Goal: Task Accomplishment & Management: Use online tool/utility

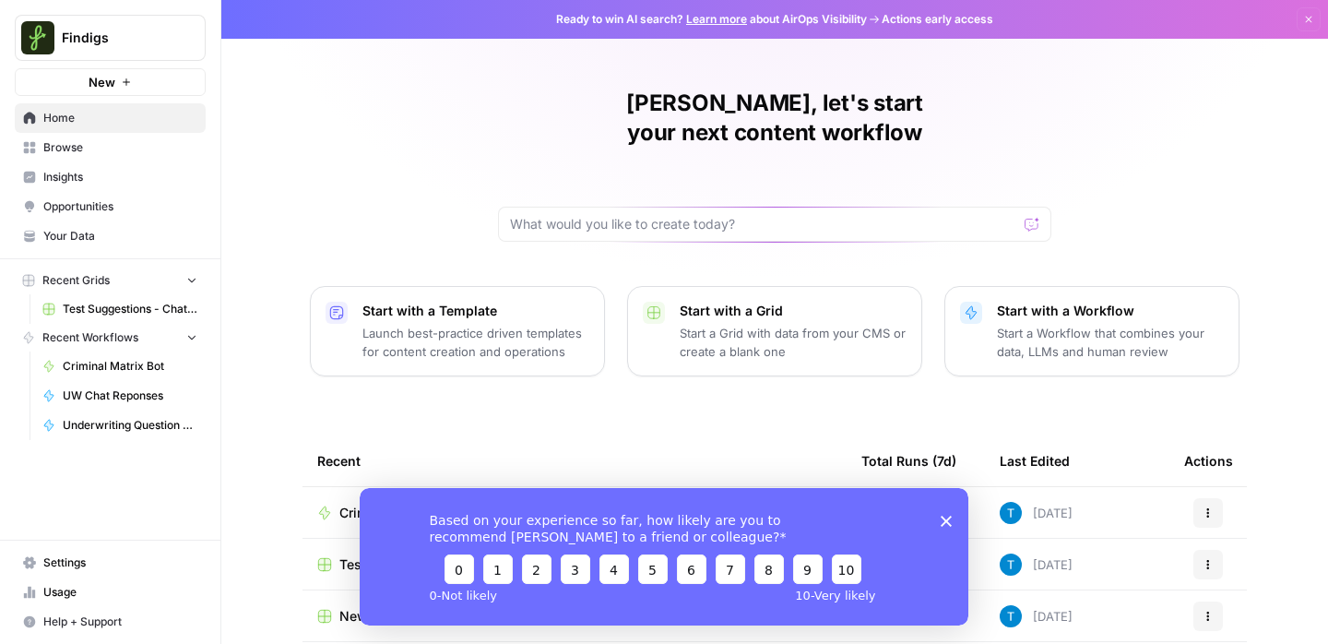
click at [949, 515] on icon "Close survey" at bounding box center [946, 520] width 11 height 11
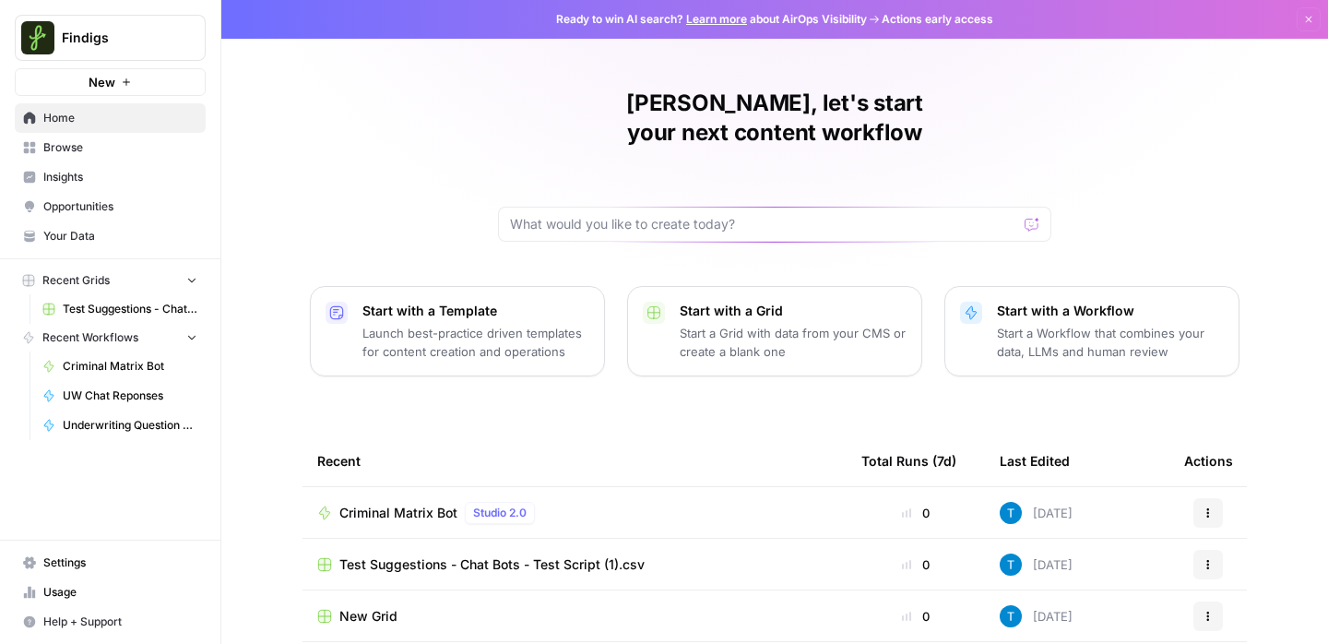
click at [94, 82] on span "New" at bounding box center [102, 82] width 27 height 18
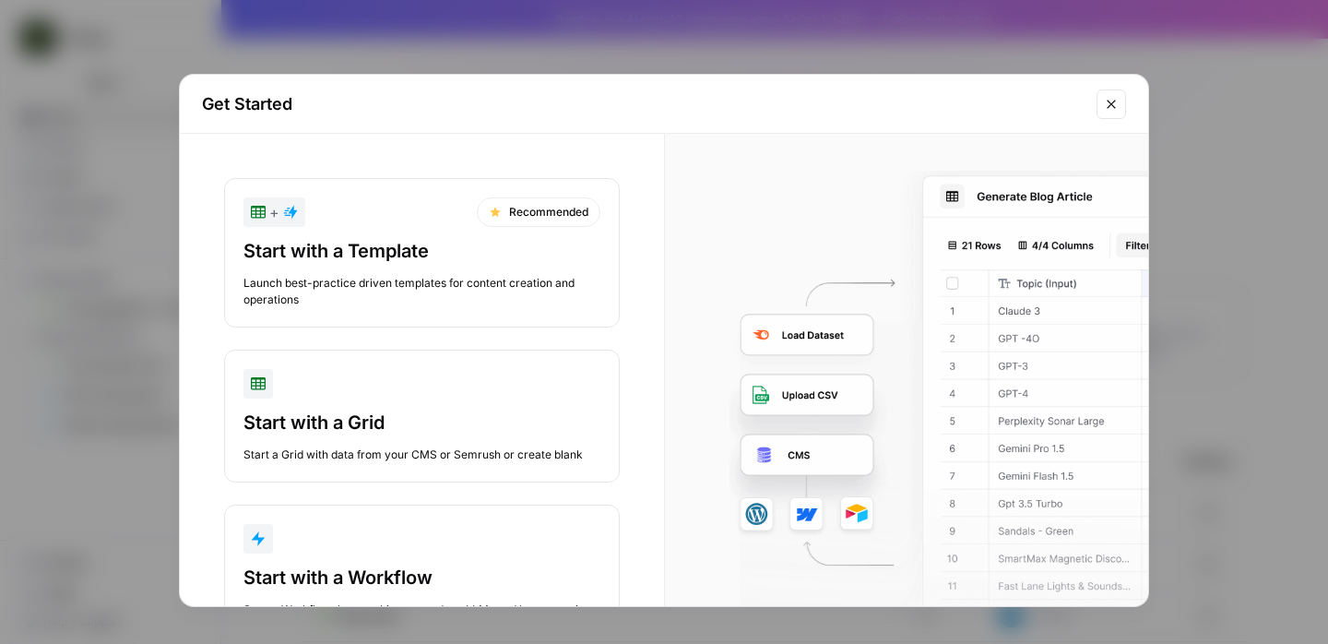
scroll to position [70, 0]
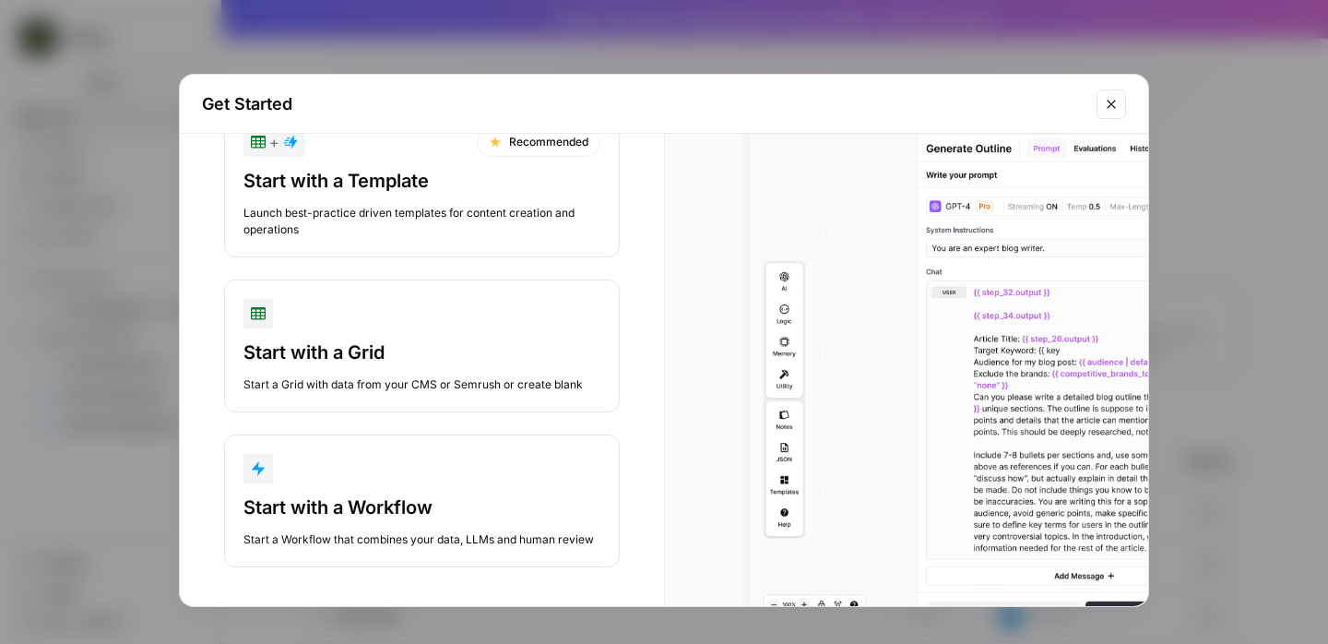
click at [387, 475] on div "button" at bounding box center [421, 469] width 357 height 30
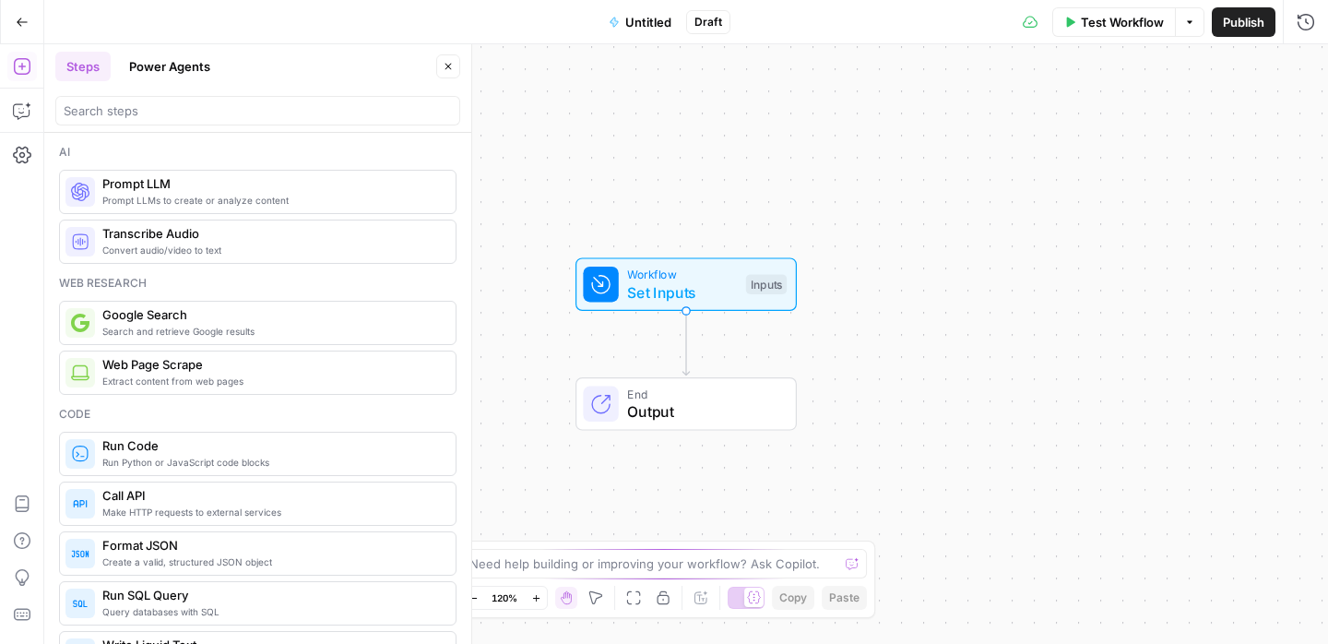
click at [222, 204] on span "Prompt LLMs to create or analyze content" at bounding box center [271, 200] width 338 height 15
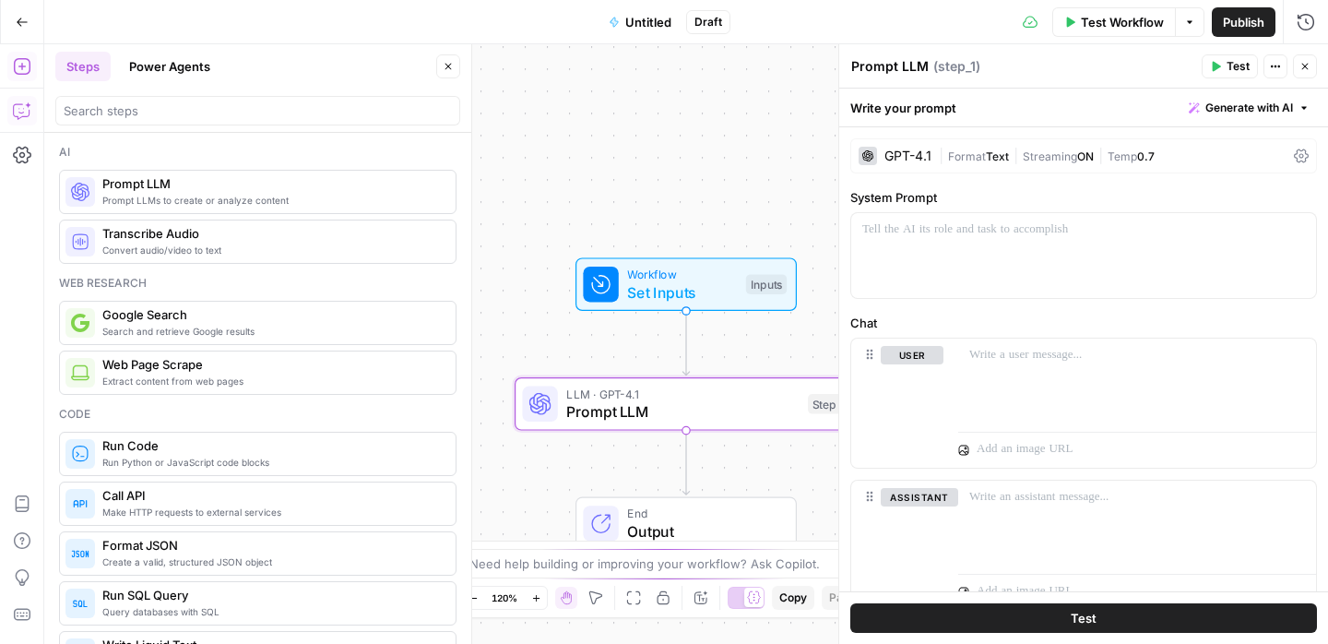
click at [7, 108] on button "Copilot" at bounding box center [22, 111] width 30 height 30
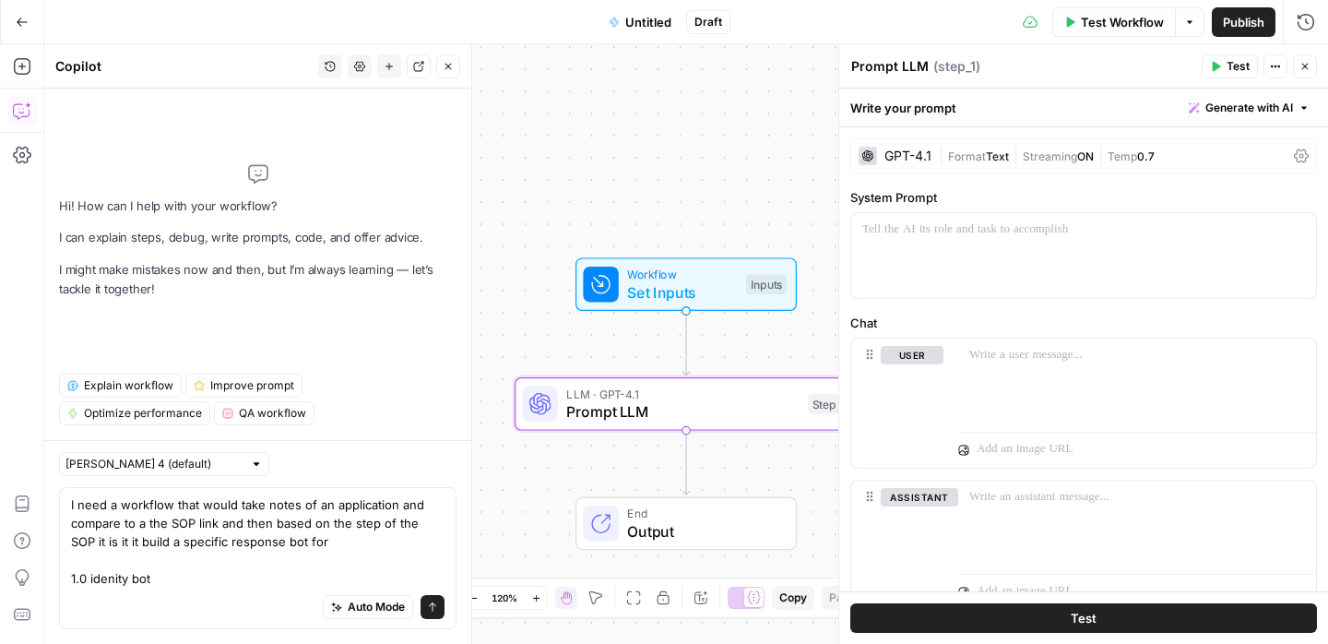
click at [172, 565] on textarea "I need a workflow that would take notes of an application and compare to a the …" at bounding box center [258, 541] width 374 height 92
click at [172, 579] on textarea "I need a workflow that would take notes of an application and compare to a the …" at bounding box center [258, 541] width 374 height 92
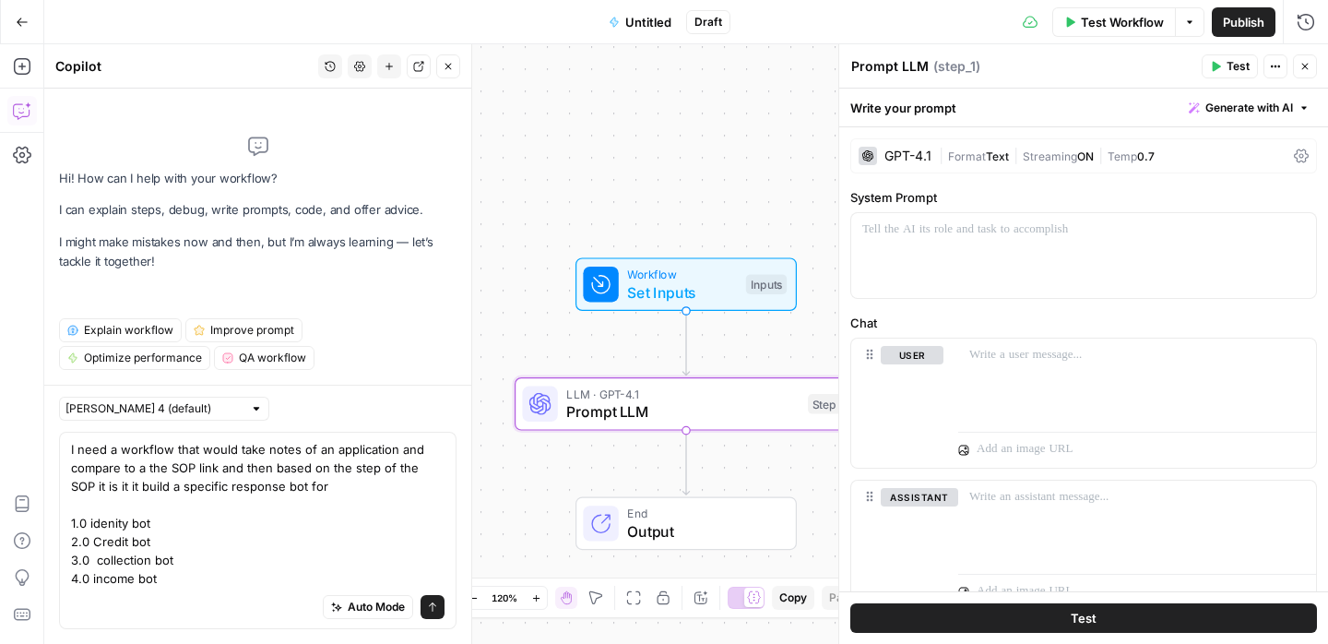
click at [344, 480] on textarea "I need a workflow that would take notes of an application and compare to a the …" at bounding box center [258, 514] width 374 height 148
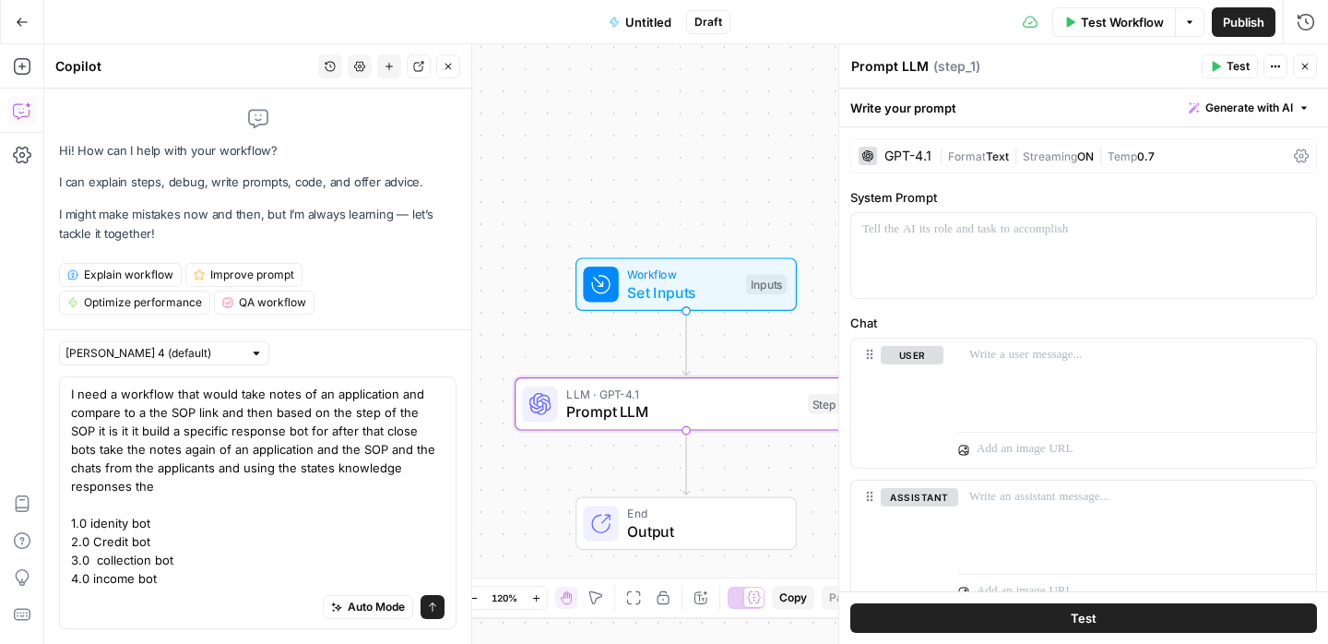
click at [400, 487] on textarea "I need a workflow that would take notes of an application and compare to a the …" at bounding box center [258, 486] width 374 height 203
drag, startPoint x: 352, startPoint y: 471, endPoint x: 457, endPoint y: 479, distance: 104.5
click at [457, 479] on div "[PERSON_NAME] 4 (default) I need a workflow that would take notes of an applica…" at bounding box center [257, 486] width 427 height 314
click at [401, 468] on textarea "I need a workflow that would take notes of an application and compare to a the …" at bounding box center [258, 486] width 374 height 203
click at [341, 469] on textarea "I need a workflow that would take notes of an application and compare to a the …" at bounding box center [258, 486] width 374 height 203
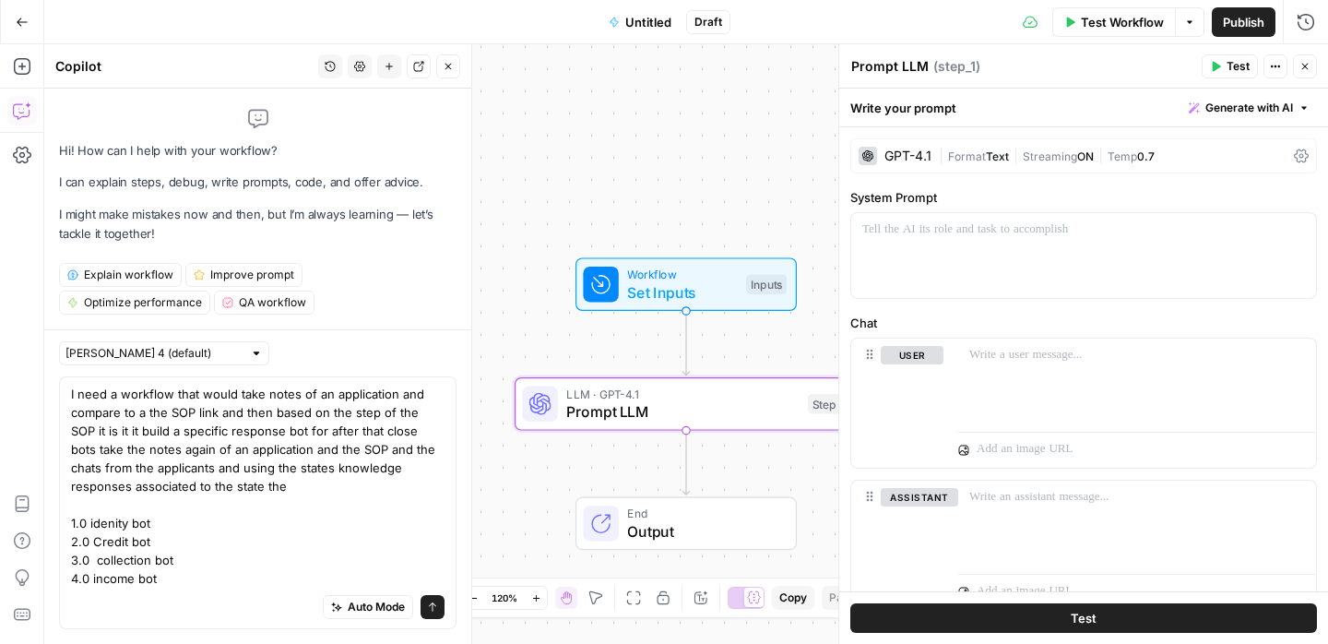
drag, startPoint x: 333, startPoint y: 469, endPoint x: 411, endPoint y: 469, distance: 78.4
click at [411, 469] on textarea "I need a workflow that would take notes of an application and compare to a the …" at bounding box center [258, 486] width 374 height 203
click at [302, 484] on textarea "I need a workflow that would take notes of an application and compare to a the …" at bounding box center [258, 486] width 374 height 203
type textarea "I need a workflow that would take notes of an application and compare to a the …"
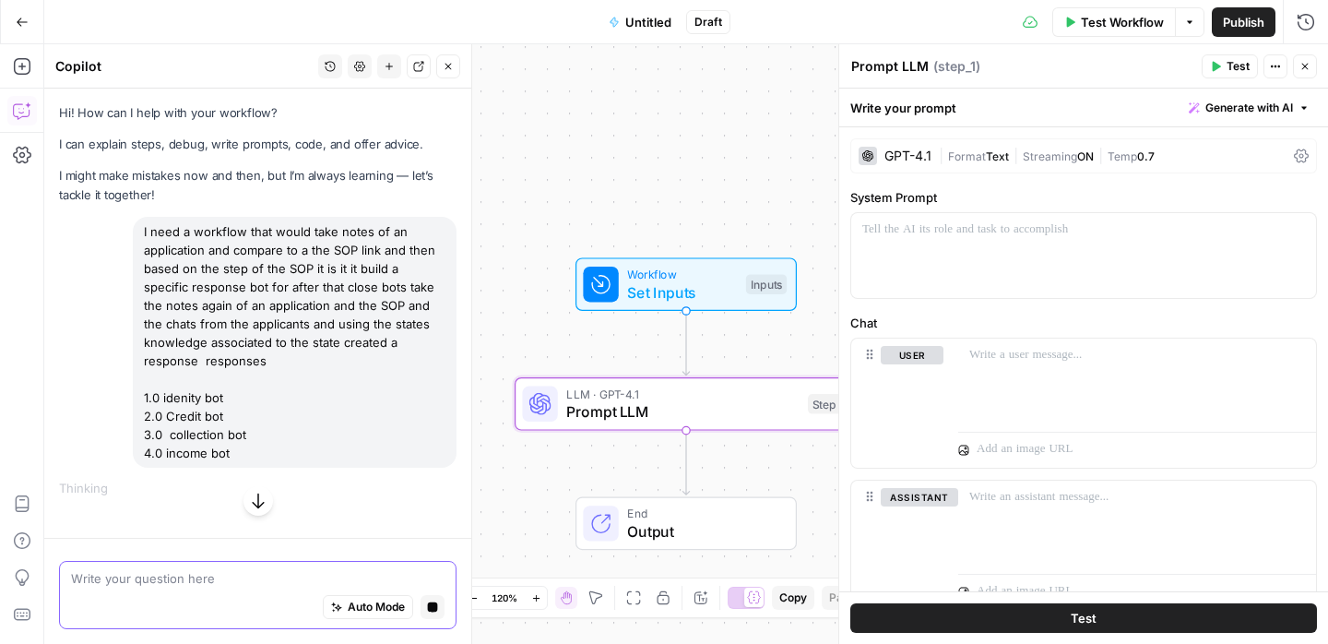
click at [430, 610] on icon "button" at bounding box center [433, 607] width 10 height 10
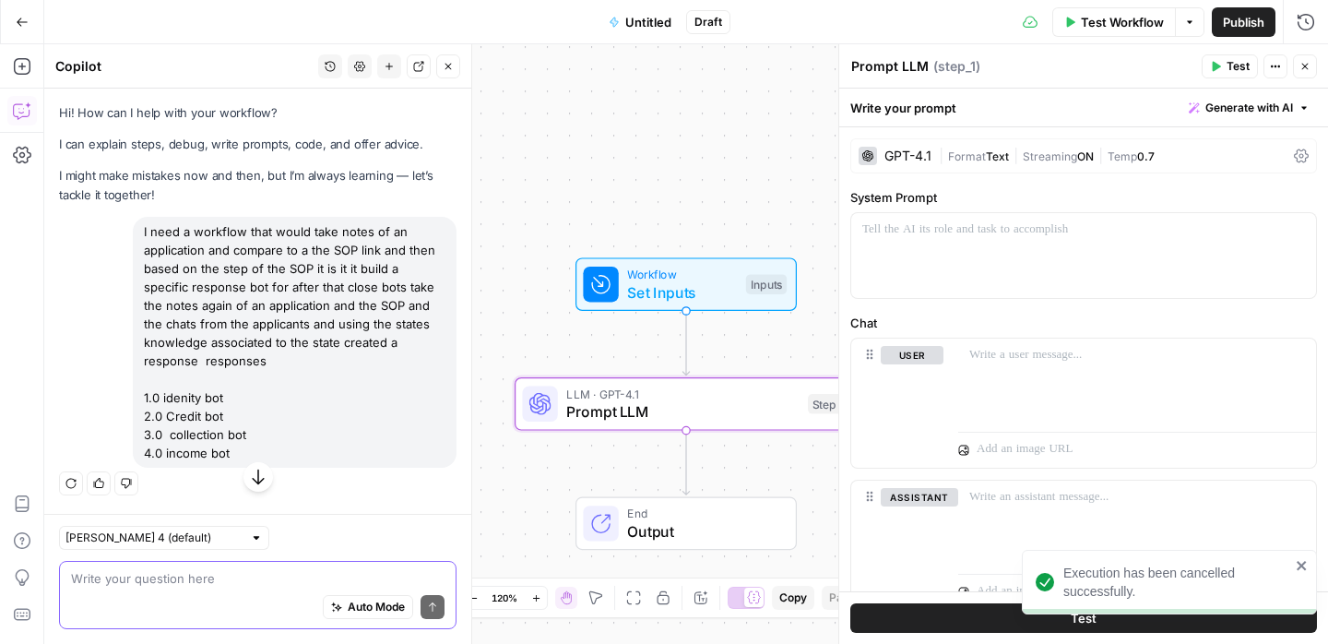
click at [258, 381] on div "I need a workflow that would take notes of an application and compare to a the …" at bounding box center [295, 342] width 324 height 251
drag, startPoint x: 254, startPoint y: 457, endPoint x: 143, endPoint y: 234, distance: 248.3
click at [143, 234] on div "I need a workflow that would take notes of an application and compare to a the …" at bounding box center [295, 342] width 324 height 251
click at [134, 587] on div "Auto Mode Send" at bounding box center [258, 607] width 374 height 41
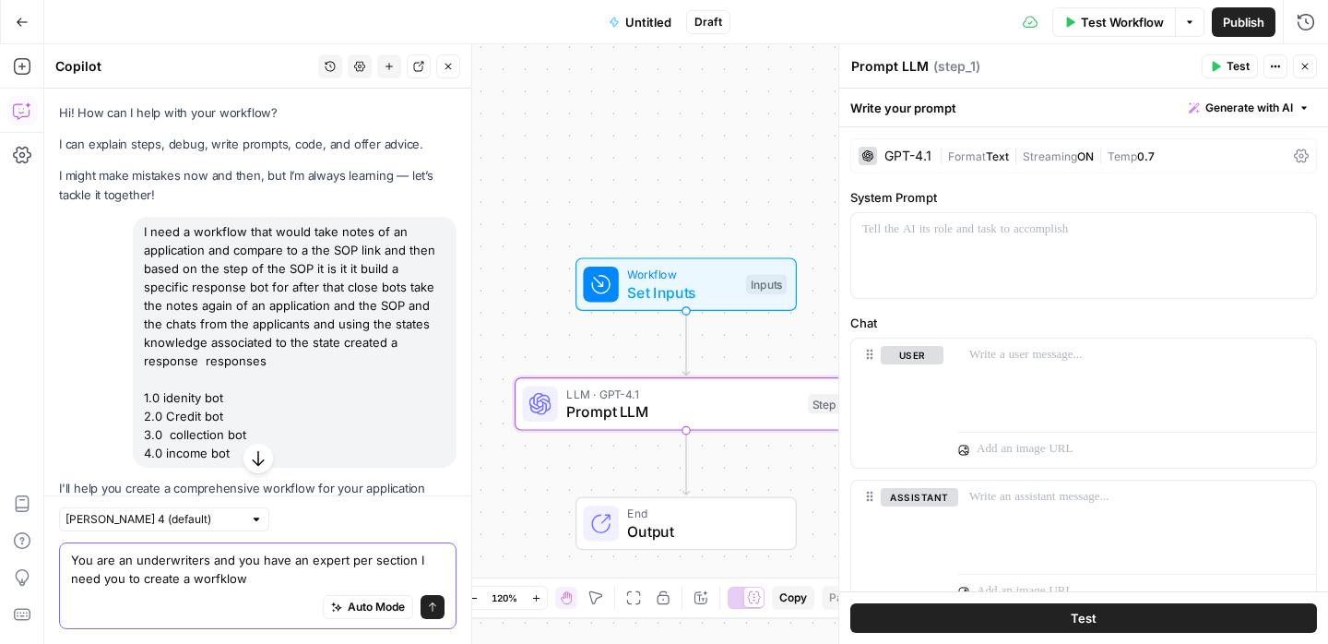
paste textarea "responses"
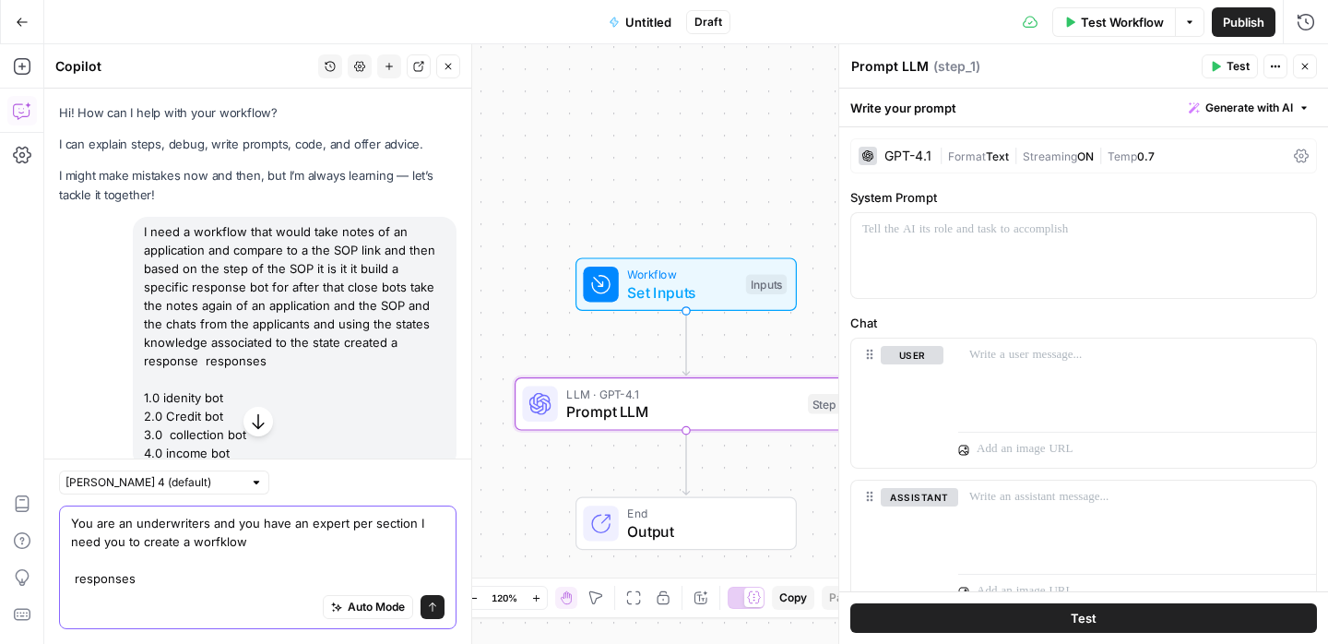
scroll to position [53, 0]
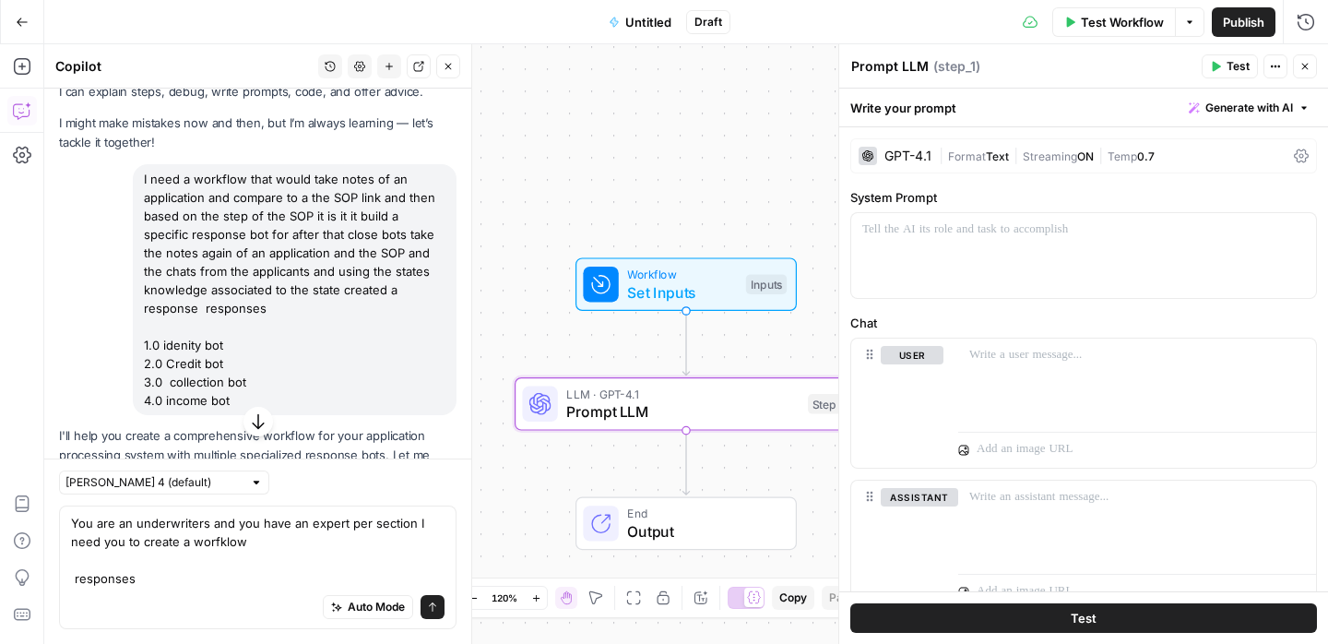
drag, startPoint x: 230, startPoint y: 397, endPoint x: 142, endPoint y: 178, distance: 236.3
click at [142, 178] on div "I need a workflow that would take notes of an application and compare to a the …" at bounding box center [295, 289] width 324 height 251
copy div "I need a workflow that would take notes of an application and compare to a the …"
drag, startPoint x: 142, startPoint y: 582, endPoint x: 46, endPoint y: 578, distance: 96.0
click at [46, 578] on div "[PERSON_NAME] 4 (default) You are an underwriters and you have an expert per se…" at bounding box center [257, 550] width 427 height 185
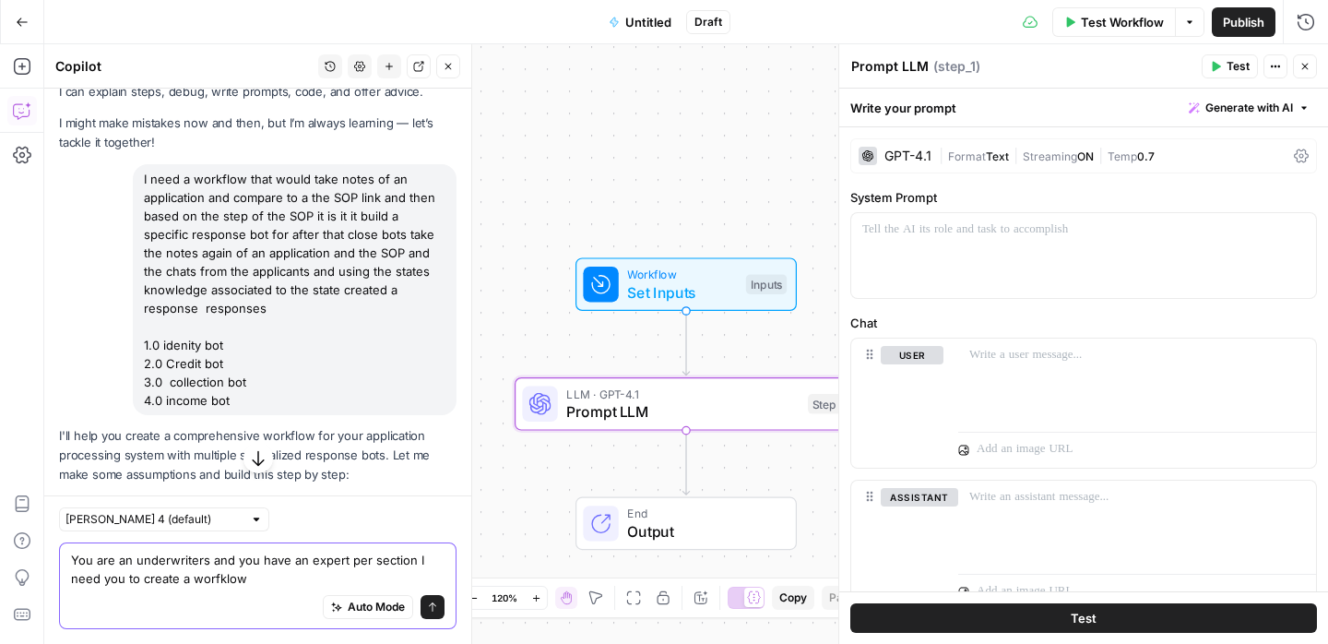
paste textarea "I need a workflow that would take notes of an application and compare to a the …"
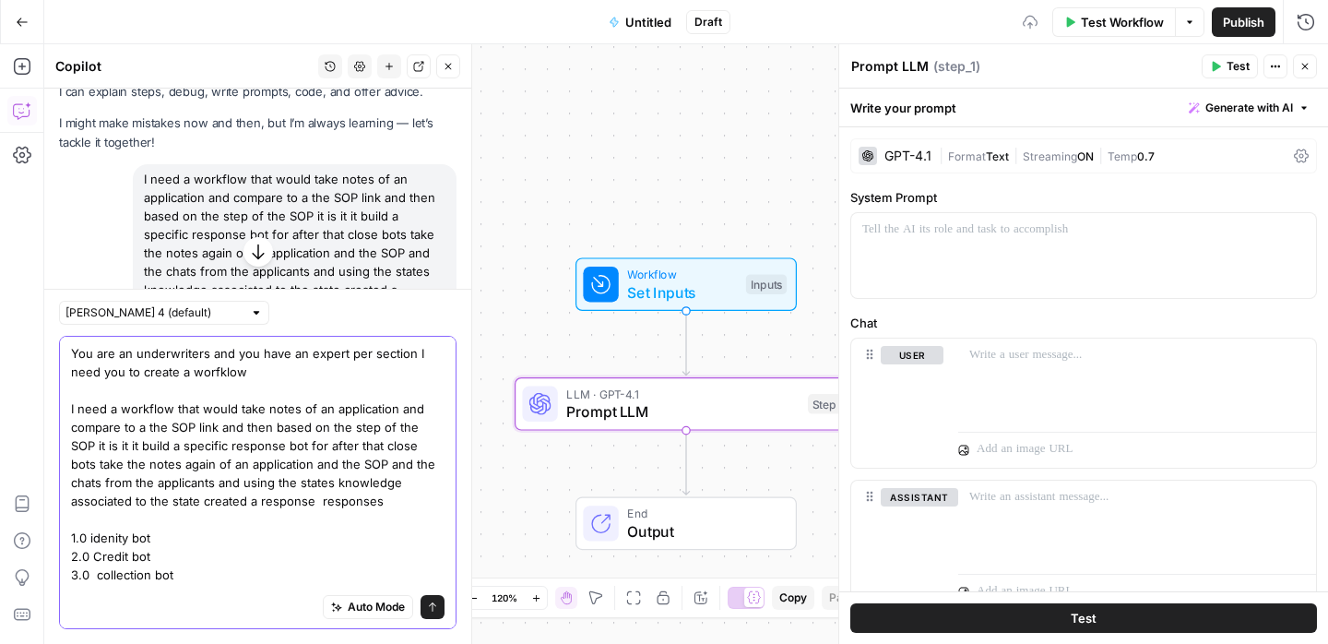
drag, startPoint x: 249, startPoint y: 369, endPoint x: 189, endPoint y: 370, distance: 60.0
click at [189, 370] on textarea "You are an underwriters and you have an expert per section I need you to create…" at bounding box center [258, 473] width 374 height 258
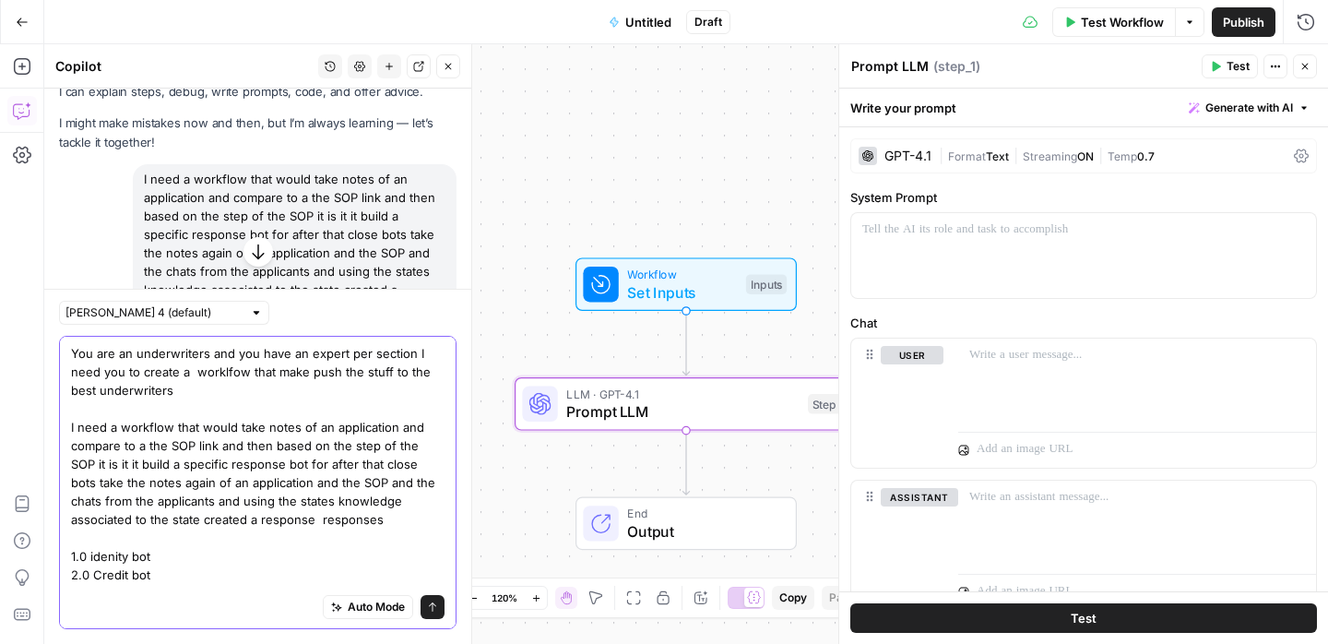
type textarea "You are an underwriters and you have an expert per section I need you to create…"
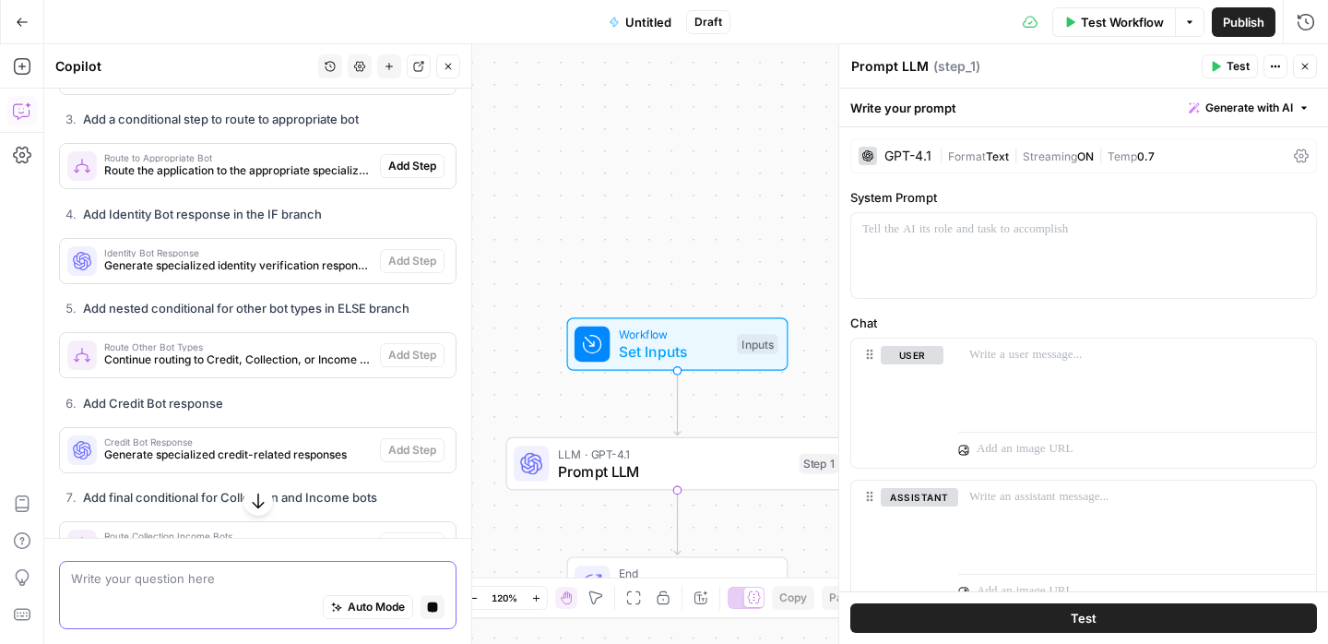
scroll to position [767, 0]
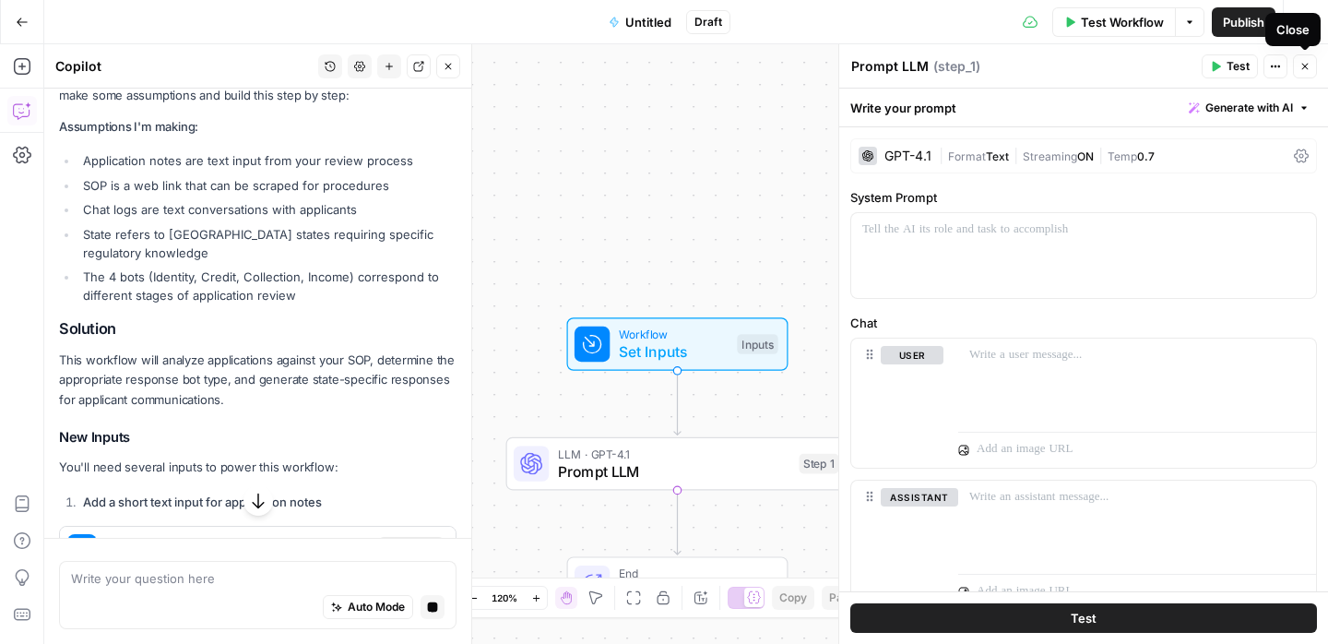
click at [1309, 64] on icon "button" at bounding box center [1304, 66] width 11 height 11
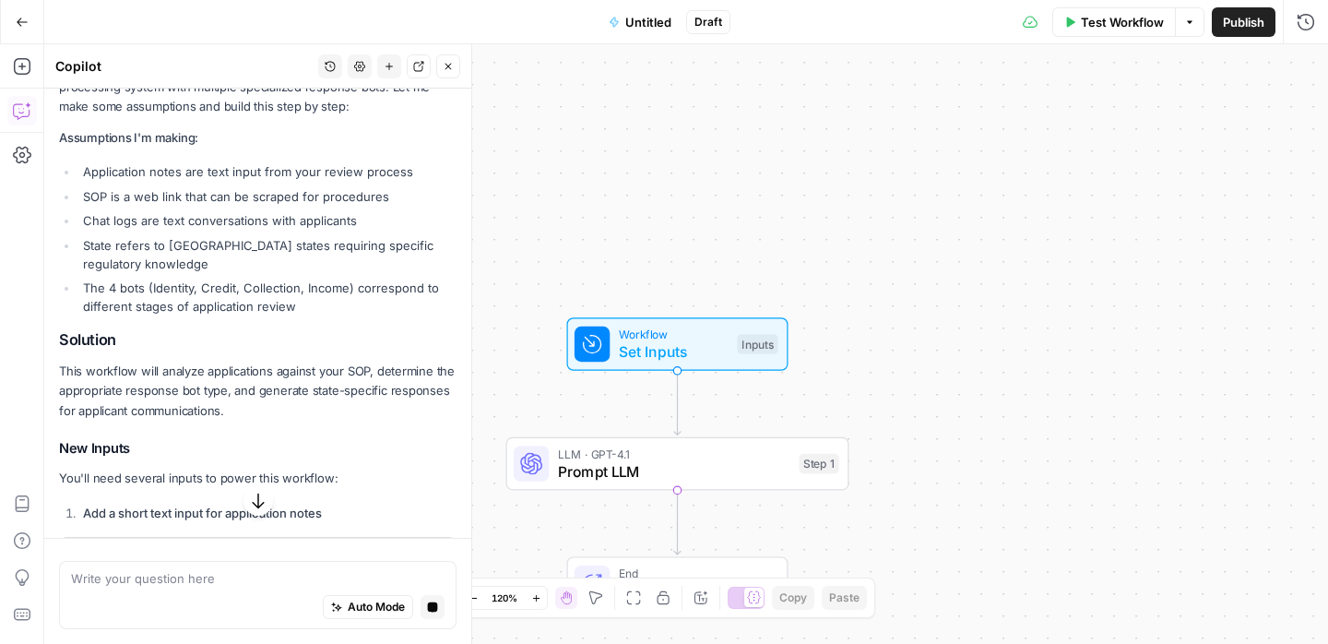
scroll to position [953, 0]
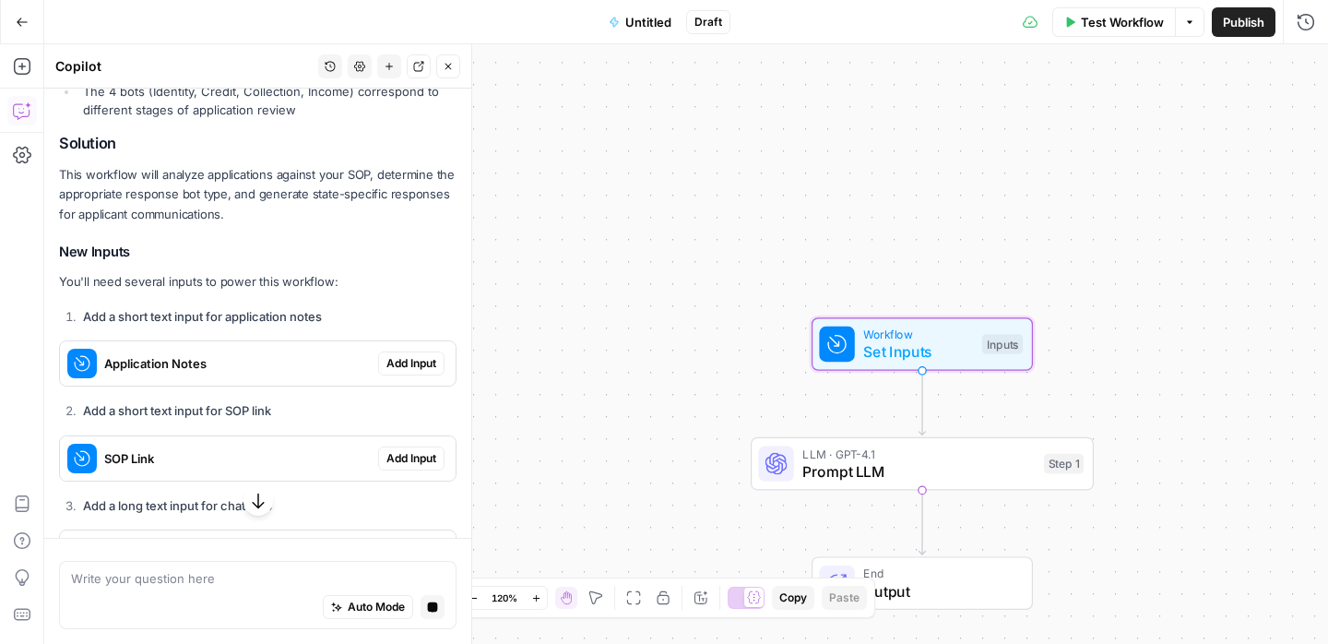
click at [410, 355] on span "Add Input" at bounding box center [411, 363] width 50 height 17
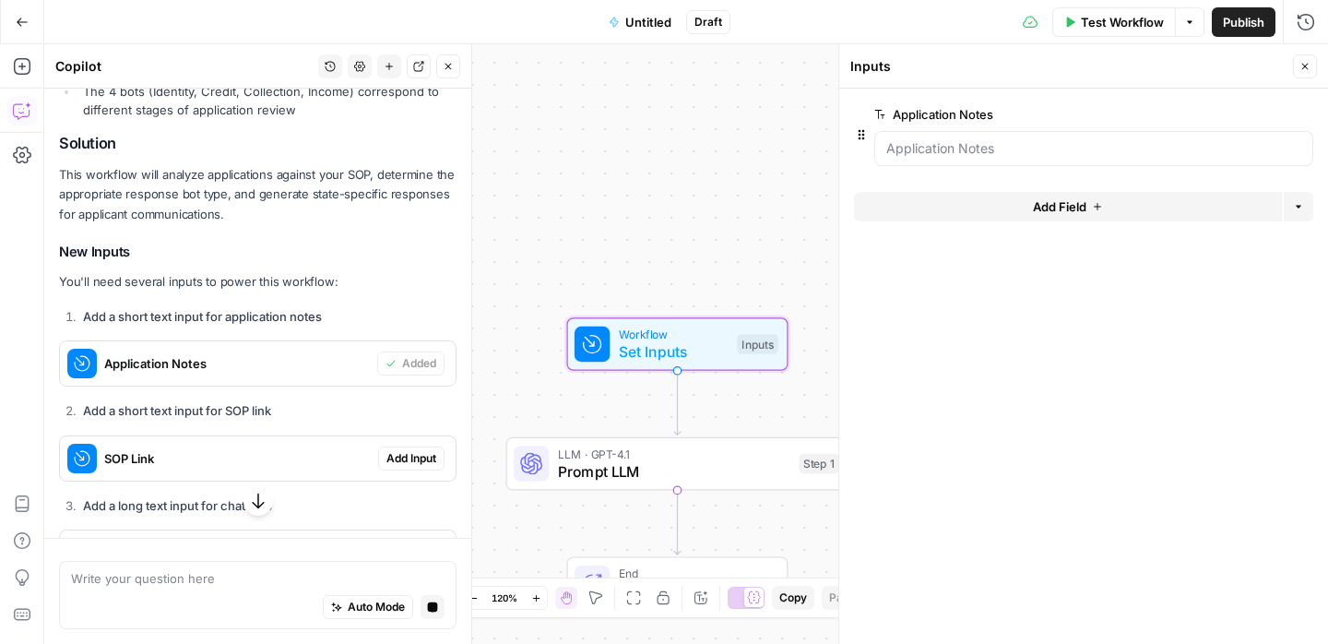
click at [401, 450] on span "Add Input" at bounding box center [411, 458] width 50 height 17
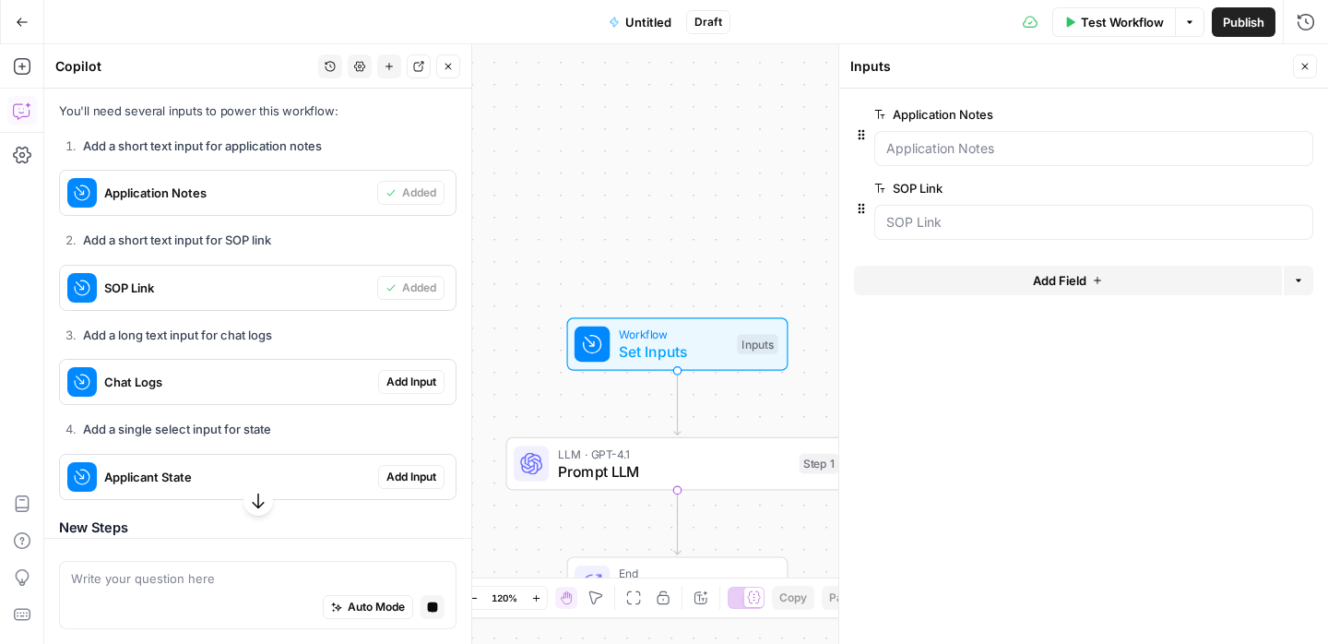
scroll to position [1201, 0]
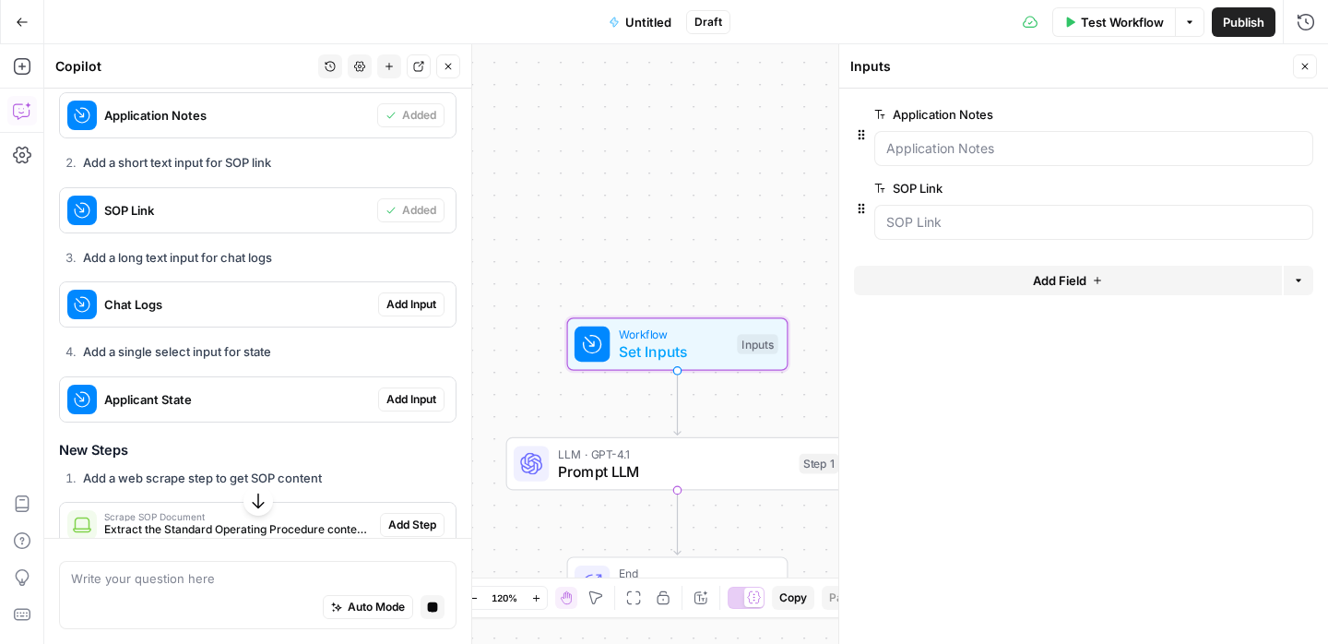
click at [408, 391] on span "Add Input" at bounding box center [411, 399] width 50 height 17
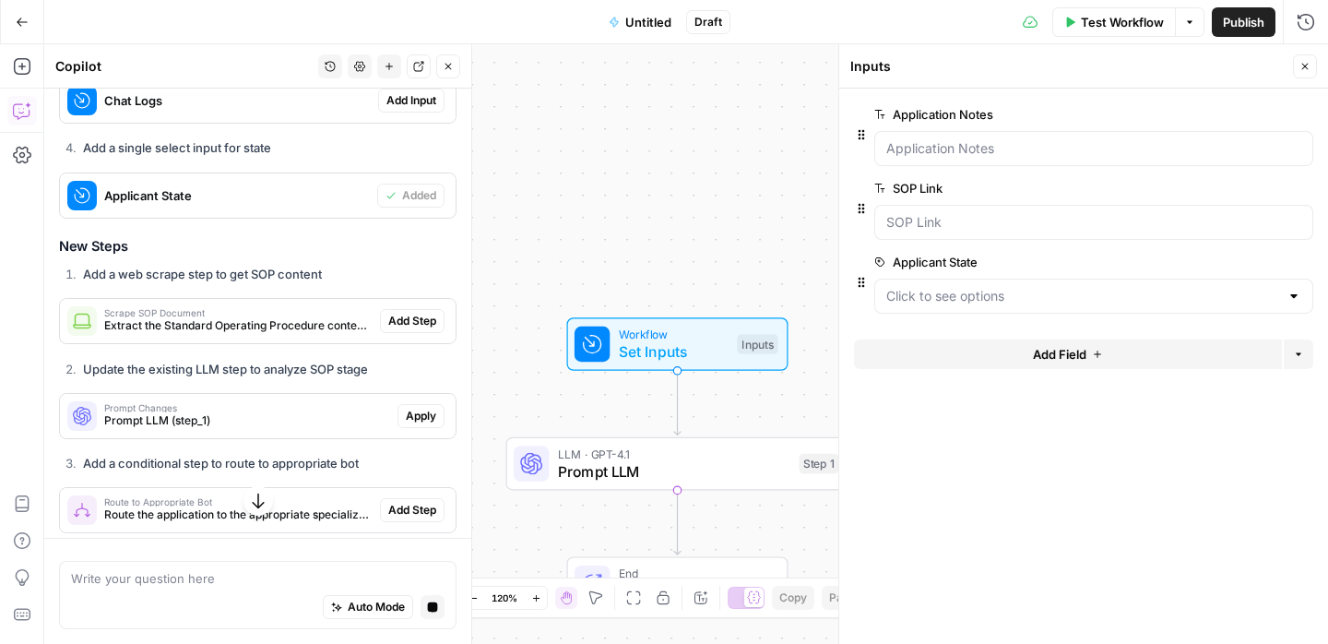
scroll to position [1419, 0]
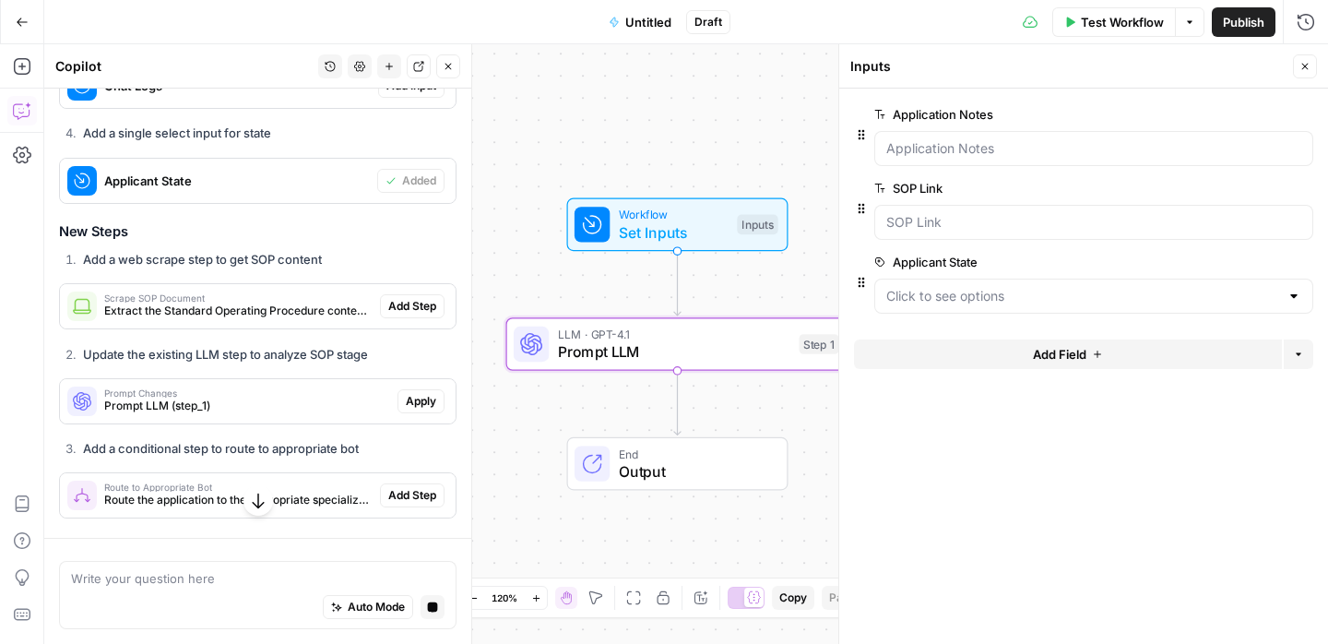
click at [324, 388] on span "Prompt Changes" at bounding box center [247, 392] width 286 height 9
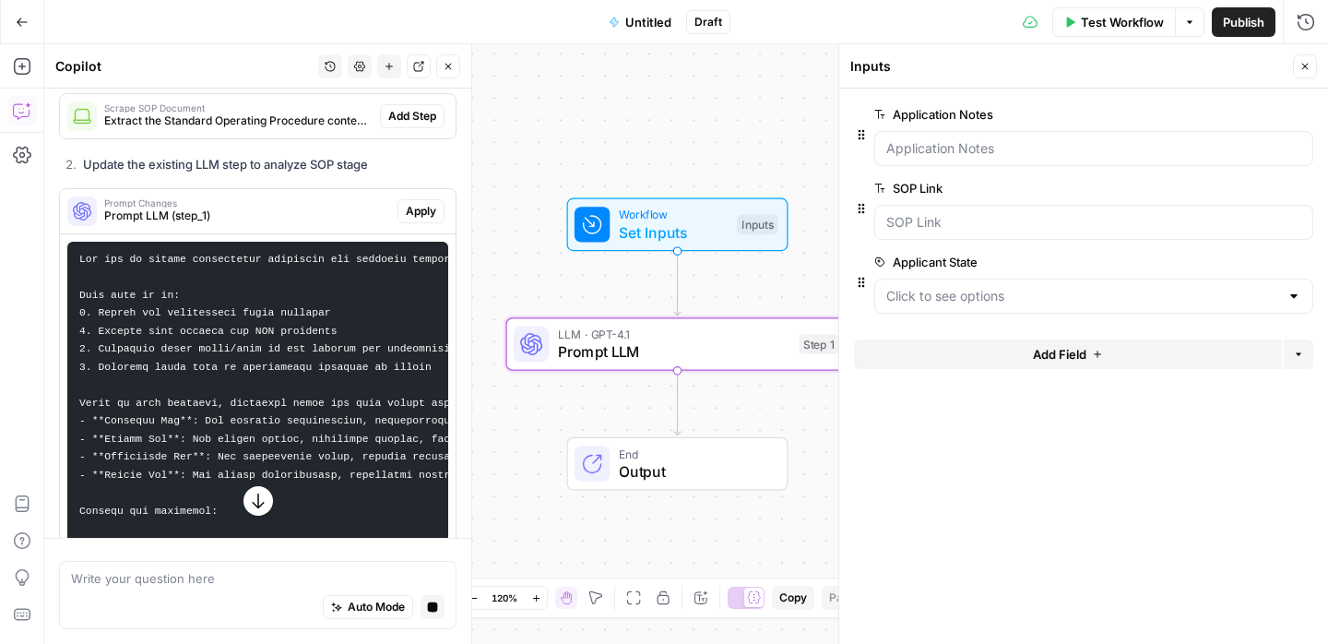
scroll to position [1613, 0]
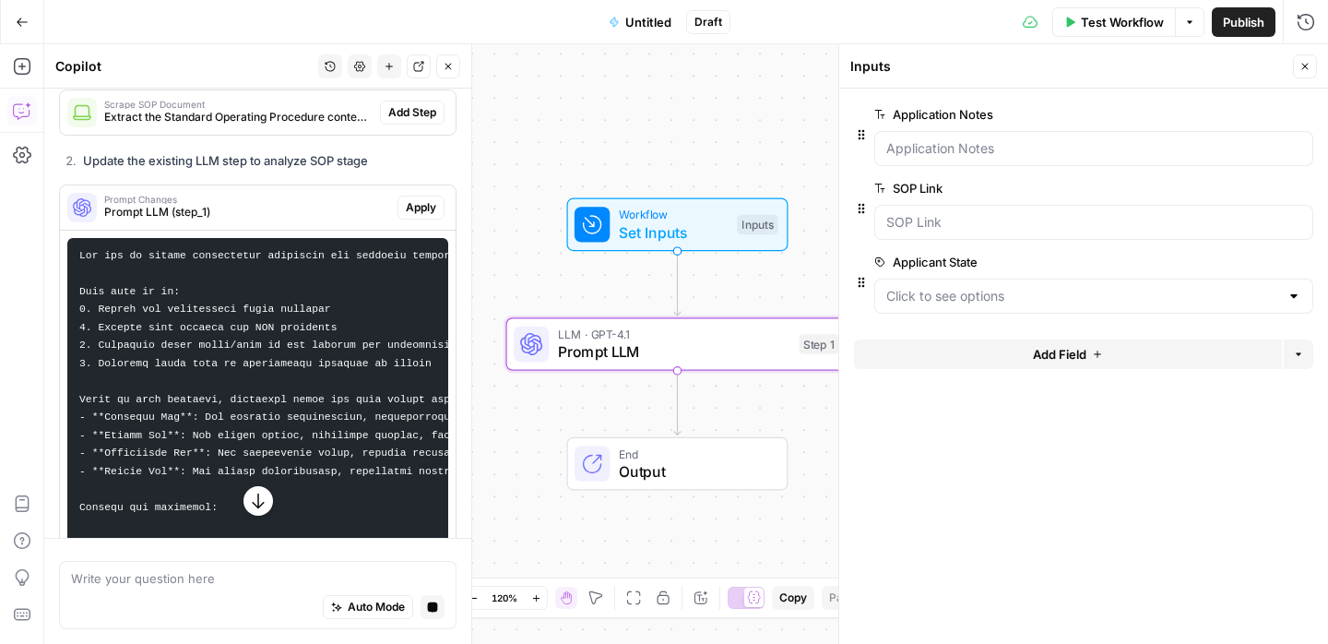
click at [422, 199] on span "Apply" at bounding box center [421, 207] width 30 height 17
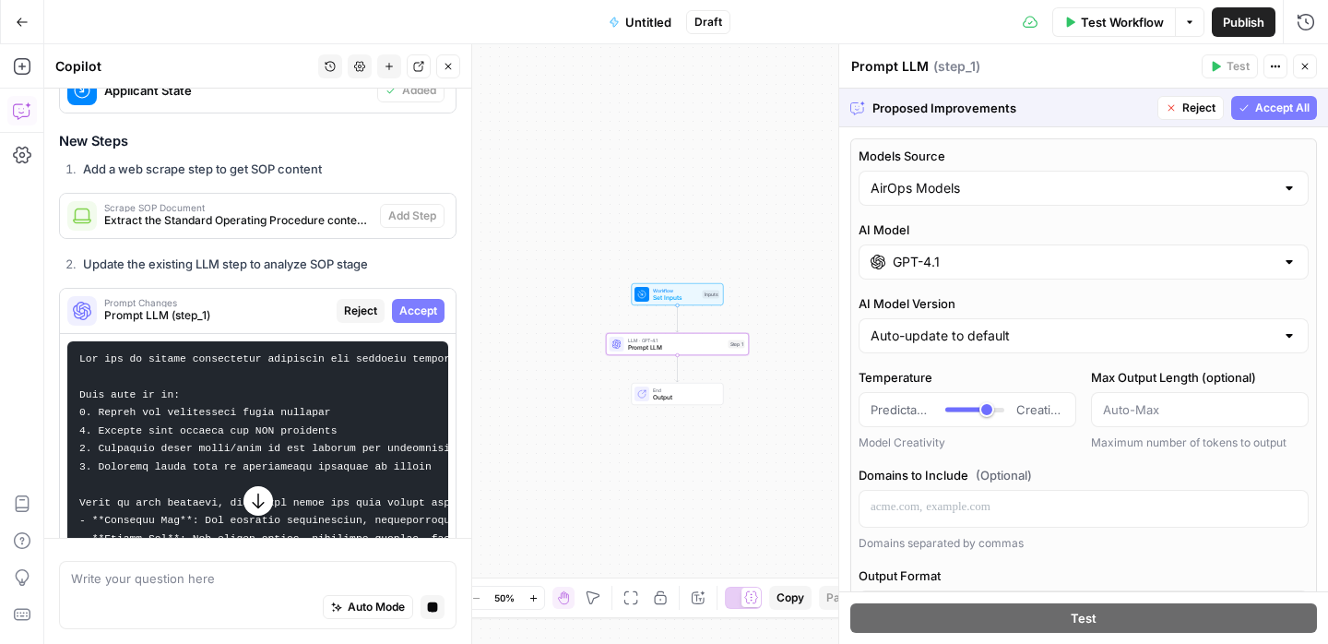
scroll to position [1512, 0]
click at [445, 294] on div "Prompt Changes Prompt LLM (step_1) Reject Accept" at bounding box center [258, 309] width 396 height 30
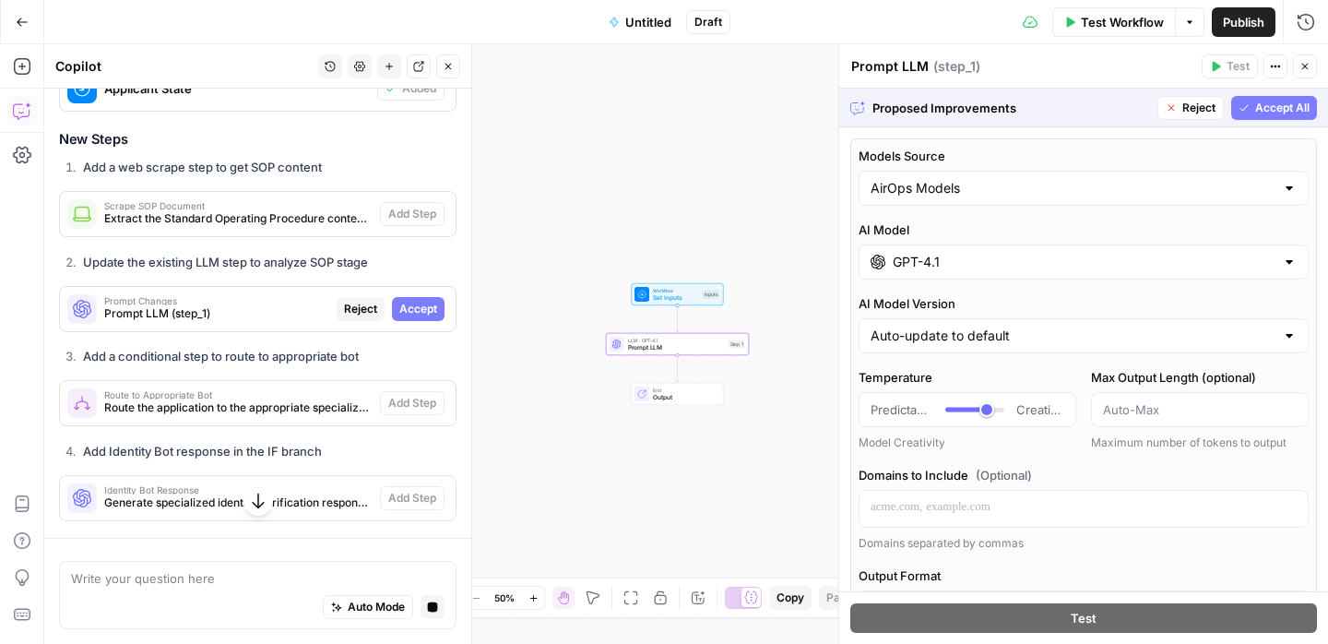
click at [422, 301] on span "Accept" at bounding box center [418, 309] width 38 height 17
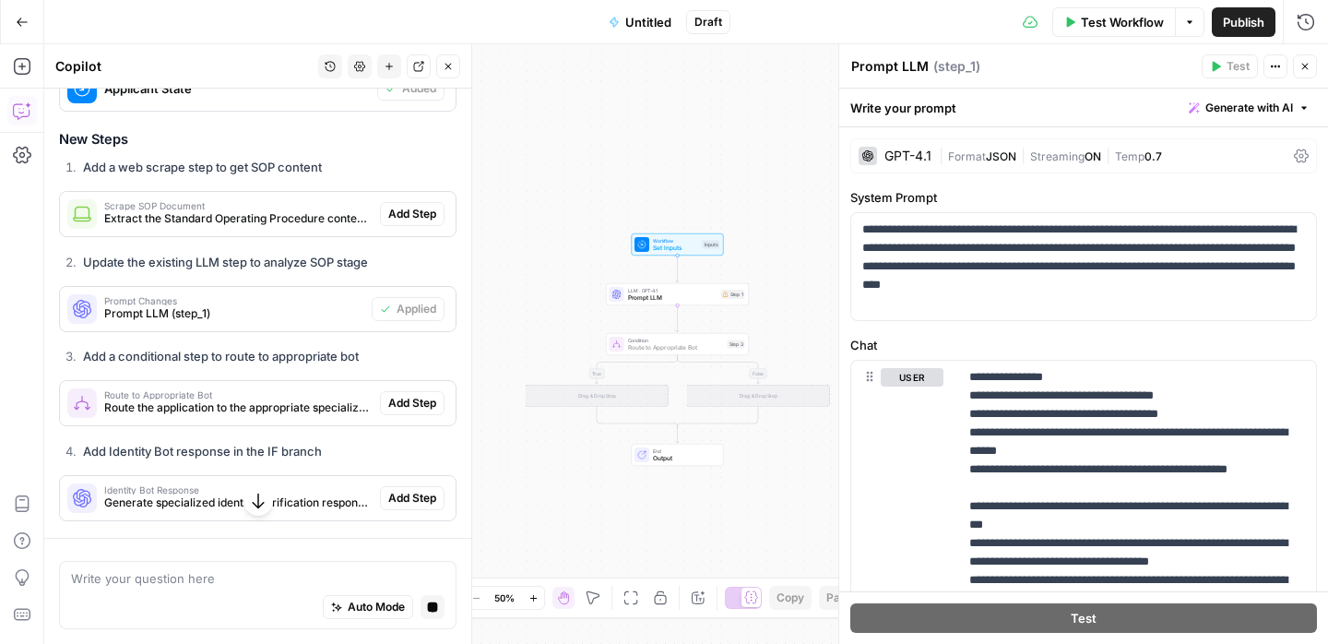
click at [419, 395] on span "Add Step" at bounding box center [412, 403] width 48 height 17
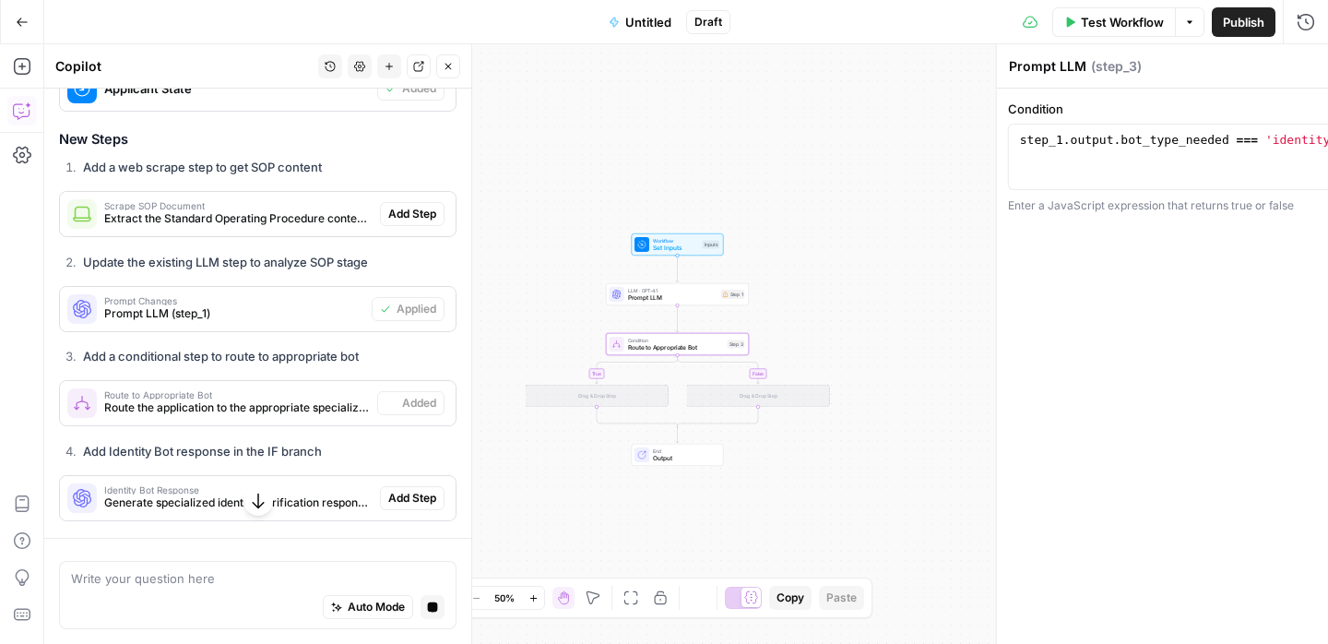
type textarea "Route to Appropriate Bot"
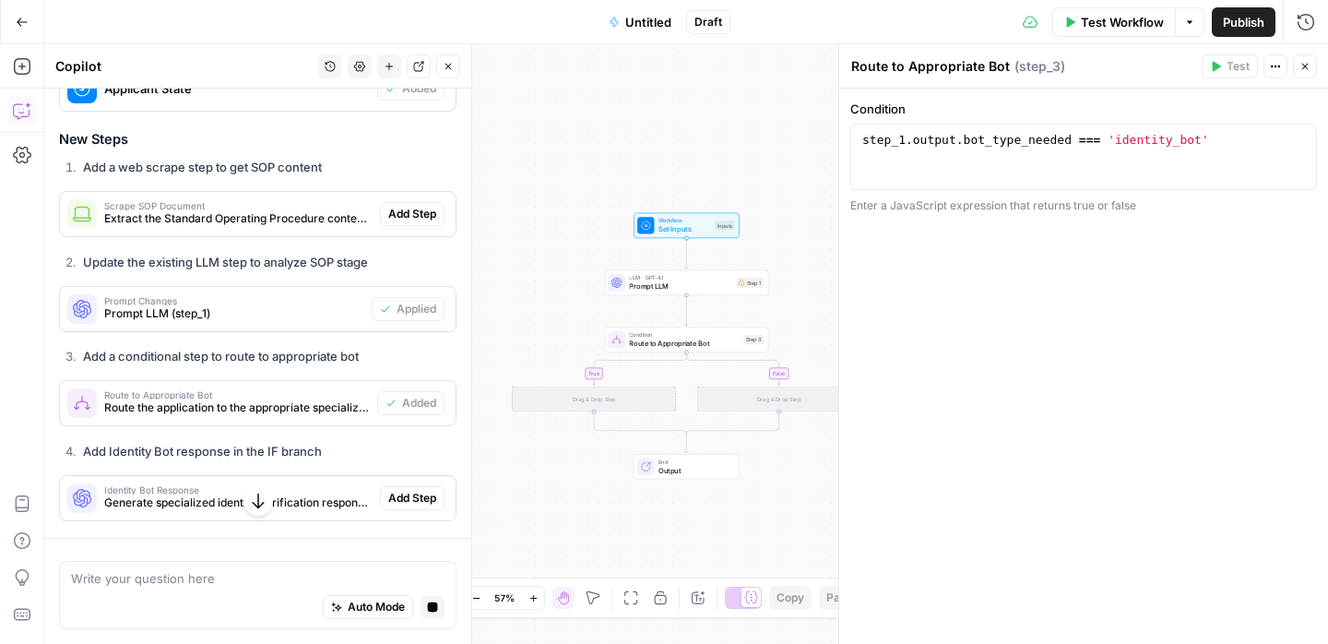
scroll to position [1614, 0]
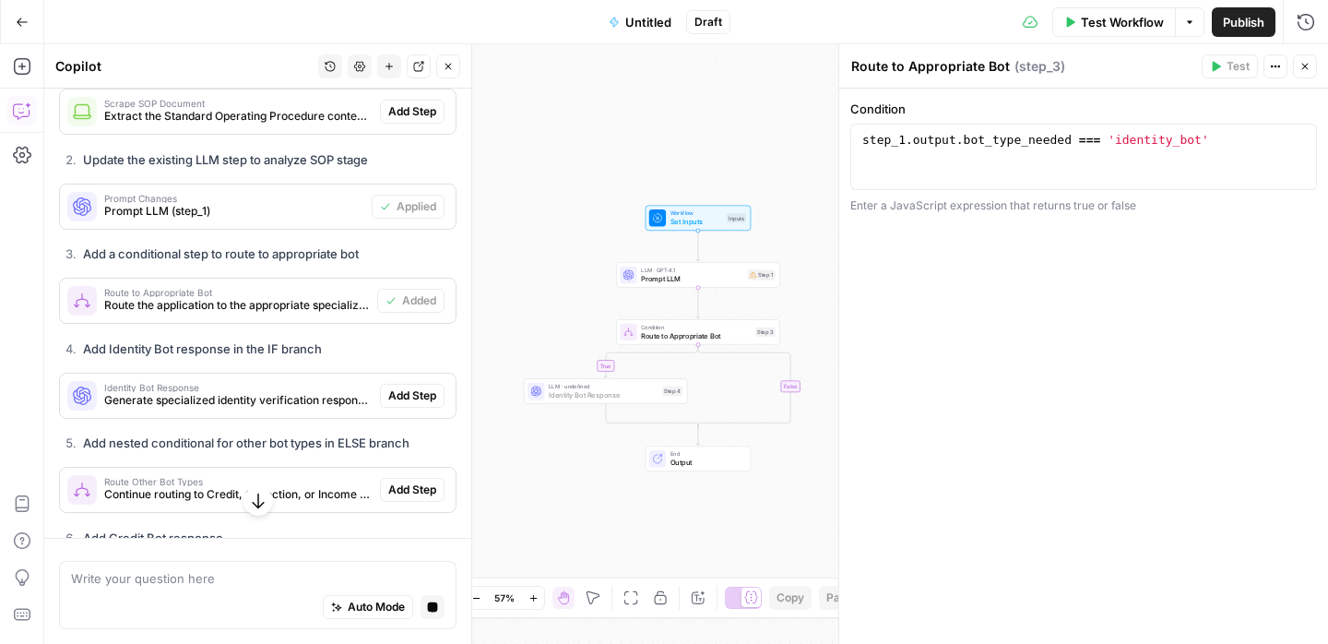
click at [412, 387] on span "Add Step" at bounding box center [412, 395] width 48 height 17
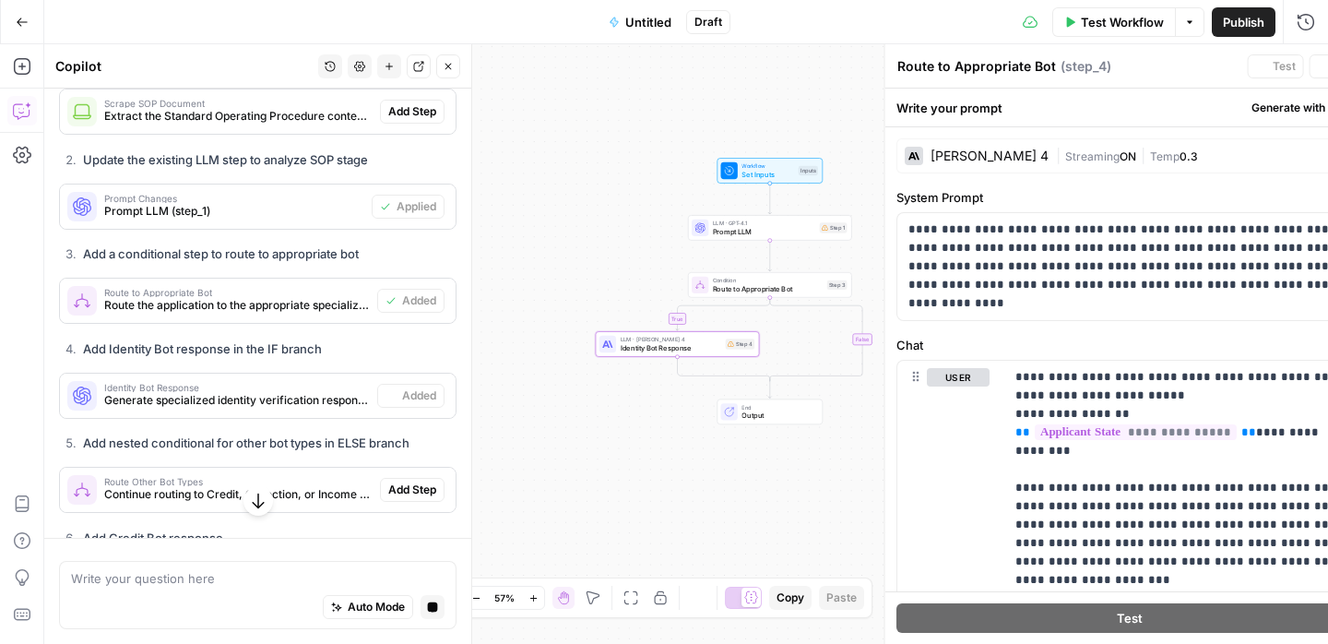
type textarea "Identity Bot Response"
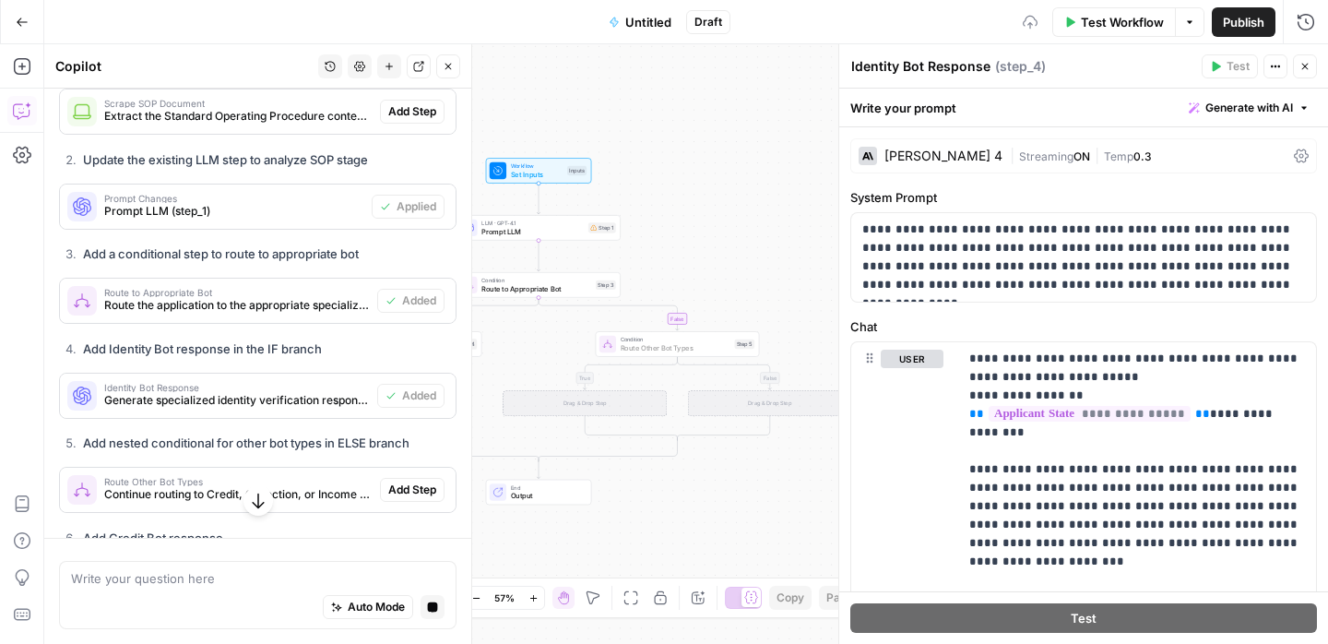
click at [409, 481] on span "Add Step" at bounding box center [412, 489] width 48 height 17
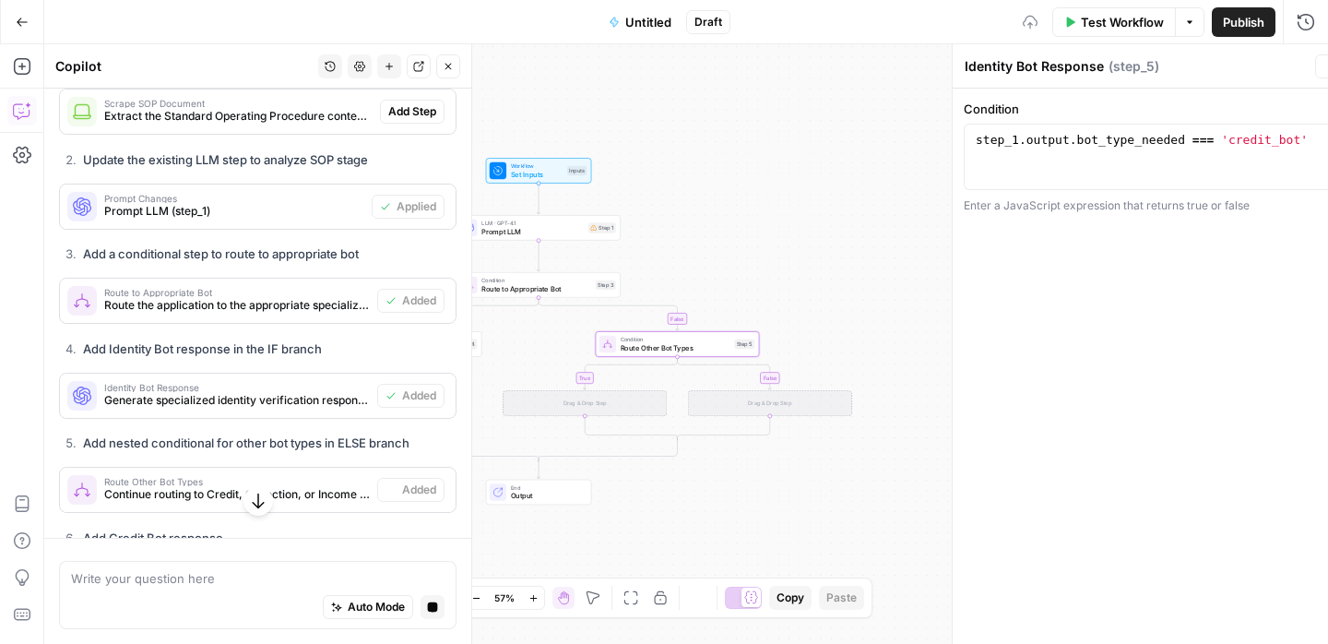
type textarea "Route Other Bot Types"
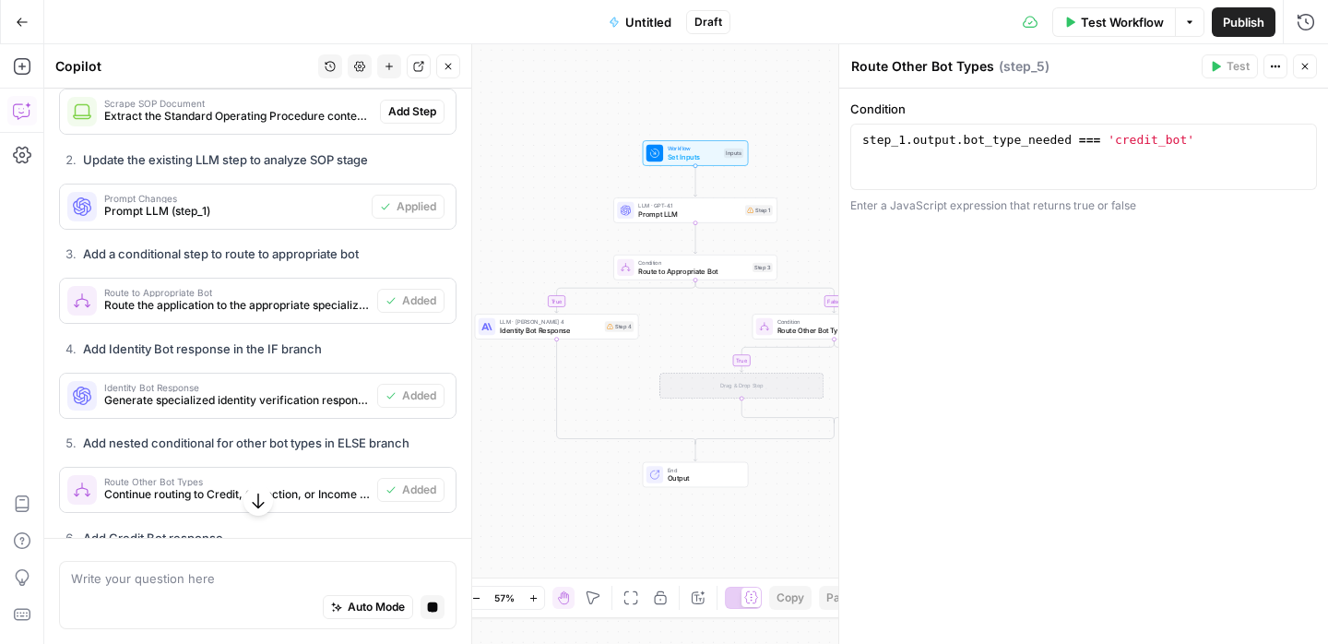
drag, startPoint x: 595, startPoint y: 379, endPoint x: 752, endPoint y: 362, distance: 157.8
click at [752, 362] on div "true false true false Workflow Set Inputs Inputs LLM · GPT-4.1 Prompt LLM Step …" at bounding box center [686, 343] width 1284 height 599
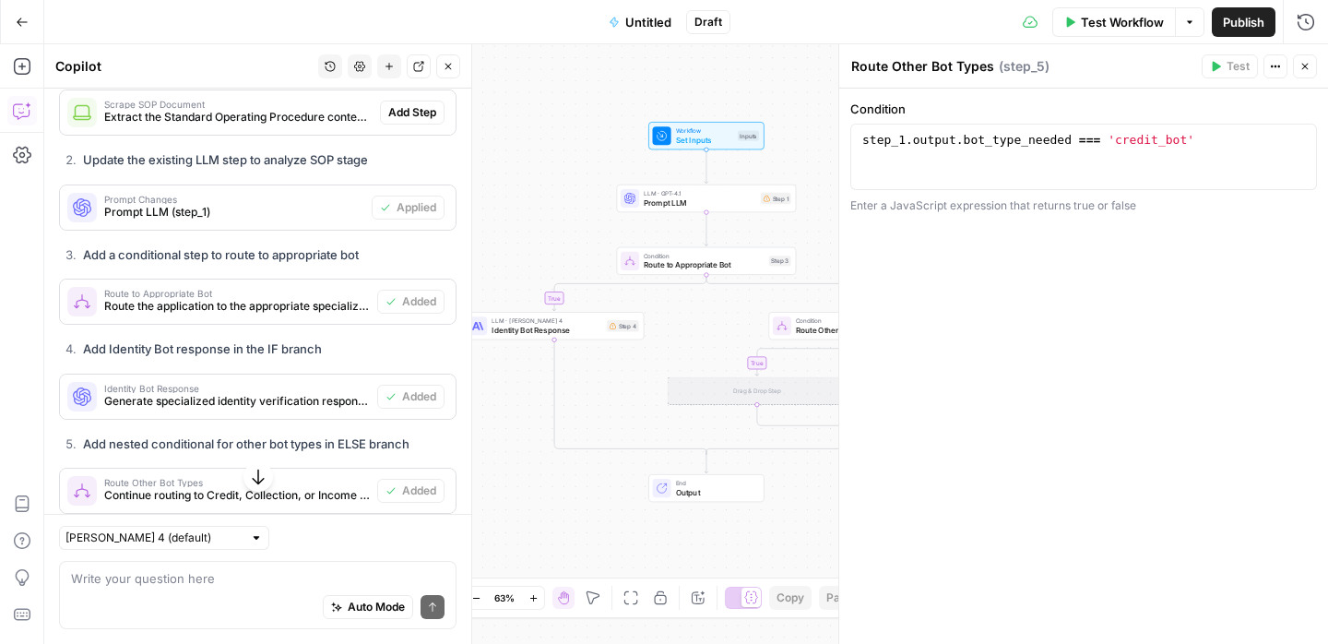
click at [704, 331] on div "true false true false Workflow Set Inputs Inputs LLM · GPT-4.1 Prompt LLM Step …" at bounding box center [686, 343] width 1284 height 599
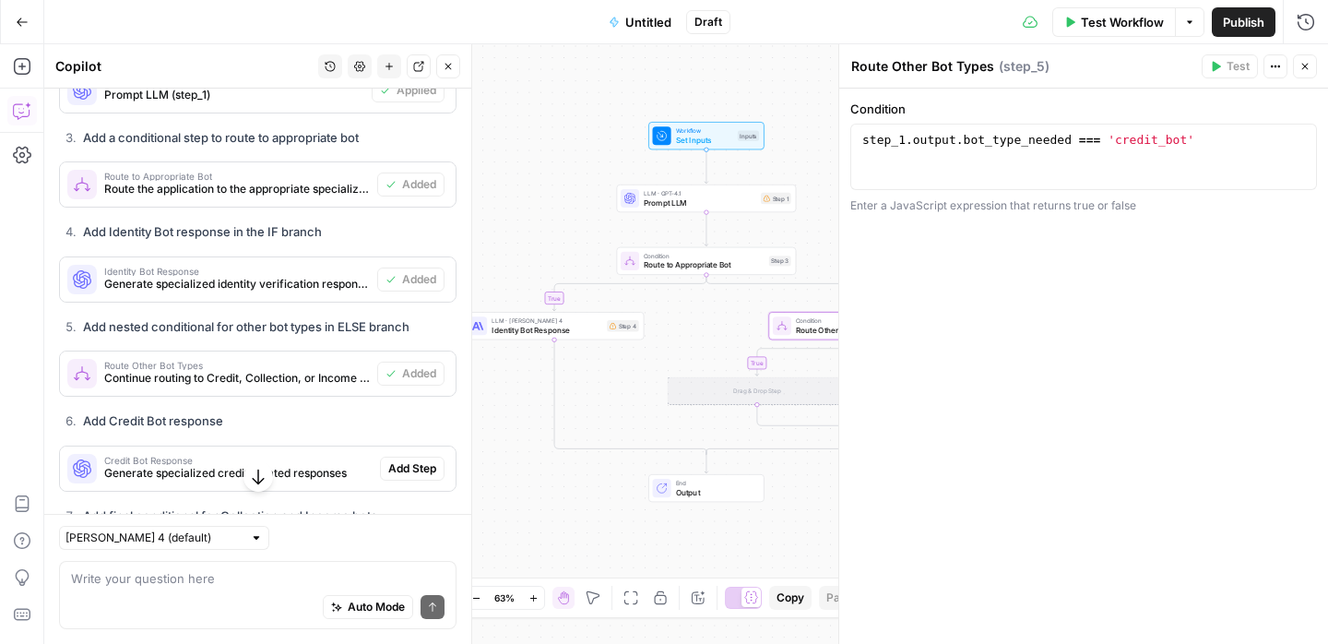
scroll to position [1845, 0]
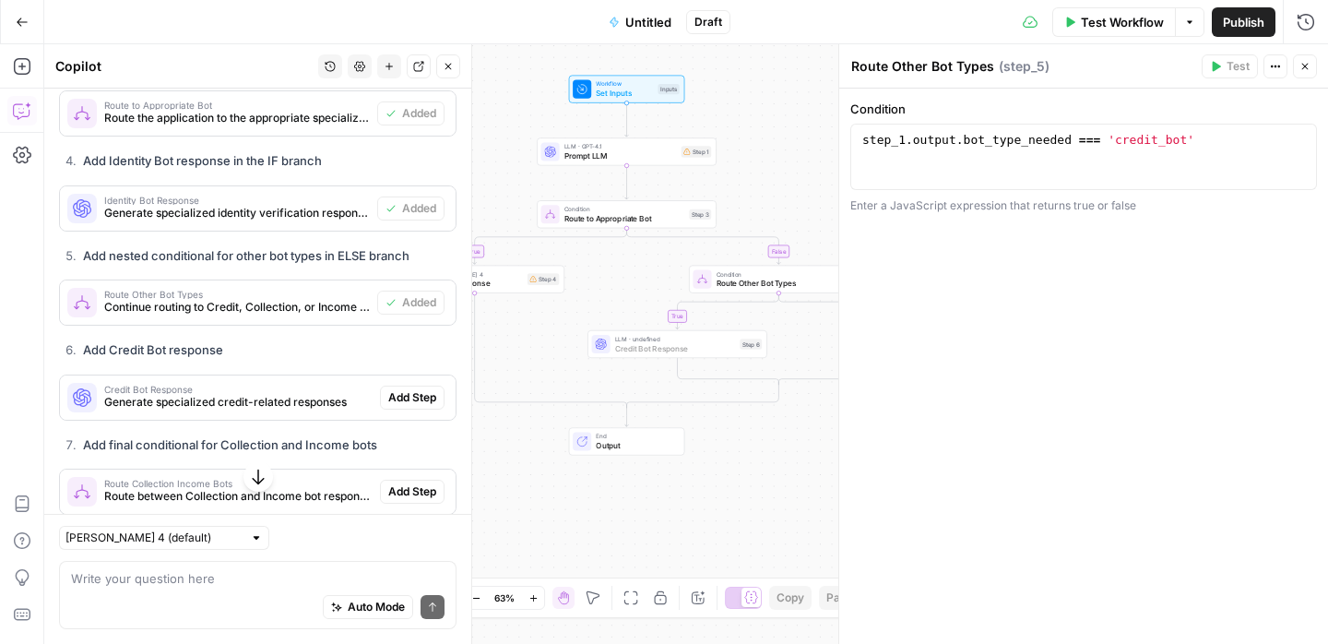
click at [399, 389] on span "Add Step" at bounding box center [412, 397] width 48 height 17
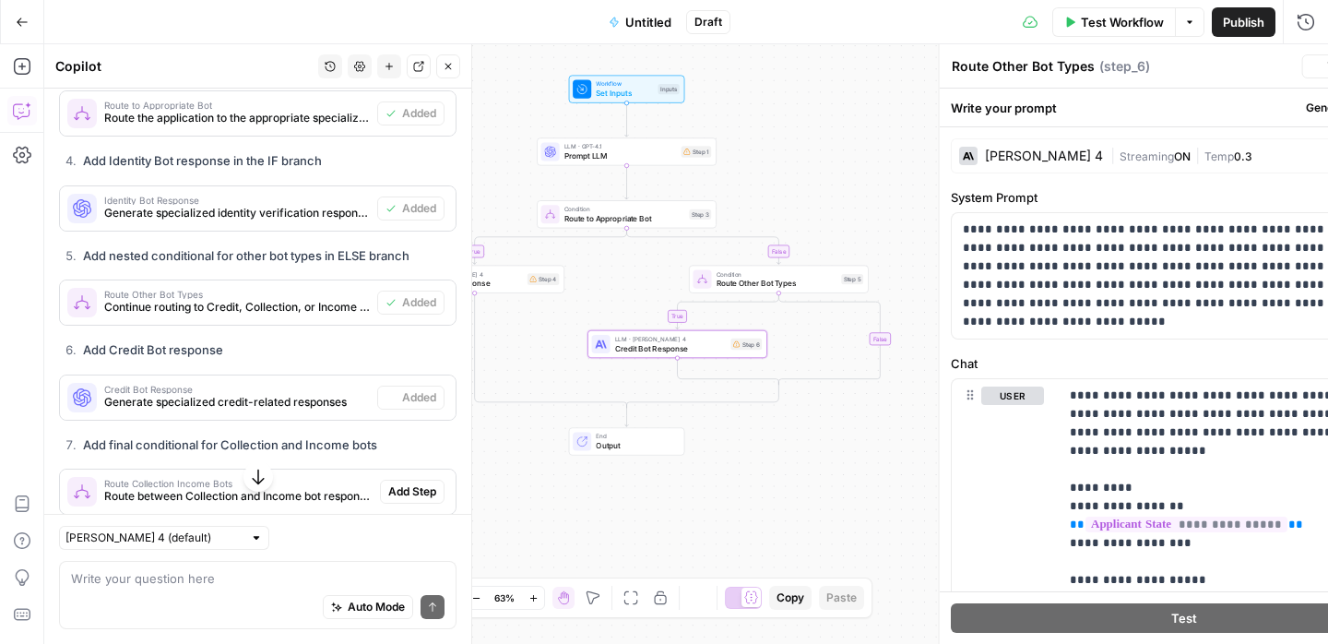
type textarea "Credit Bot Response"
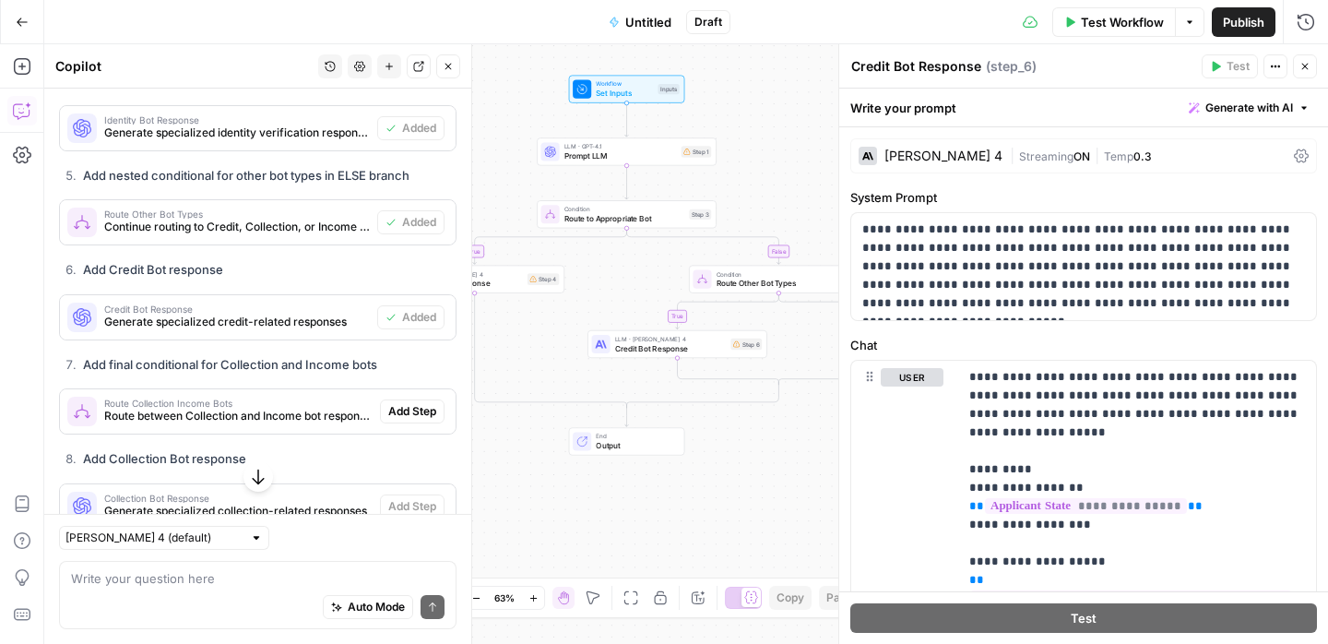
scroll to position [1980, 0]
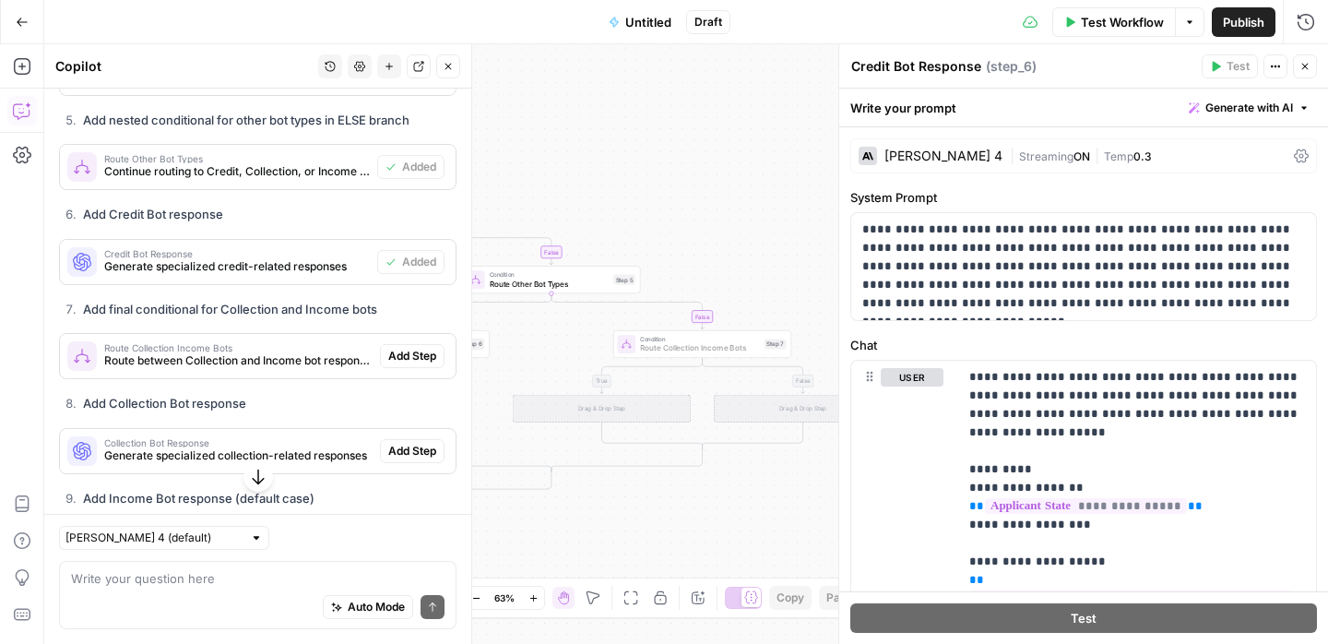
click at [416, 348] on span "Add Step" at bounding box center [412, 356] width 48 height 17
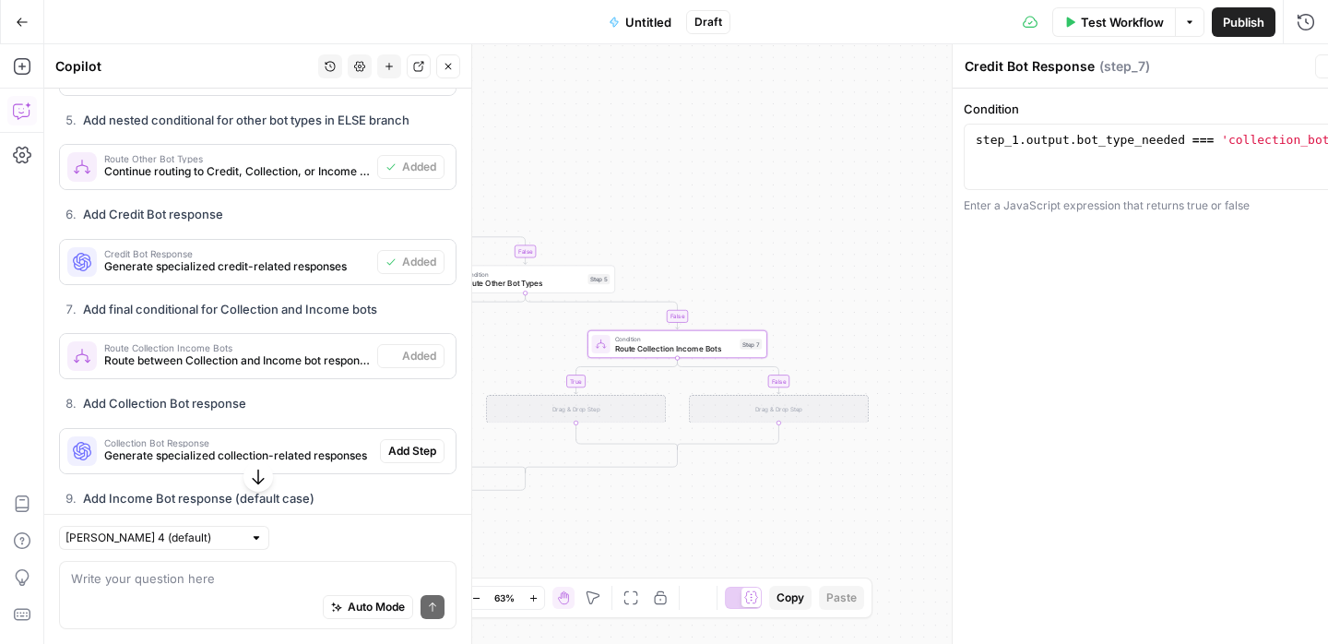
type textarea "Route Collection Income Bots"
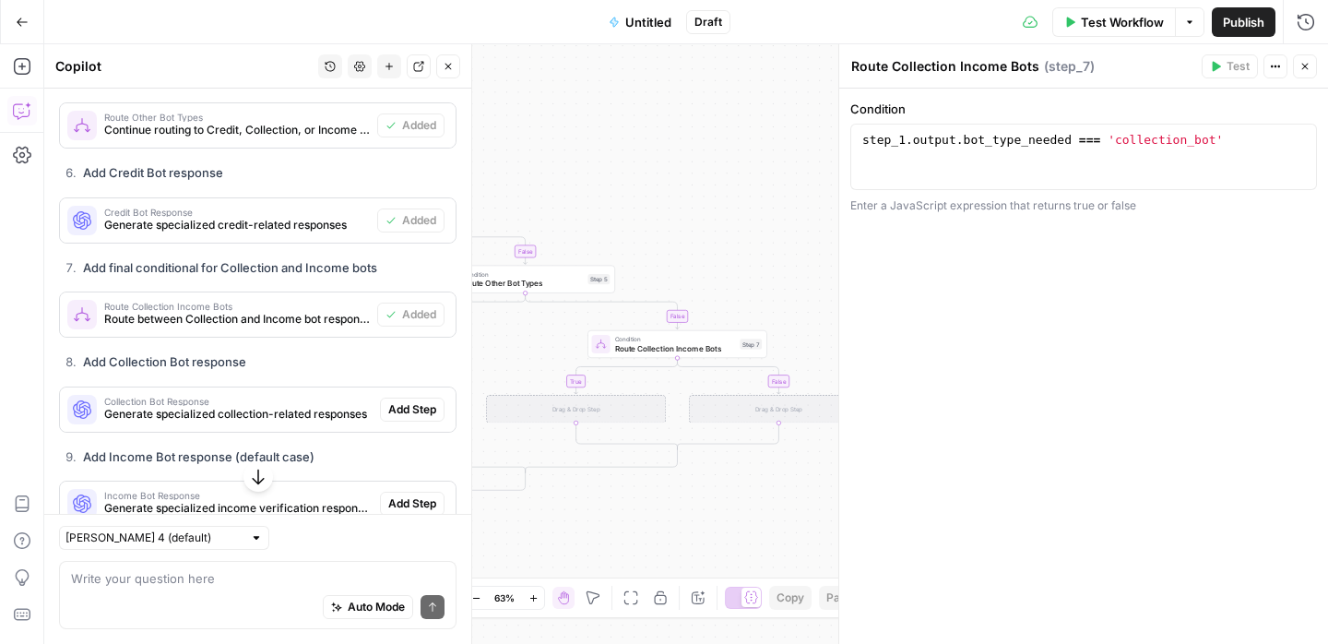
scroll to position [2024, 0]
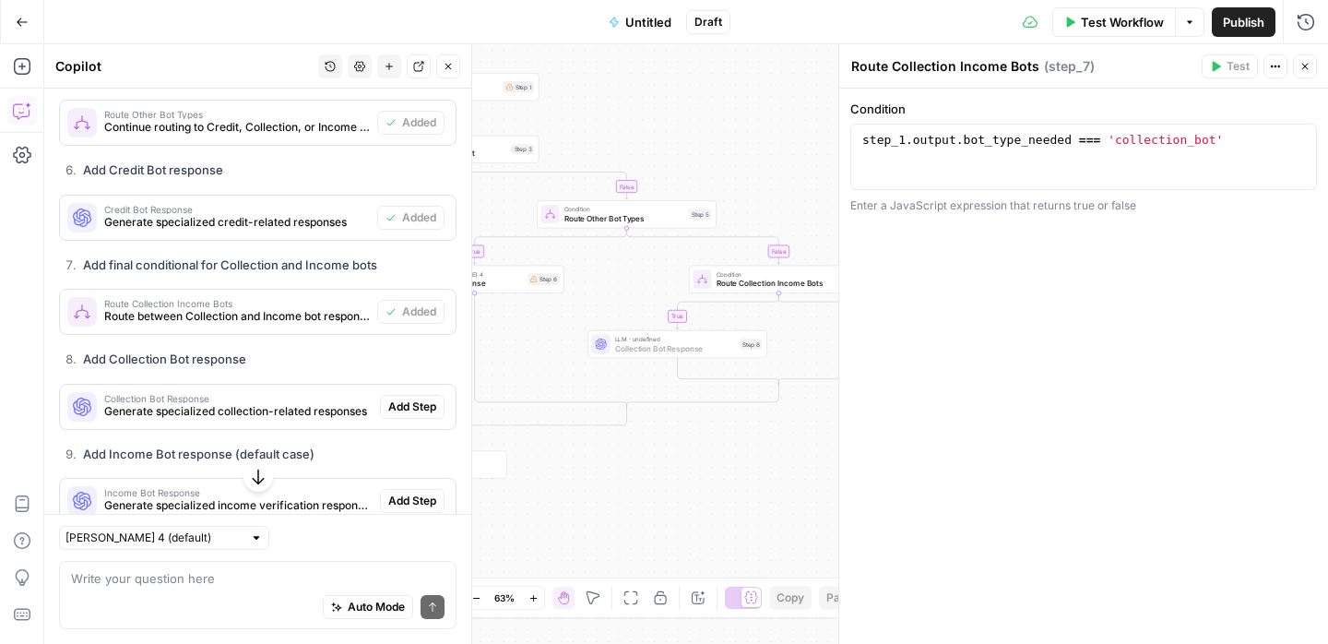
click at [413, 398] on span "Add Step" at bounding box center [412, 406] width 48 height 17
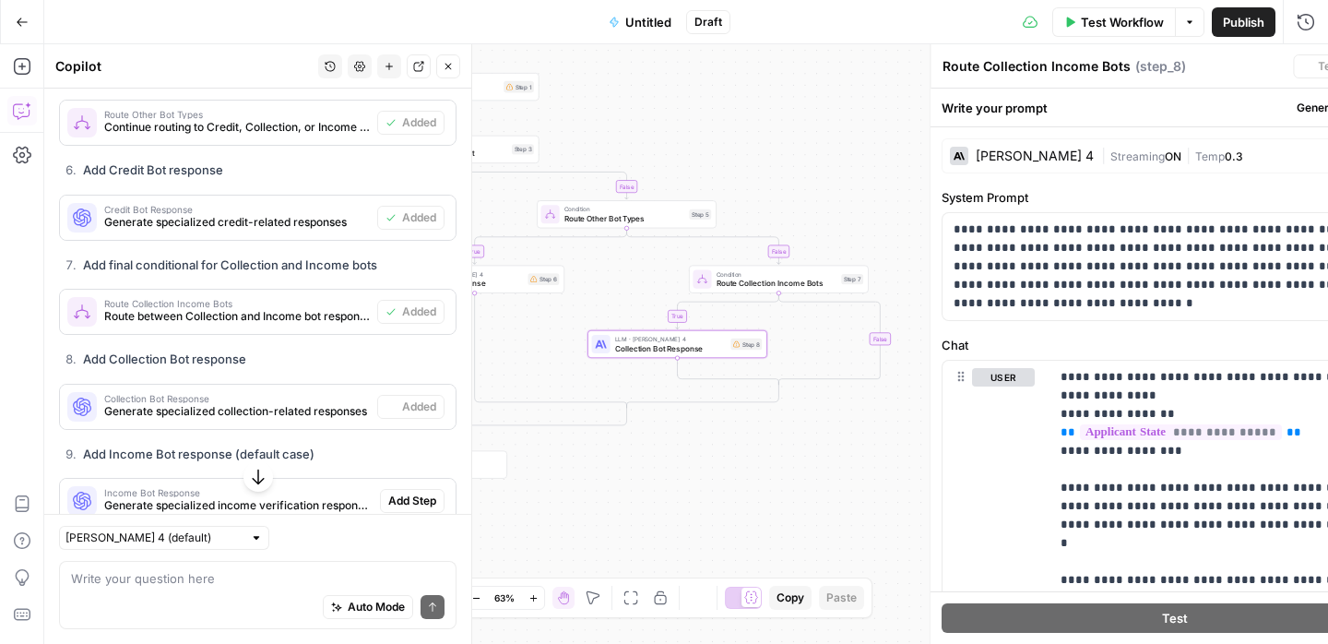
type textarea "Collection Bot Response"
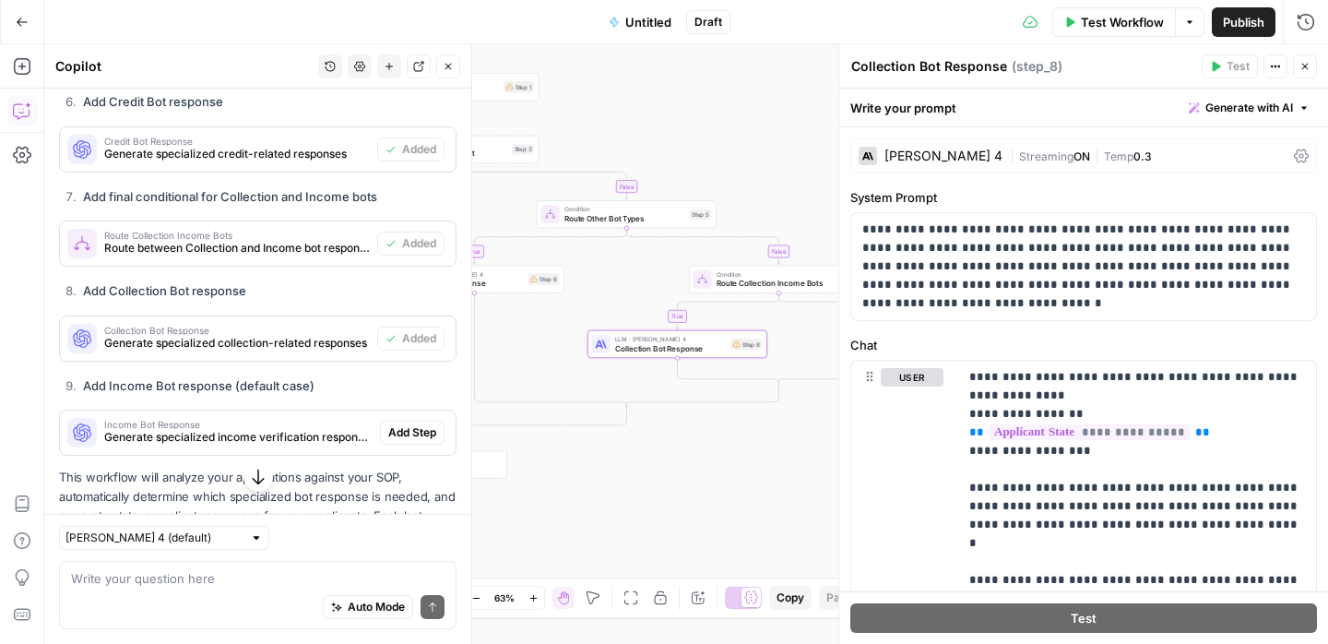
scroll to position [2116, 0]
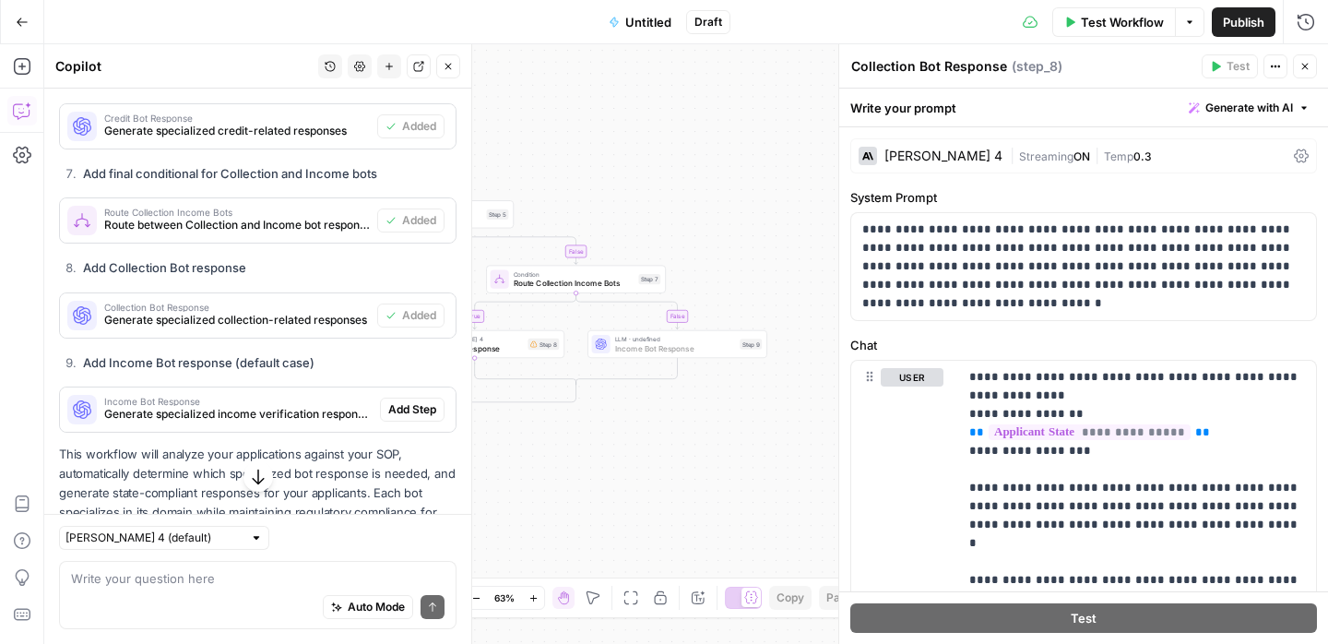
click at [409, 401] on span "Add Step" at bounding box center [412, 409] width 48 height 17
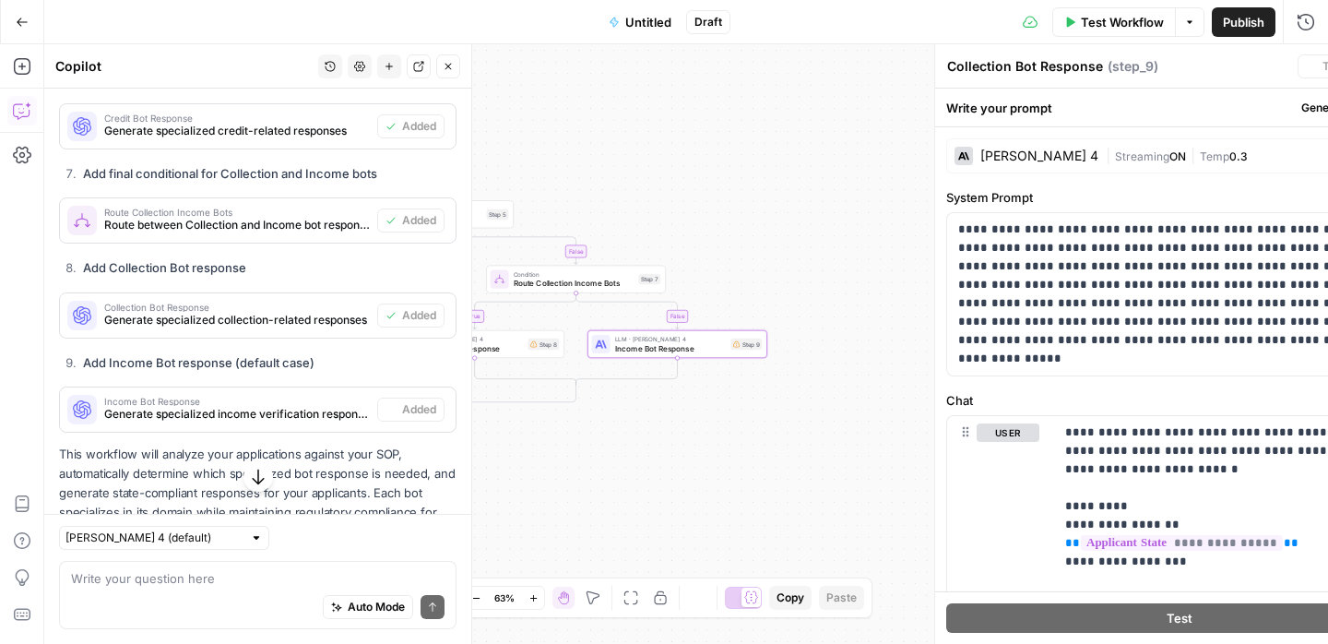
type textarea "Income Bot Response"
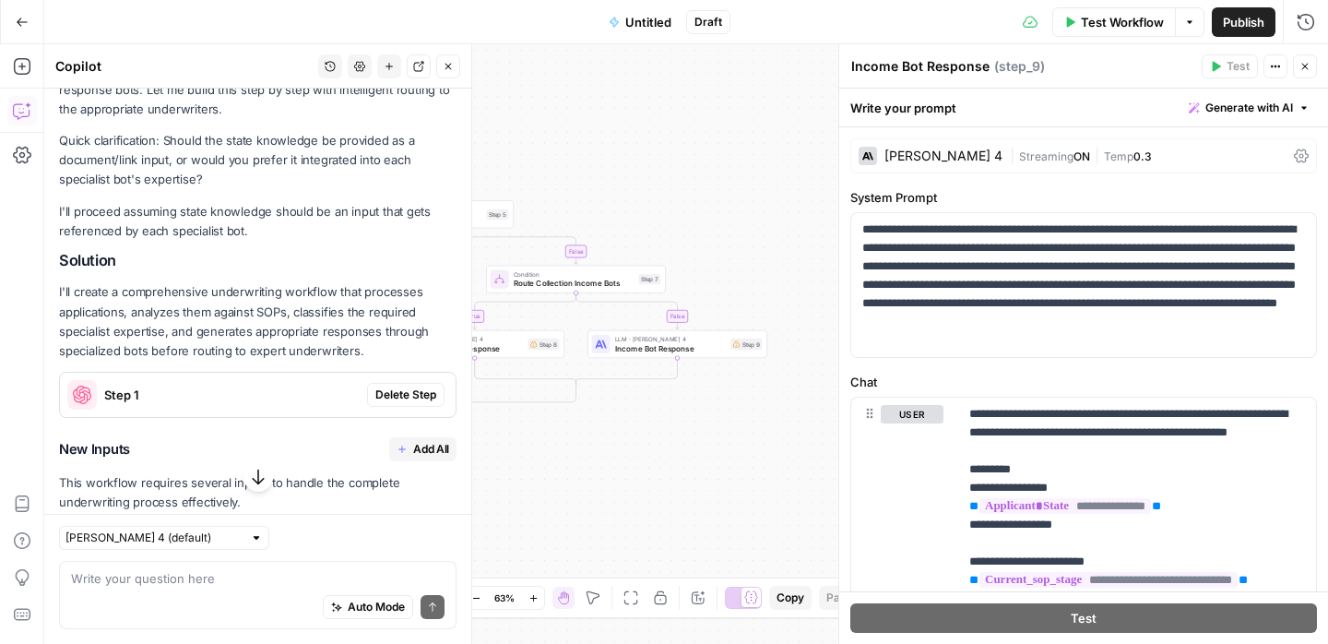
scroll to position [2713, 0]
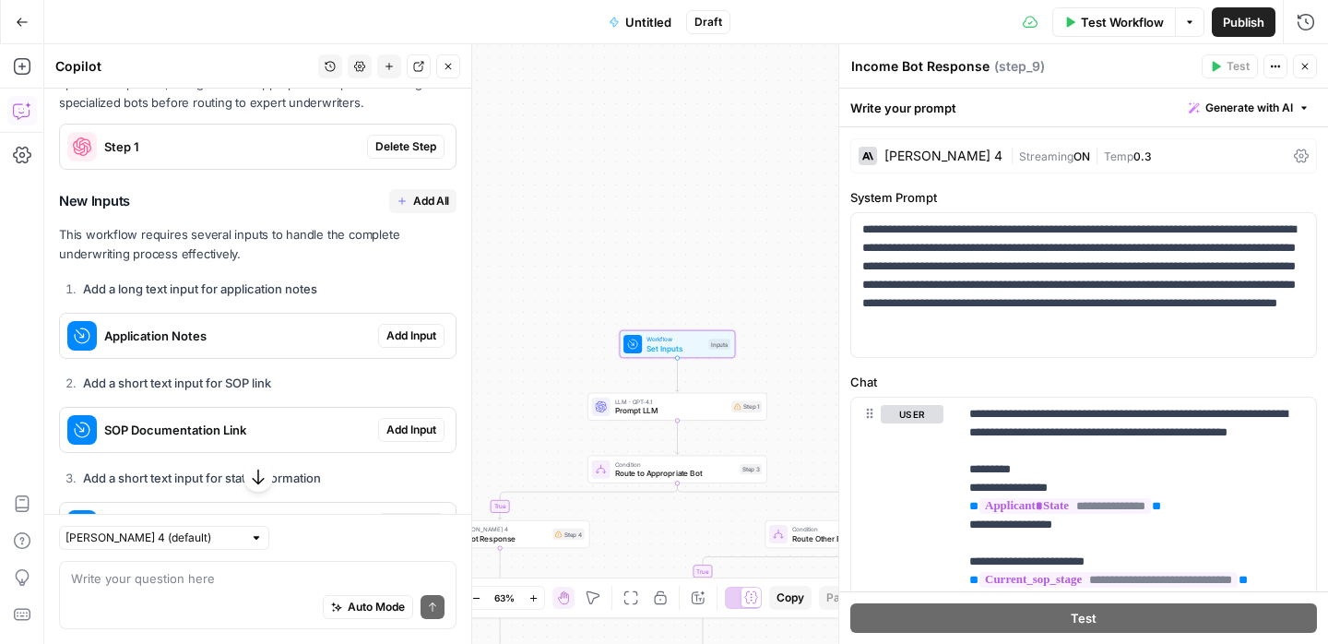
click at [409, 327] on span "Add Input" at bounding box center [411, 335] width 50 height 17
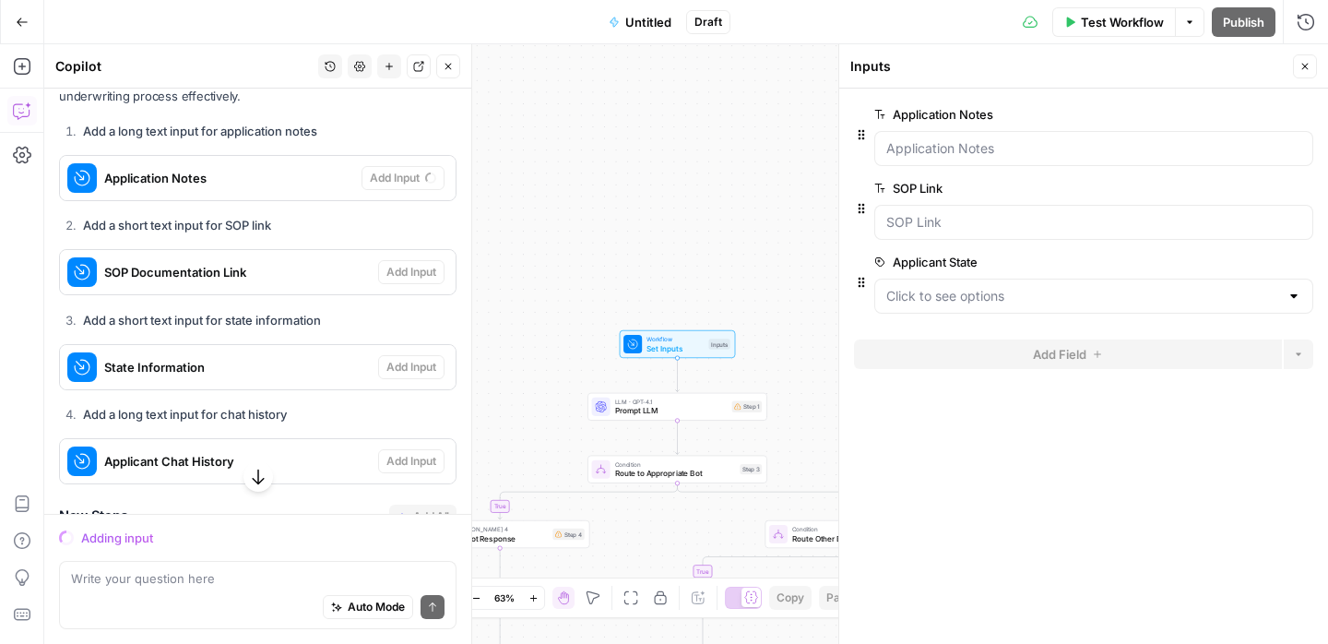
scroll to position [3169, 0]
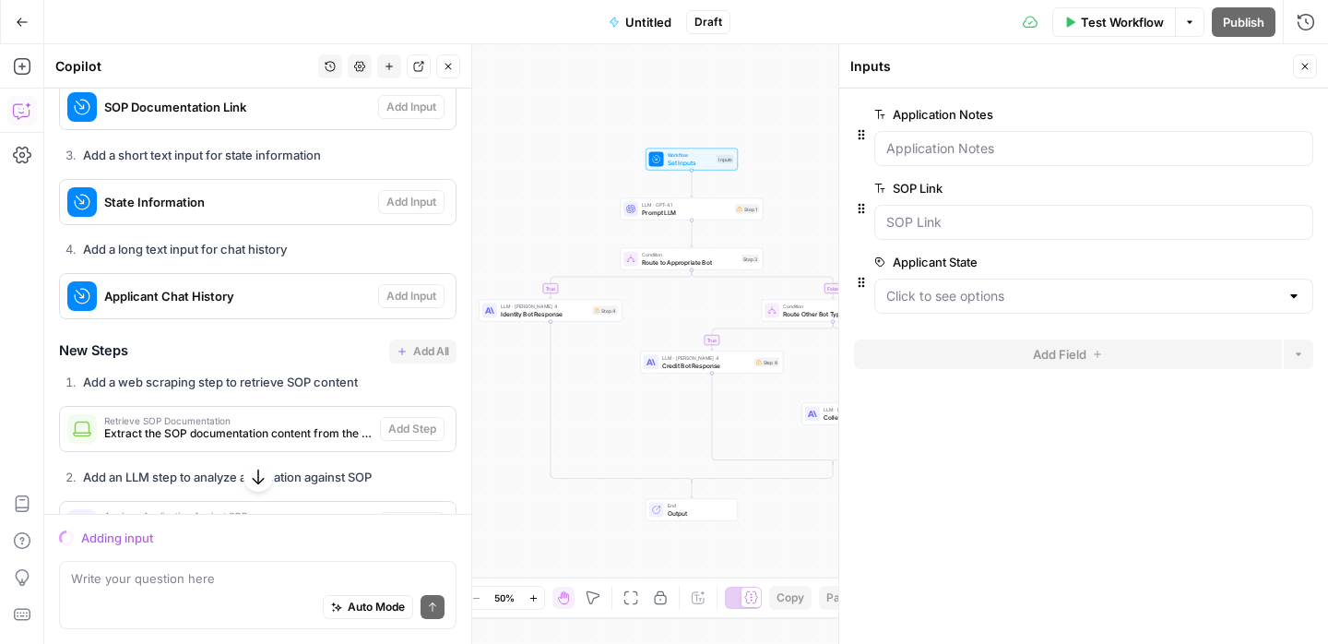
drag, startPoint x: 730, startPoint y: 268, endPoint x: 746, endPoint y: 85, distance: 184.3
click at [746, 85] on div "true false true false true false Workflow Set Inputs Inputs LLM · GPT-4.1 Promp…" at bounding box center [686, 343] width 1284 height 599
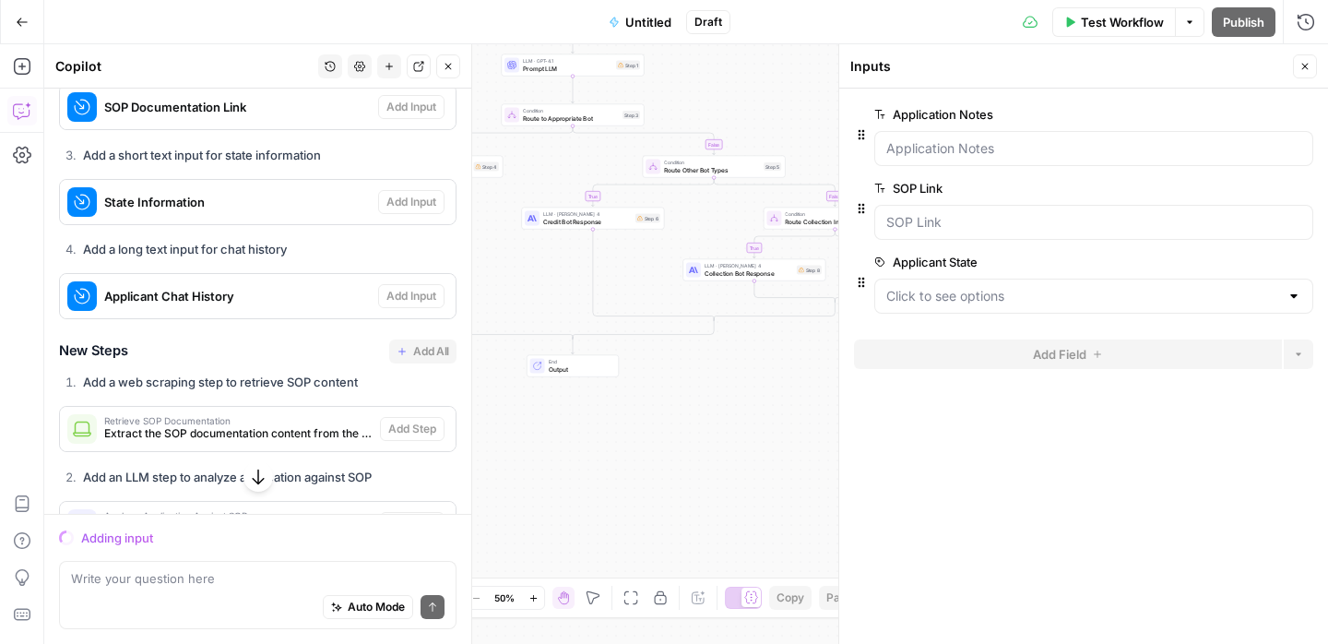
drag, startPoint x: 660, startPoint y: 382, endPoint x: 545, endPoint y: 248, distance: 176.6
click at [545, 249] on div "true false true false true false Workflow Set Inputs Inputs LLM · GPT-4.1 Promp…" at bounding box center [686, 343] width 1284 height 599
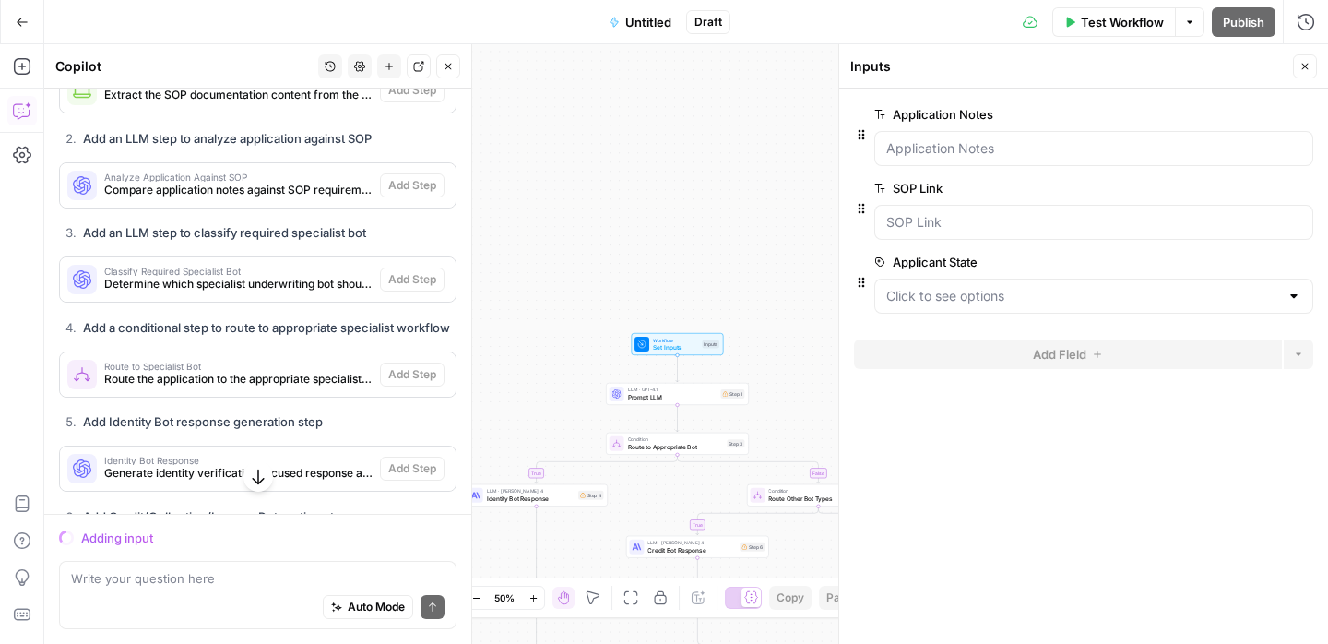
scroll to position [3209, 0]
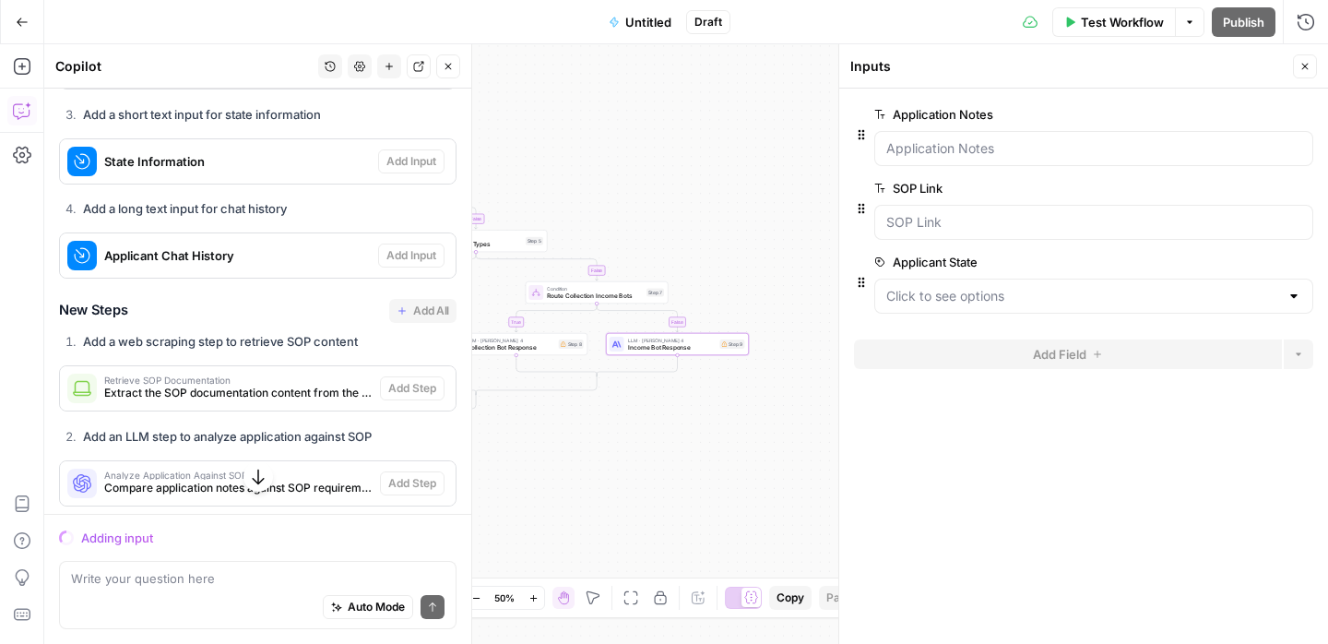
click at [299, 385] on span "Extract the SOP documentation content from the provided link" at bounding box center [238, 393] width 268 height 17
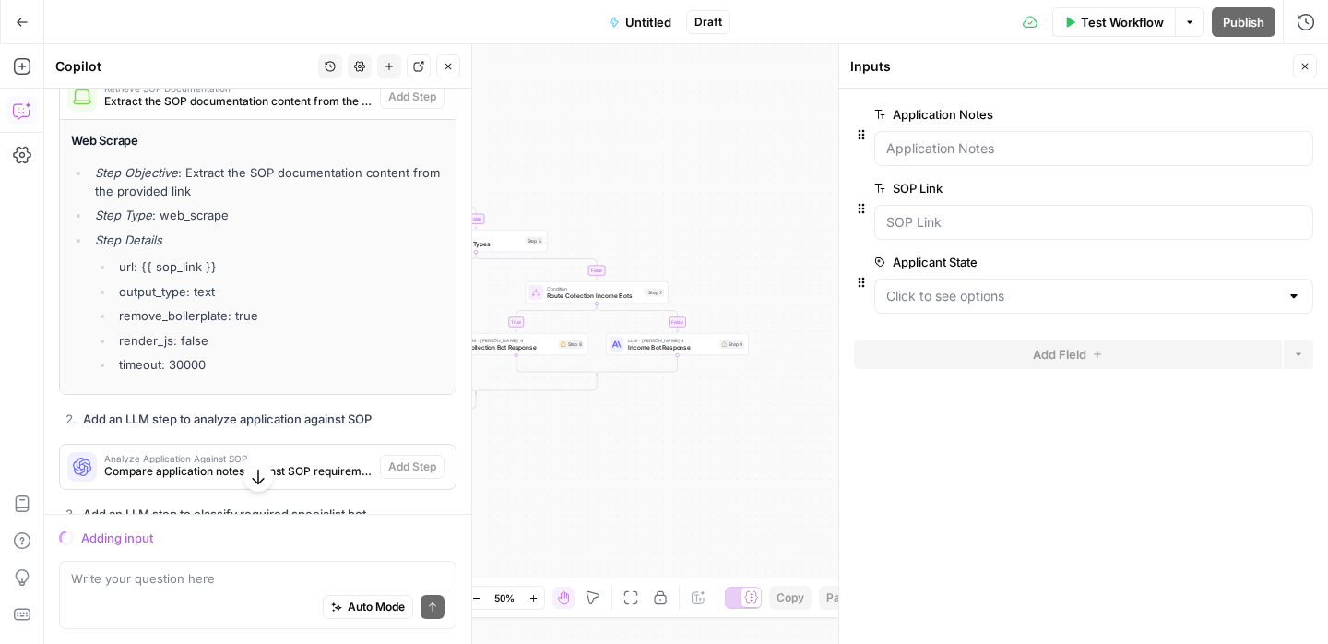
scroll to position [3613, 0]
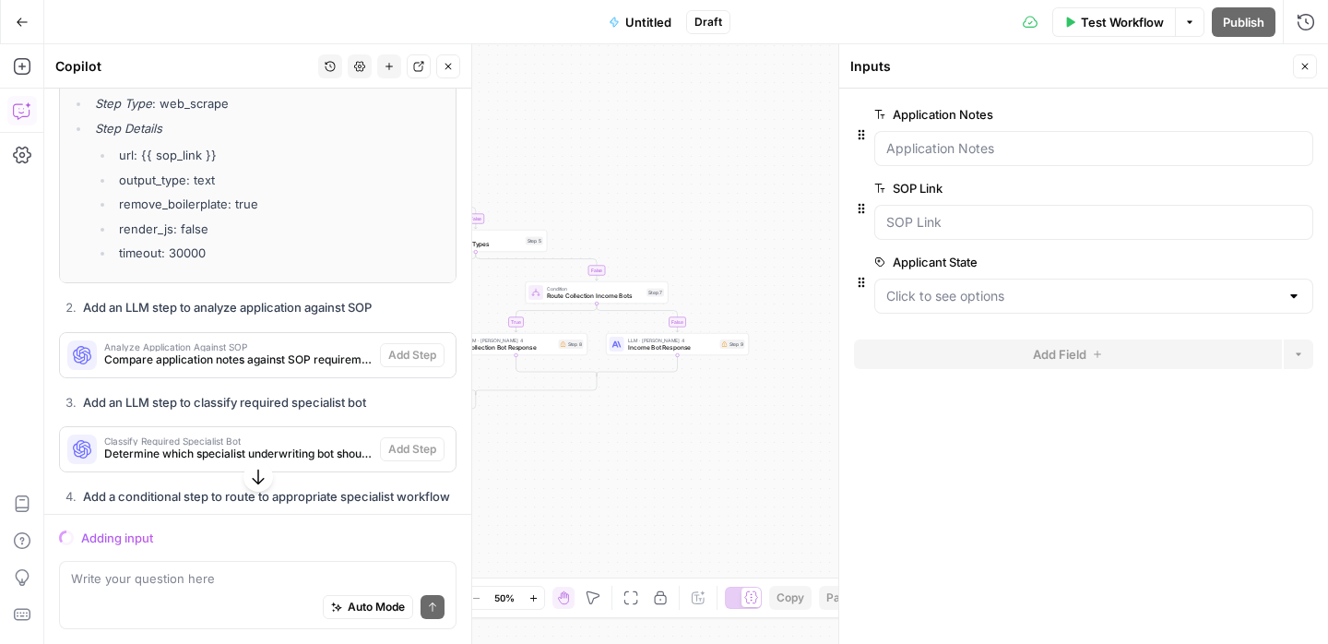
click at [737, 263] on div "true false true false true false Workflow Set Inputs Inputs LLM · GPT-4.1 Promp…" at bounding box center [686, 343] width 1284 height 599
click at [1305, 64] on icon "button" at bounding box center [1304, 66] width 11 height 11
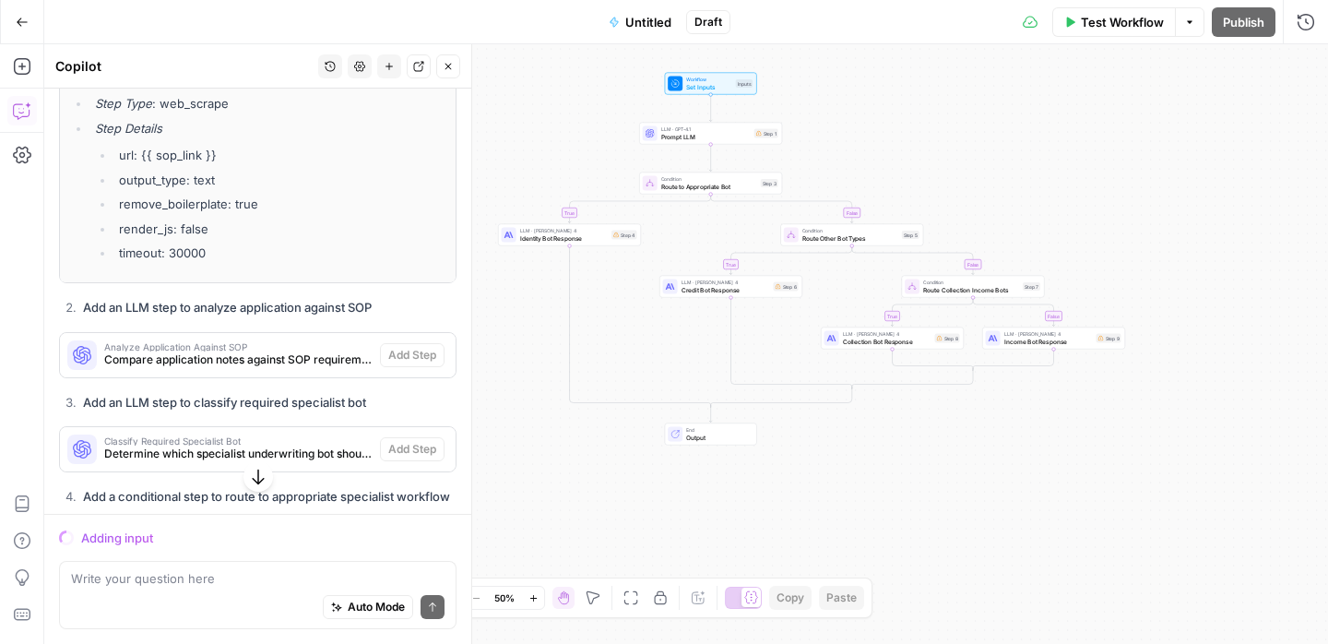
drag, startPoint x: 876, startPoint y: 258, endPoint x: 1020, endPoint y: 249, distance: 144.2
click at [1020, 249] on div "true false true false true false Workflow Set Inputs Inputs LLM · GPT-4.1 Promp…" at bounding box center [686, 343] width 1284 height 599
click at [731, 183] on span "Route to Appropriate Bot" at bounding box center [714, 187] width 96 height 9
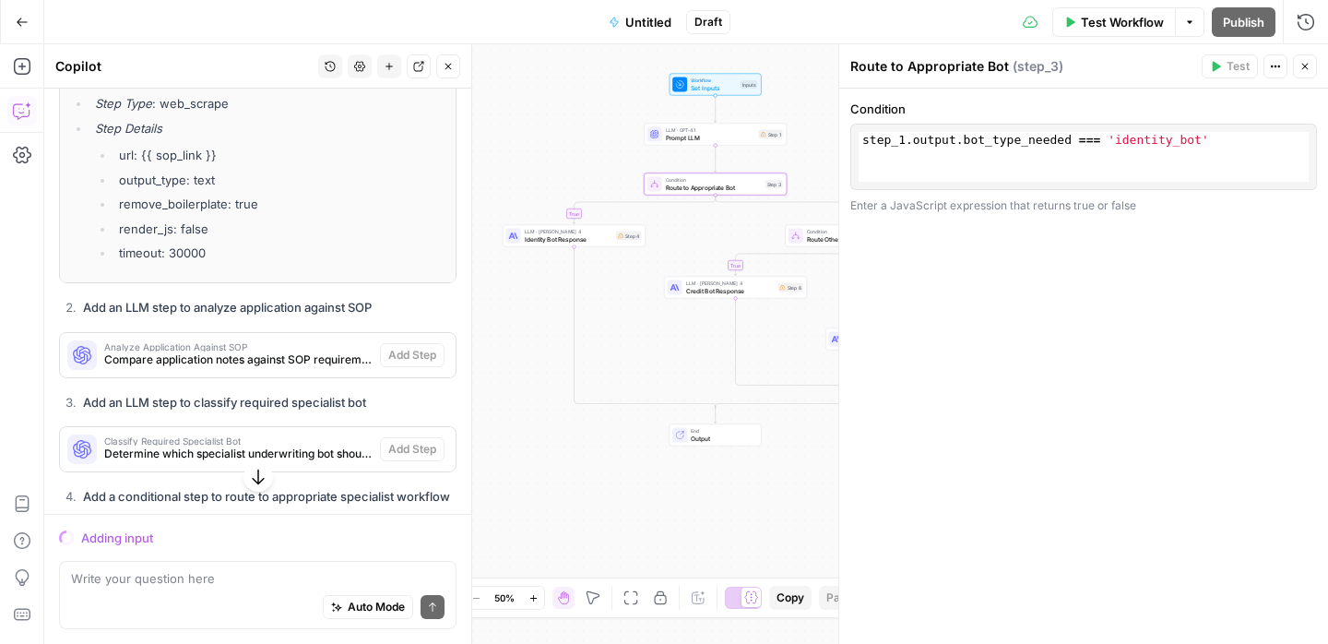
click at [1302, 66] on icon "button" at bounding box center [1304, 66] width 11 height 11
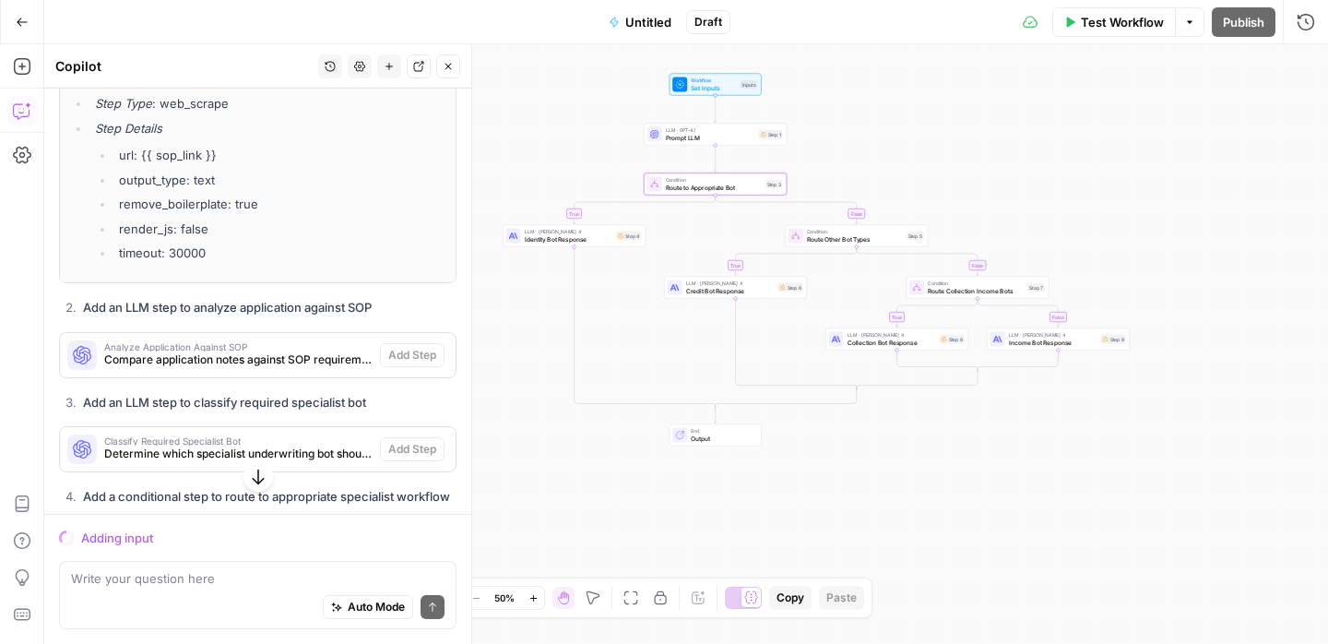
click at [732, 292] on span "Credit Bot Response" at bounding box center [730, 290] width 89 height 9
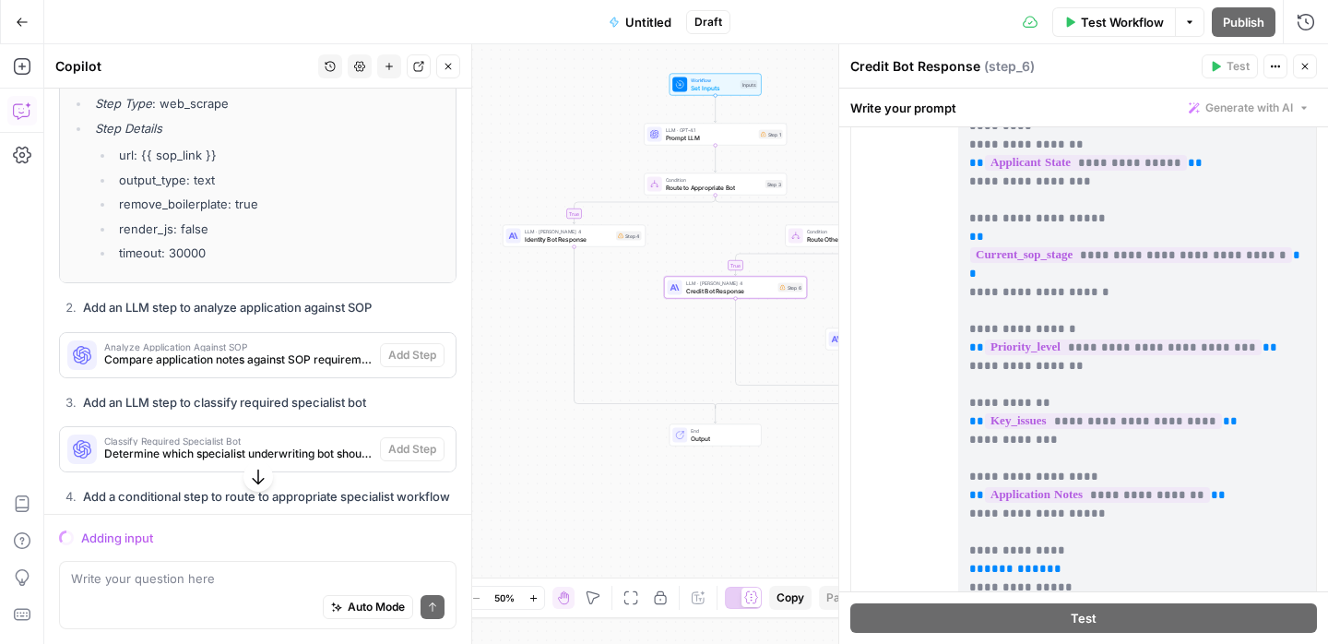
scroll to position [231, 0]
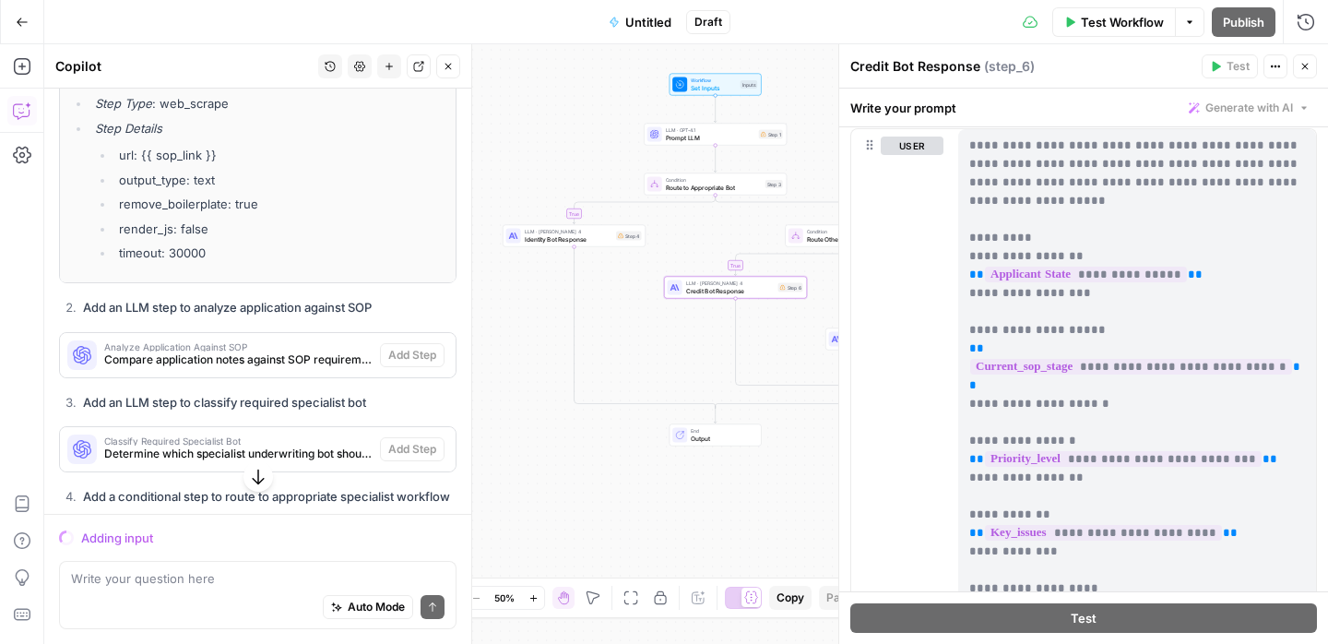
click at [1305, 71] on icon "button" at bounding box center [1304, 66] width 11 height 11
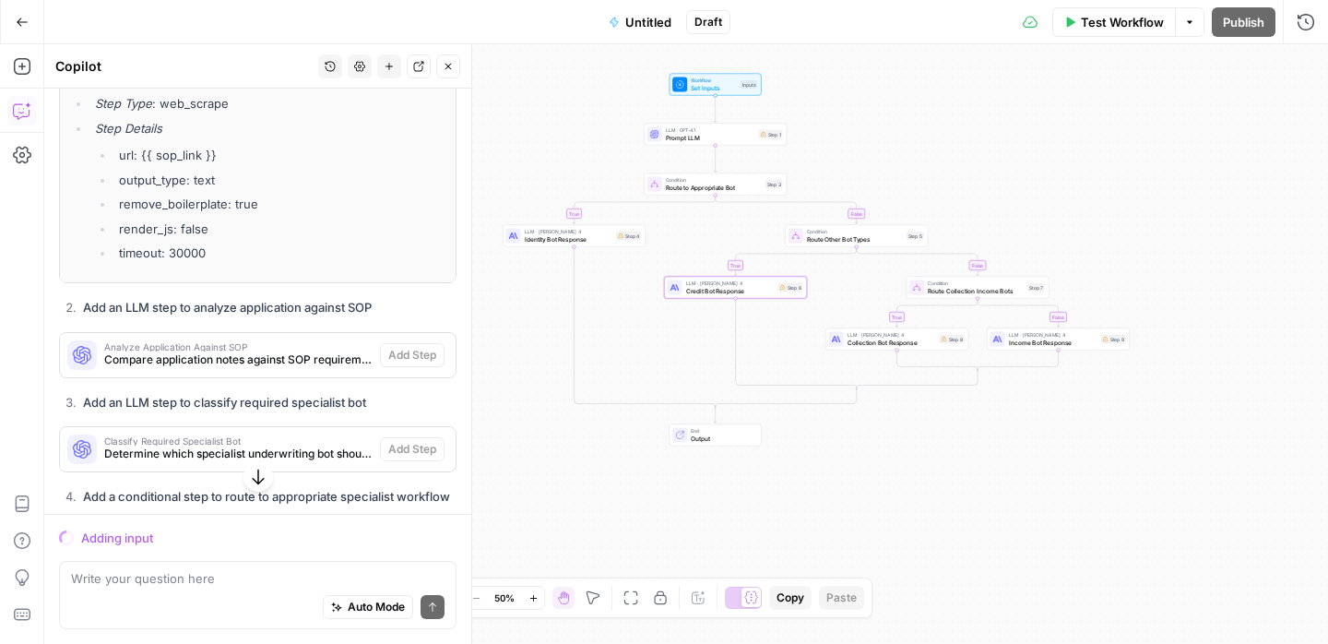
click at [445, 73] on button "Close" at bounding box center [448, 66] width 24 height 24
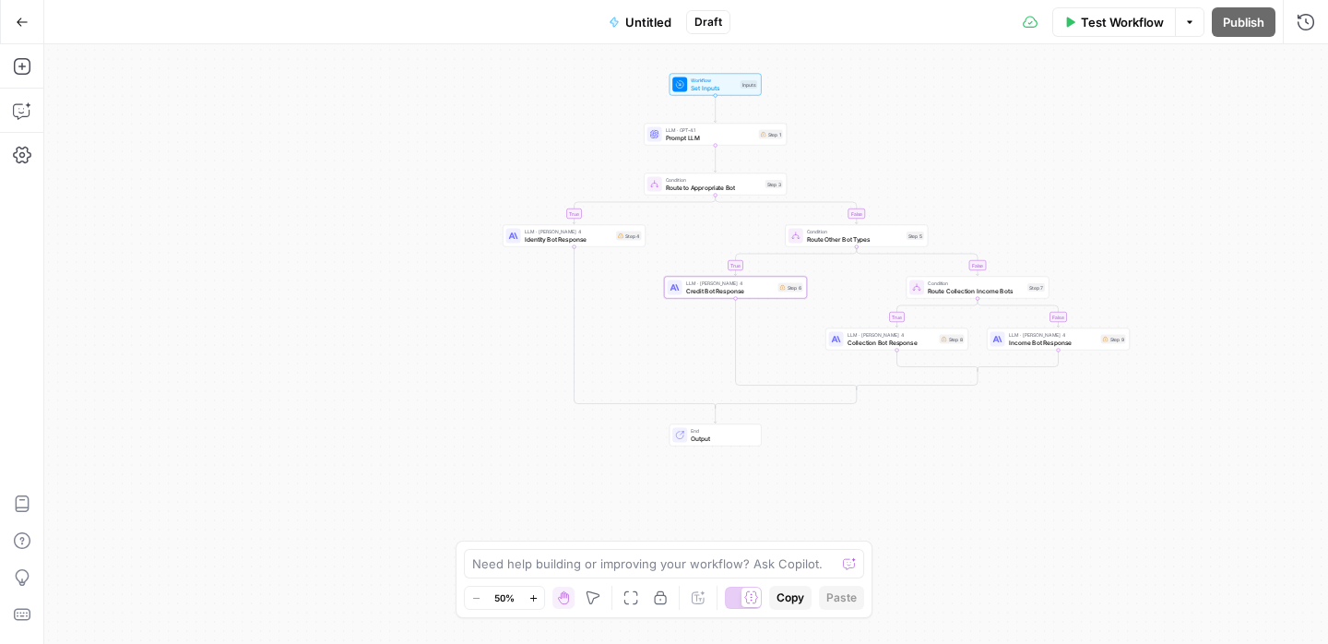
click at [573, 236] on span "Identity Bot Response" at bounding box center [569, 238] width 89 height 9
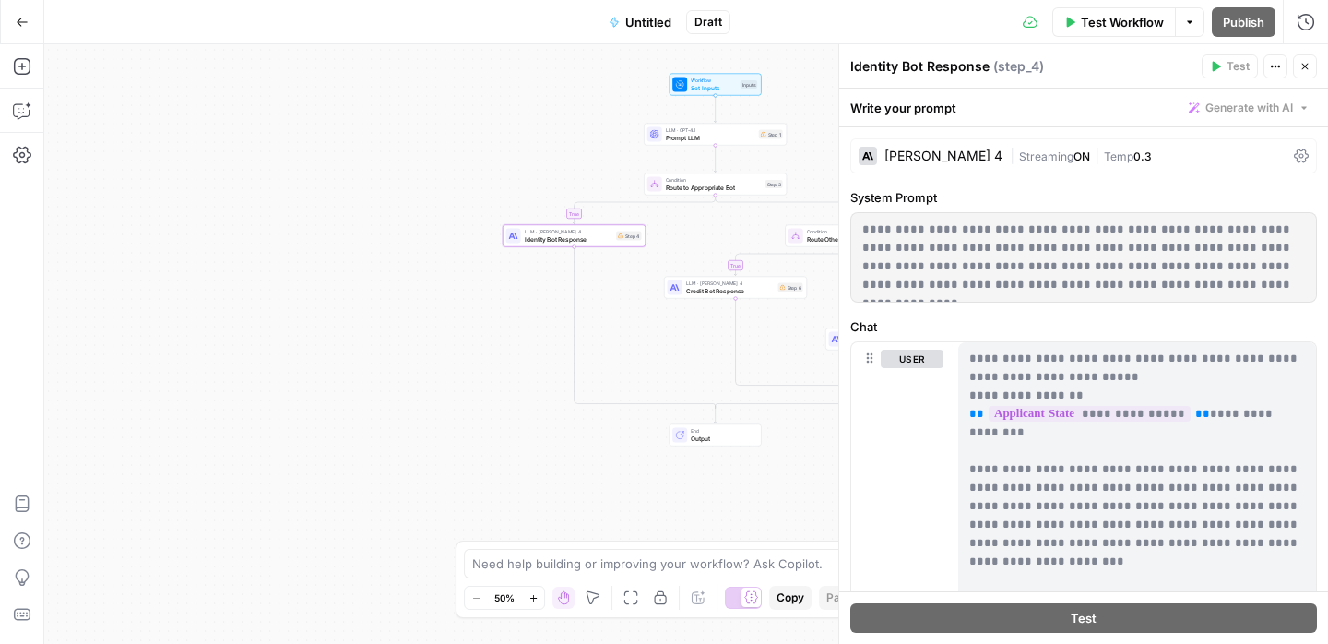
click at [577, 226] on div "LLM · [PERSON_NAME] 4 Identity Bot Response Step 4" at bounding box center [574, 236] width 143 height 22
click at [1128, 260] on p "**********" at bounding box center [1083, 257] width 443 height 74
click at [1305, 153] on icon at bounding box center [1301, 155] width 15 height 15
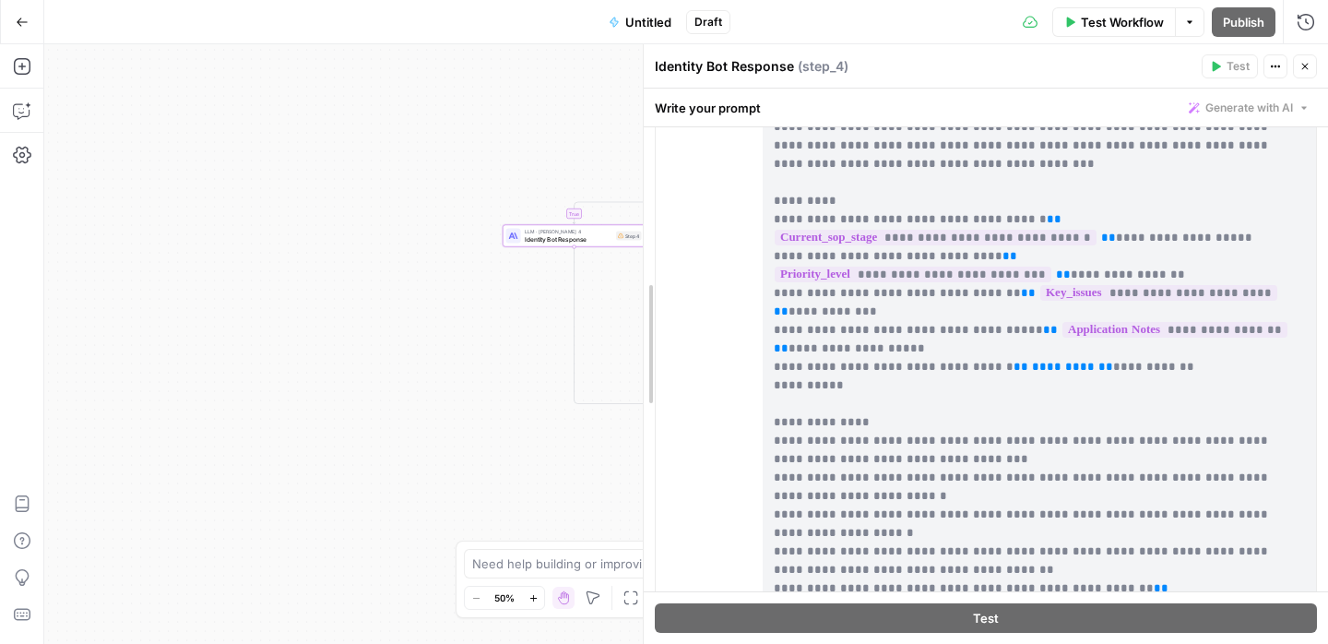
scroll to position [816, 0]
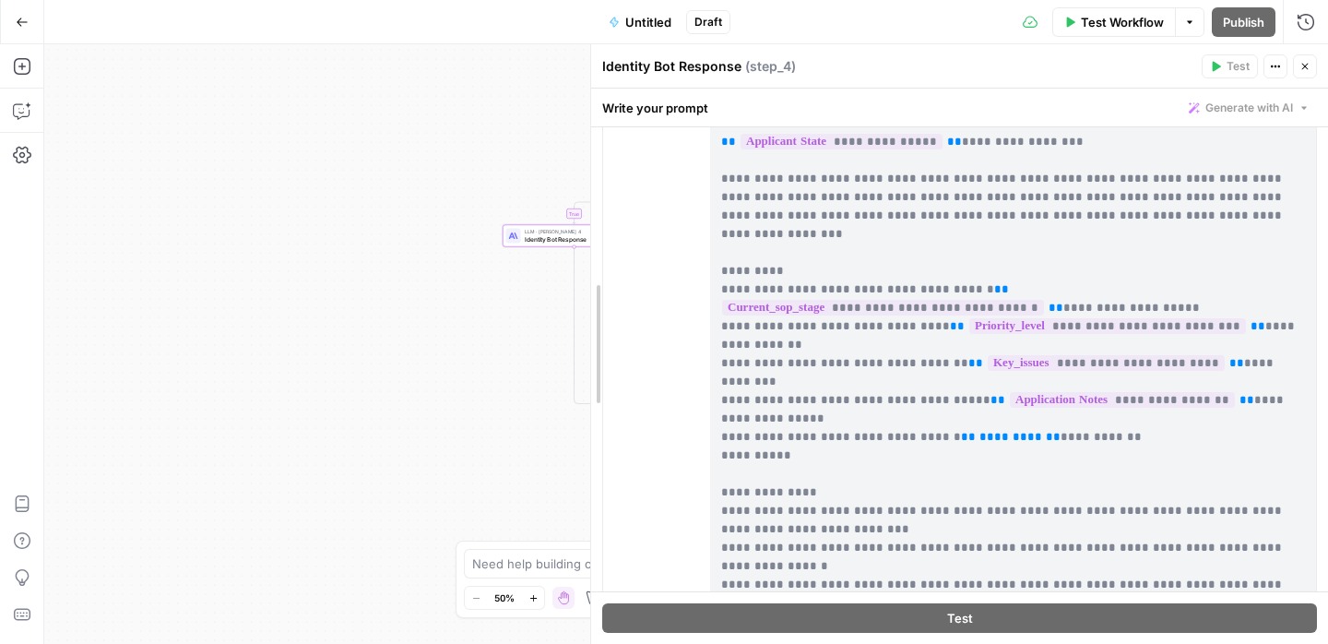
drag, startPoint x: 841, startPoint y: 348, endPoint x: 492, endPoint y: 317, distance: 350.9
click at [492, 317] on body "Findigs New Home Browse Insights Opportunities Your Data Recent Grids Test Sugg…" at bounding box center [664, 322] width 1328 height 644
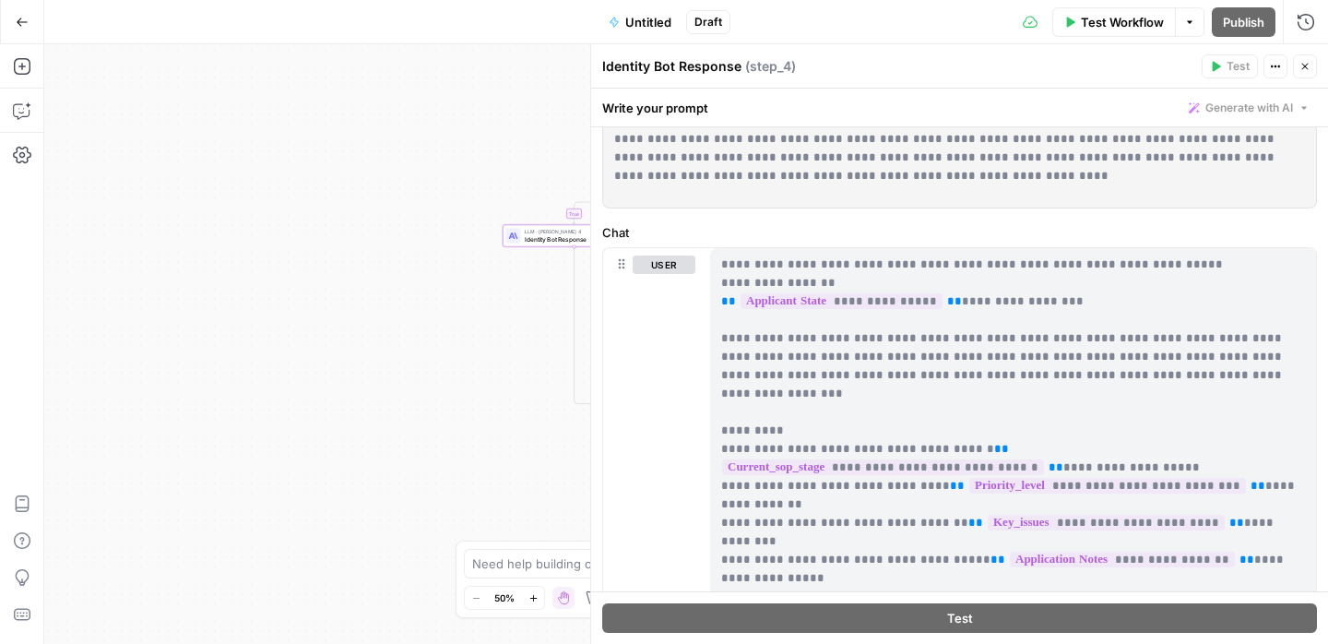
scroll to position [660, 0]
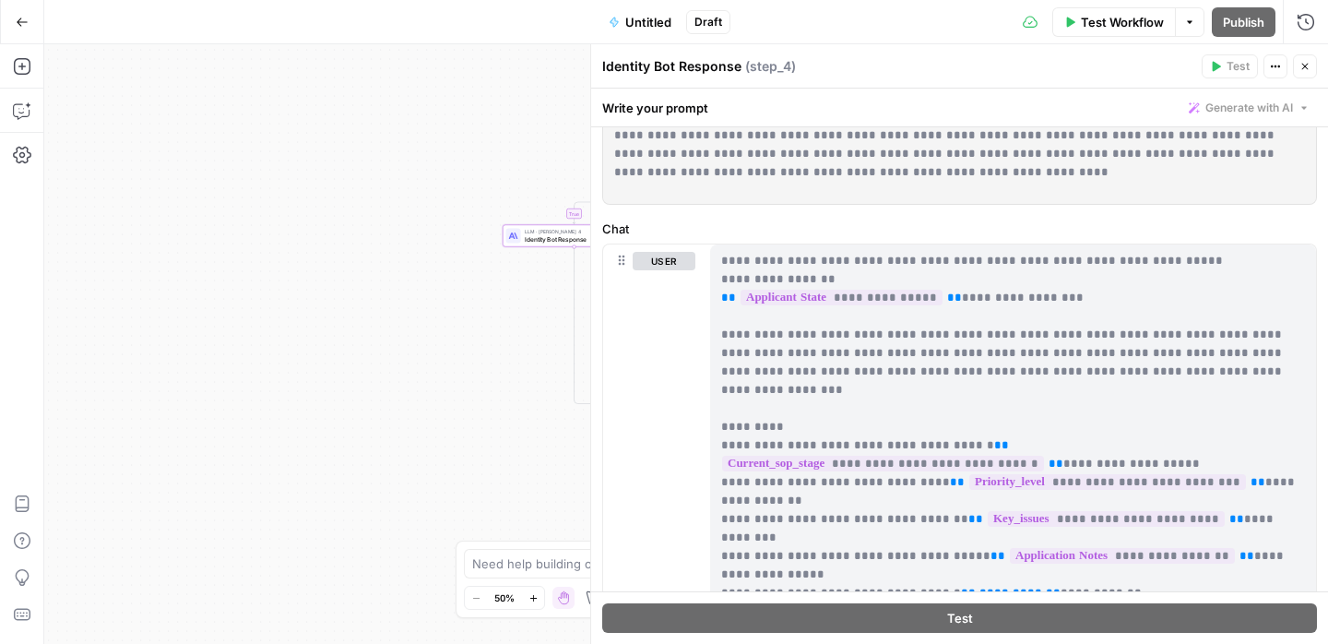
click at [519, 374] on div "true false true false true false Workflow Set Inputs Inputs LLM · GPT-4.1 Promp…" at bounding box center [686, 343] width 1284 height 599
click at [1308, 61] on icon "button" at bounding box center [1304, 66] width 11 height 11
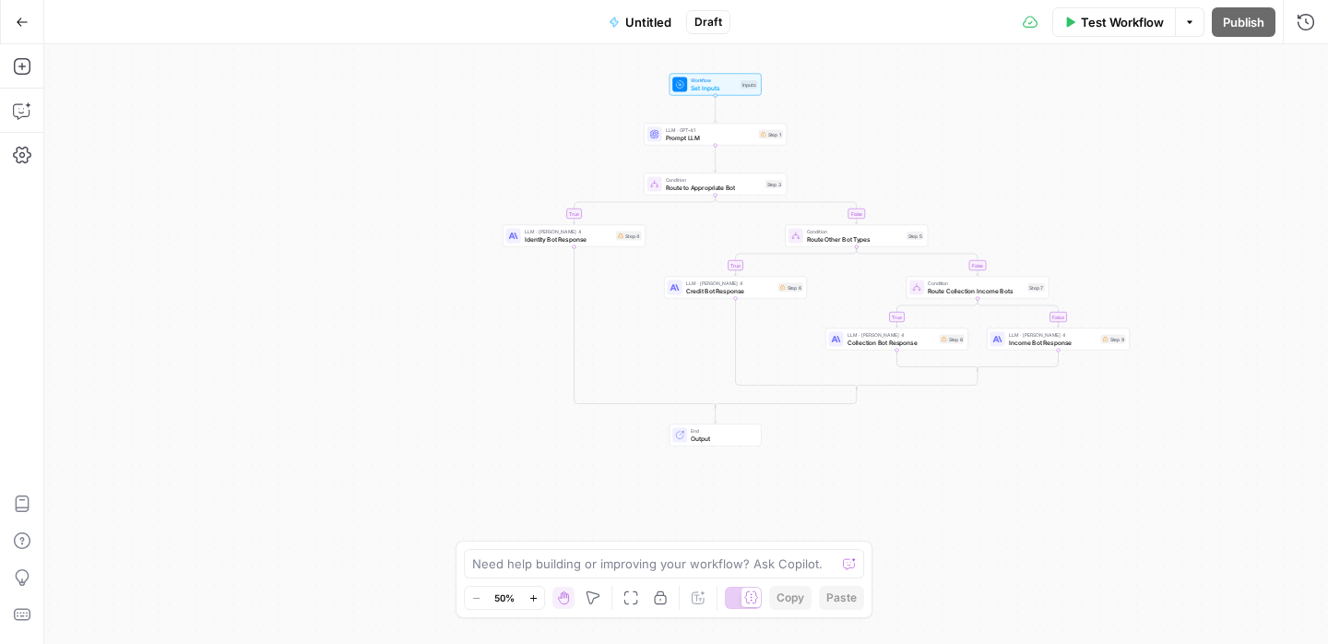
click at [1138, 25] on span "Test Workflow" at bounding box center [1122, 22] width 83 height 18
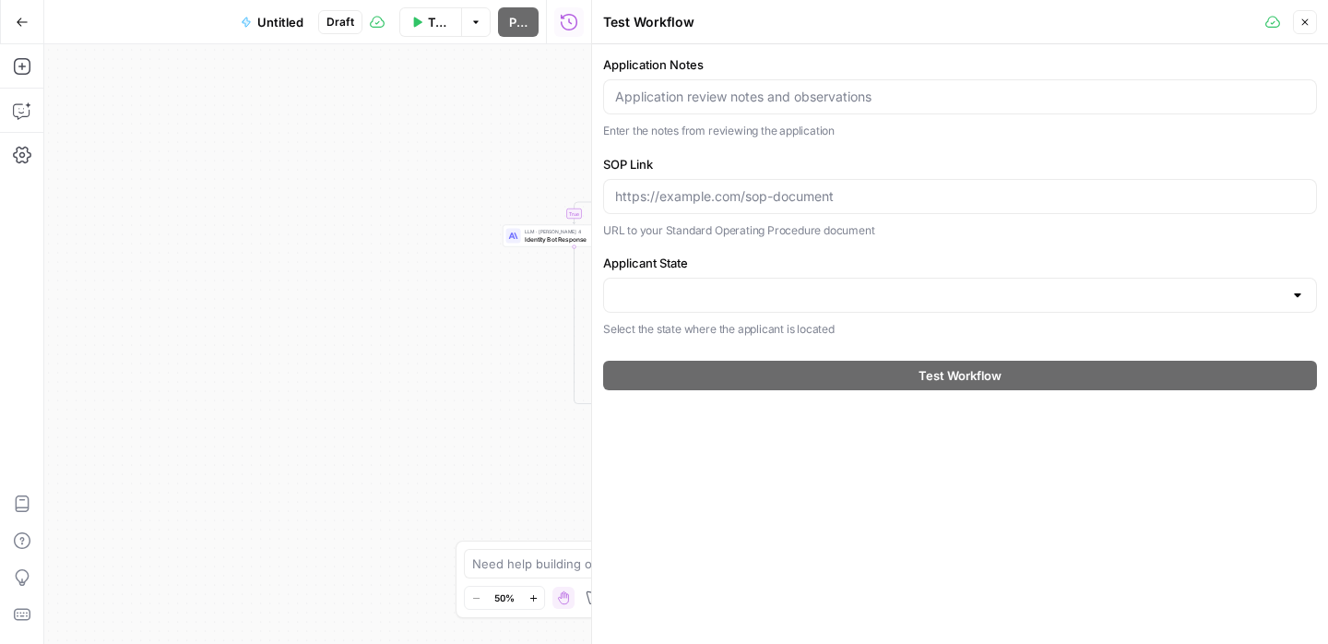
click at [1309, 25] on icon "button" at bounding box center [1304, 22] width 11 height 11
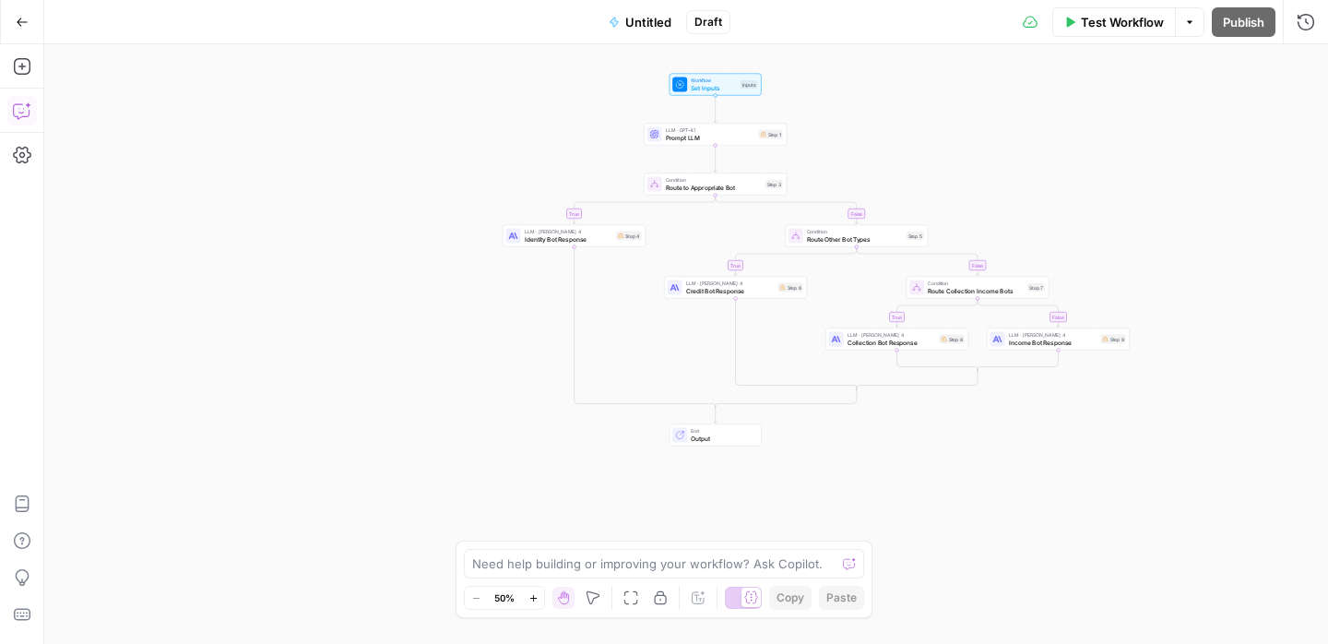
click at [26, 107] on icon "button" at bounding box center [22, 110] width 18 height 18
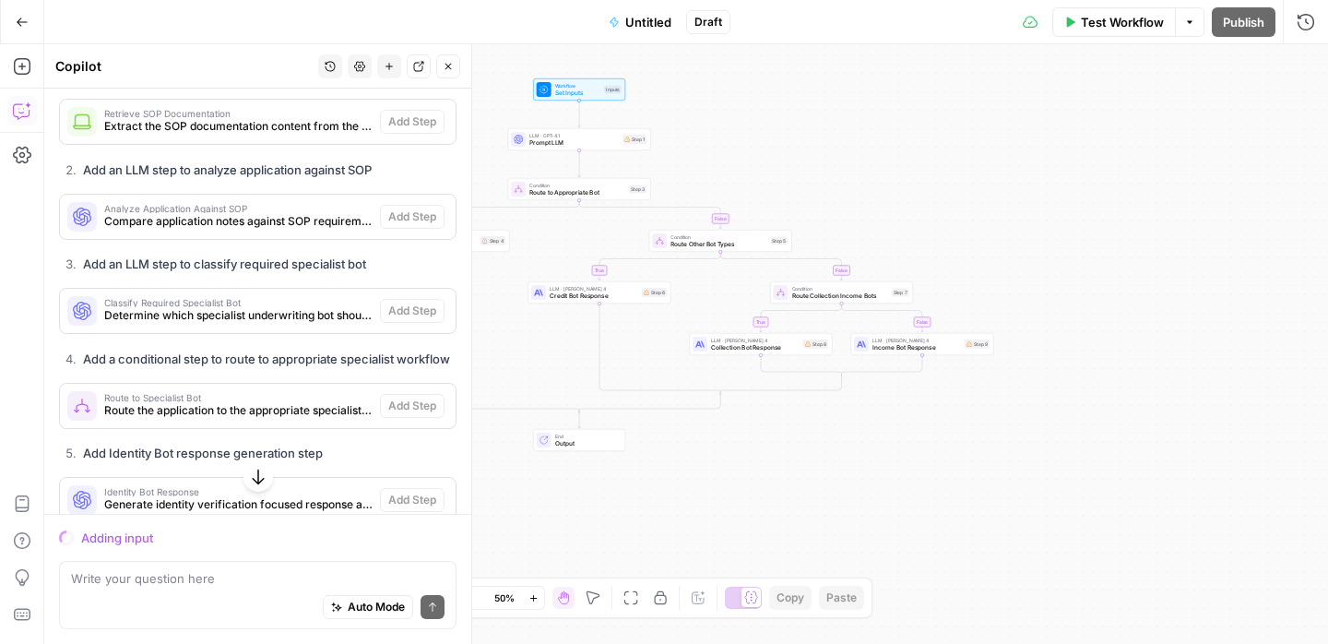
scroll to position [3599, 0]
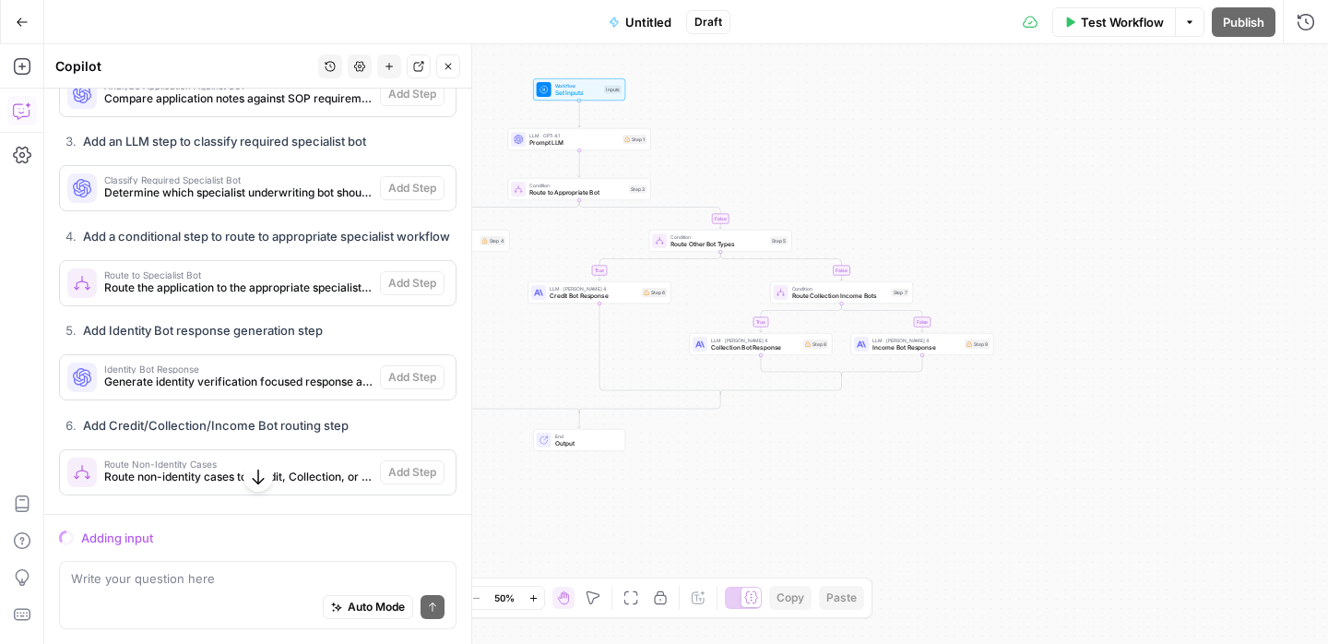
click at [113, 537] on div "Adding input" at bounding box center [268, 537] width 375 height 18
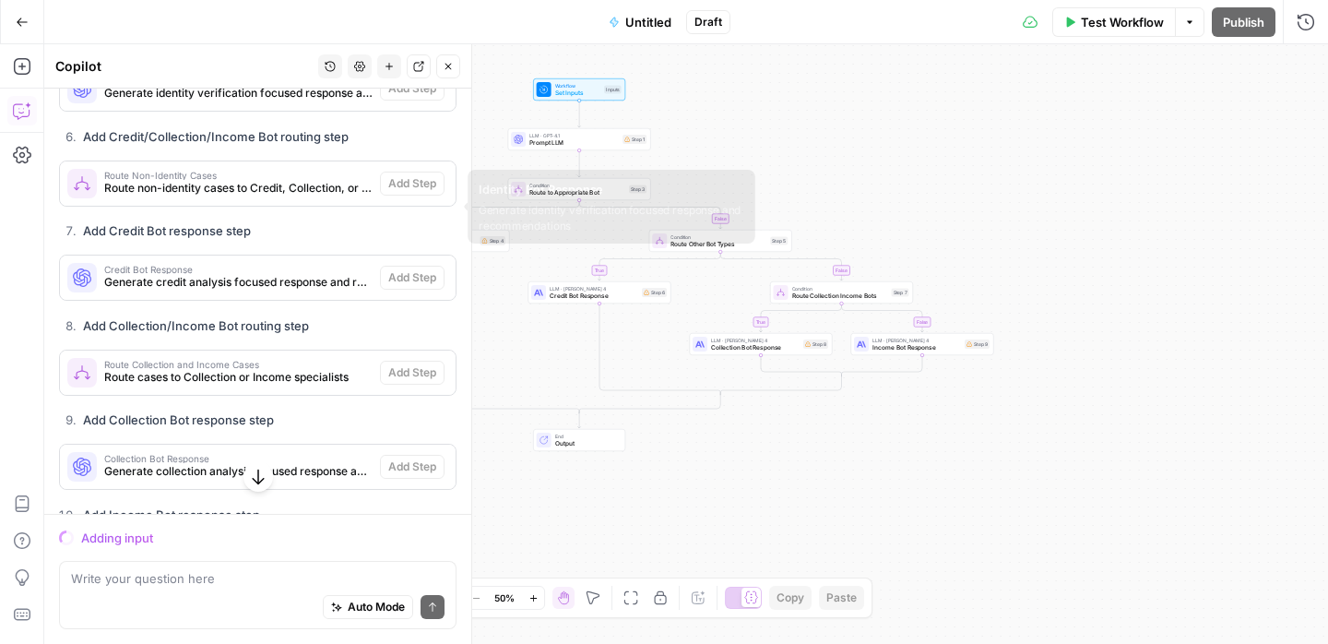
scroll to position [4207, 0]
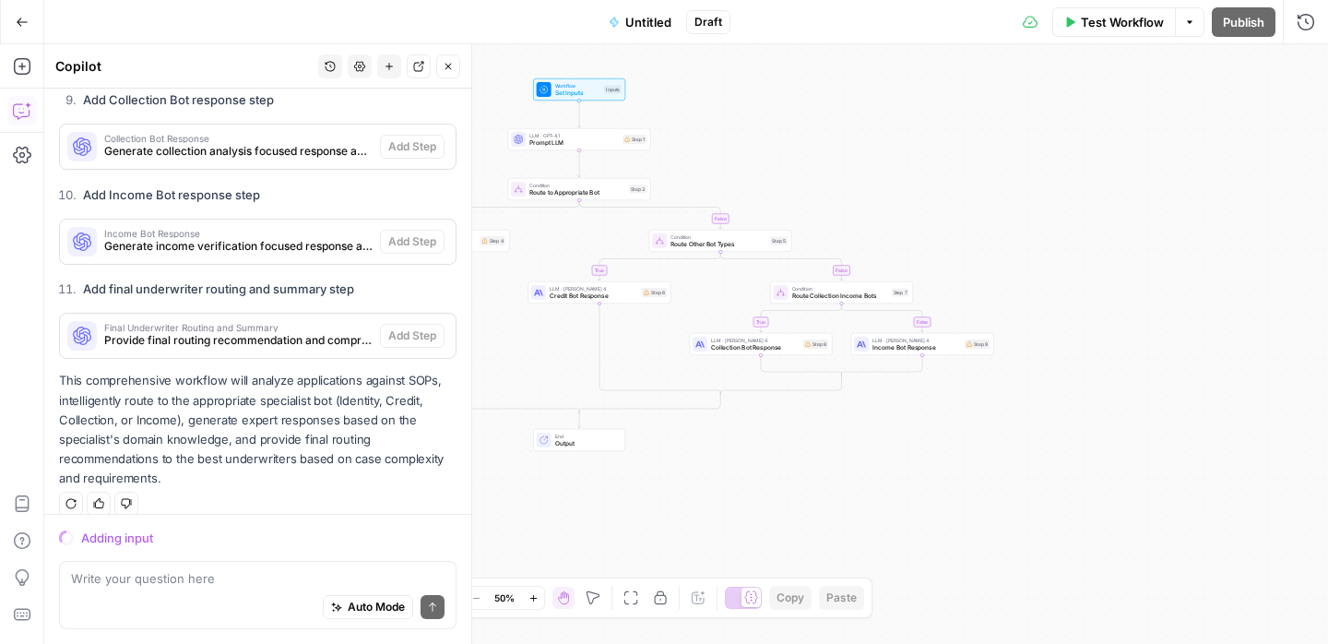
click at [237, 592] on div "Auto Mode Send" at bounding box center [258, 607] width 374 height 41
type textarea "add the chats to all of the"
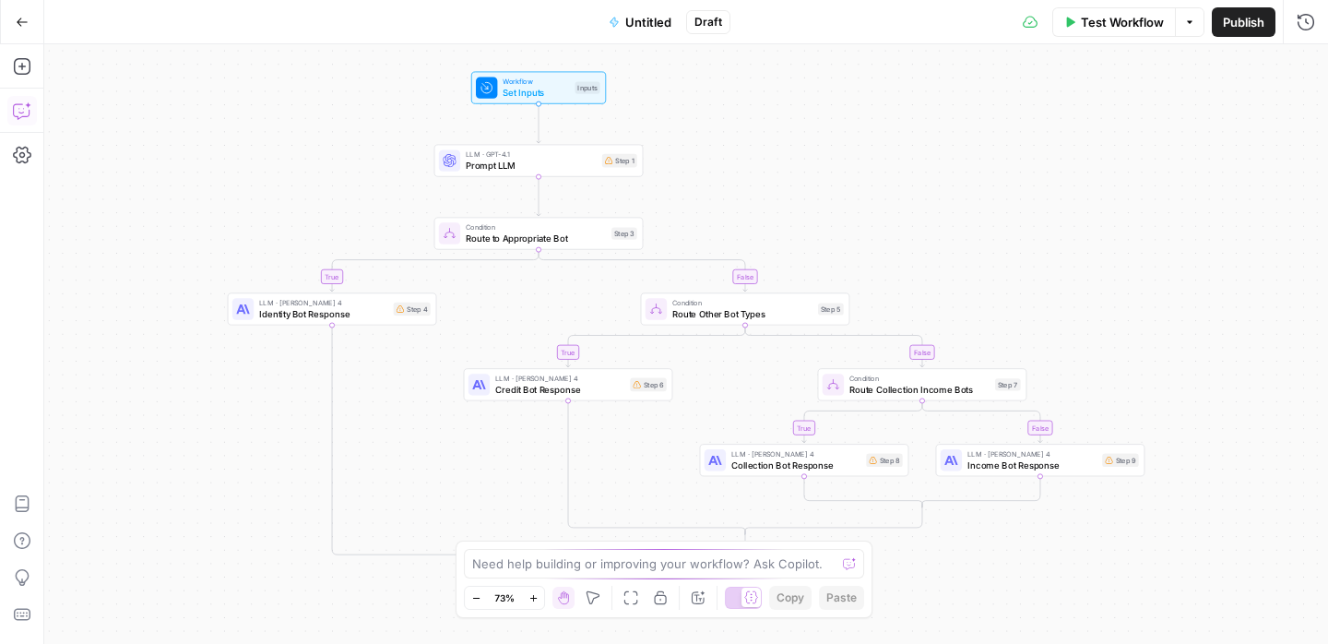
click at [13, 116] on icon "button" at bounding box center [22, 110] width 18 height 18
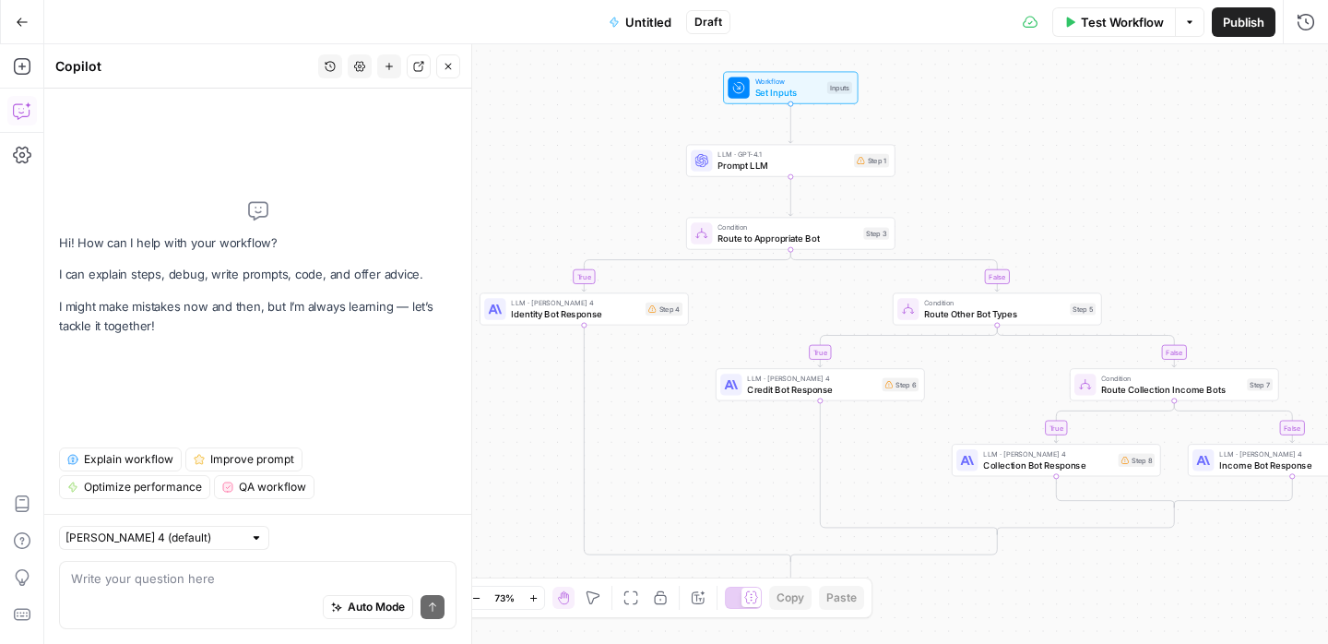
click at [232, 571] on textarea at bounding box center [258, 578] width 374 height 18
type textarea "add the chats history as in input"
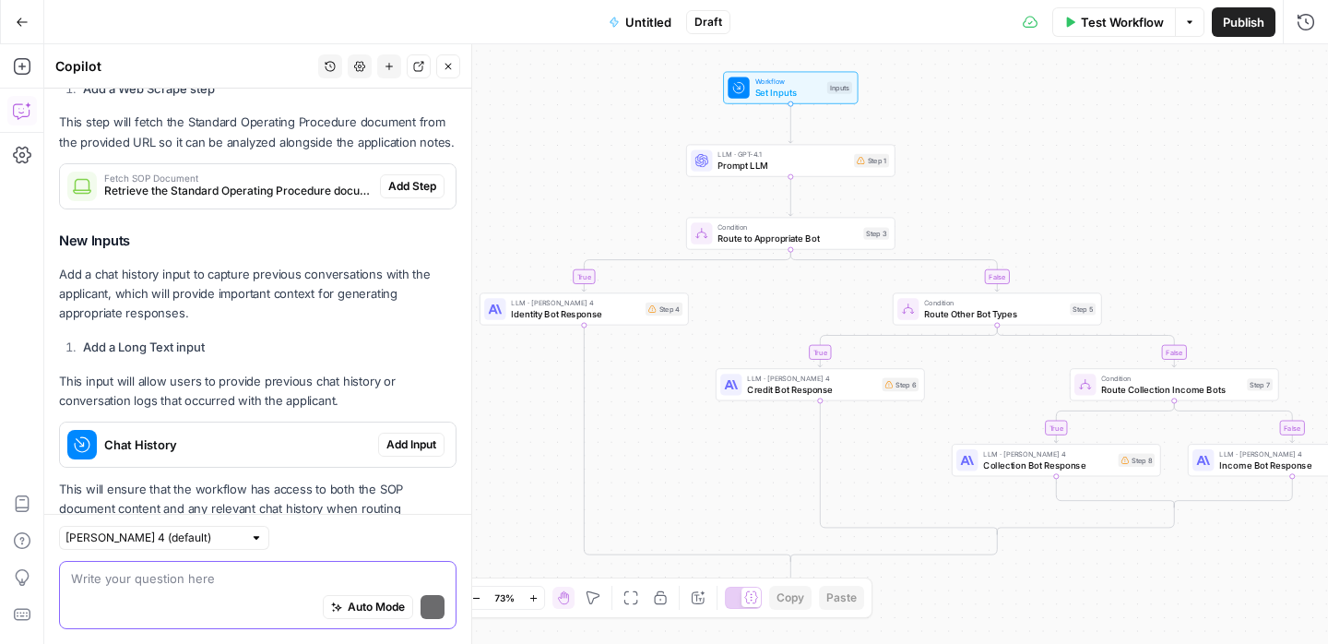
scroll to position [528, 0]
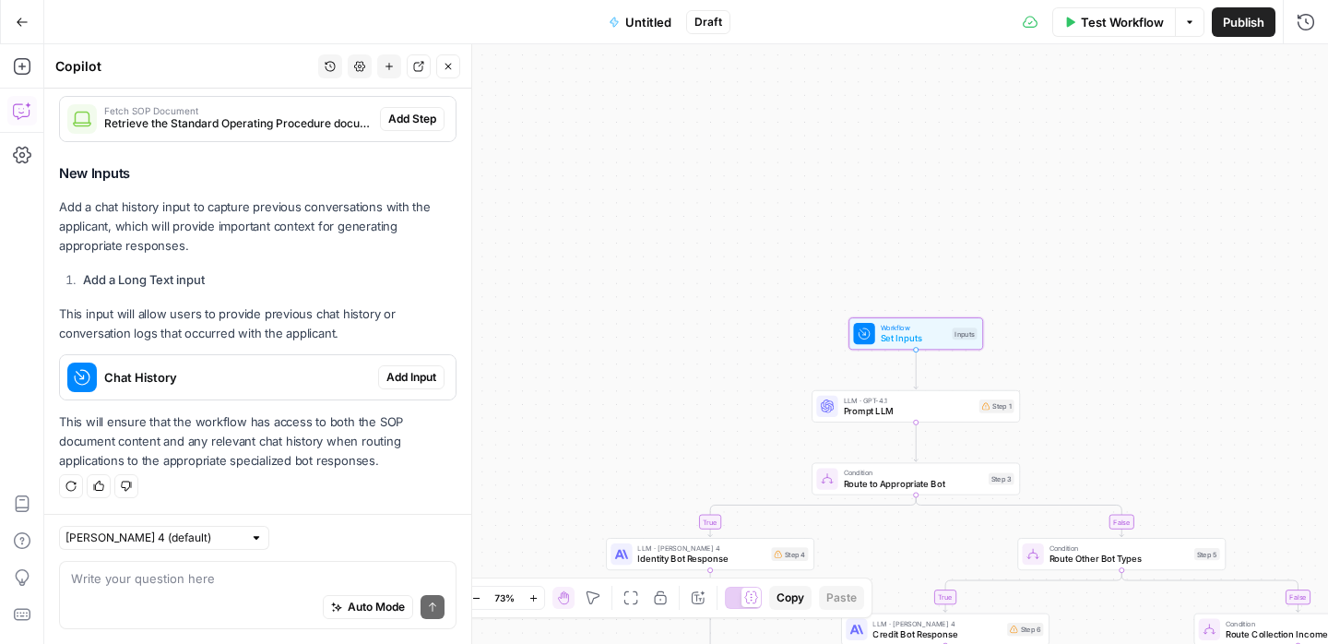
click at [407, 373] on span "Add Input" at bounding box center [411, 377] width 50 height 17
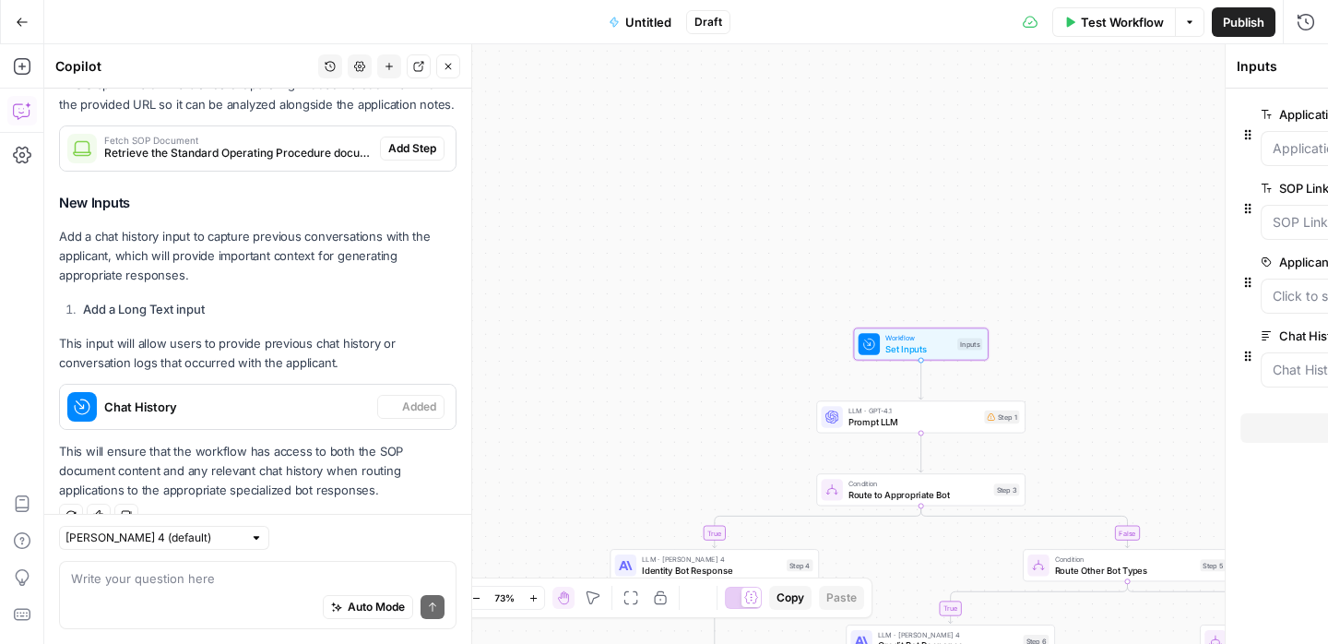
scroll to position [558, 0]
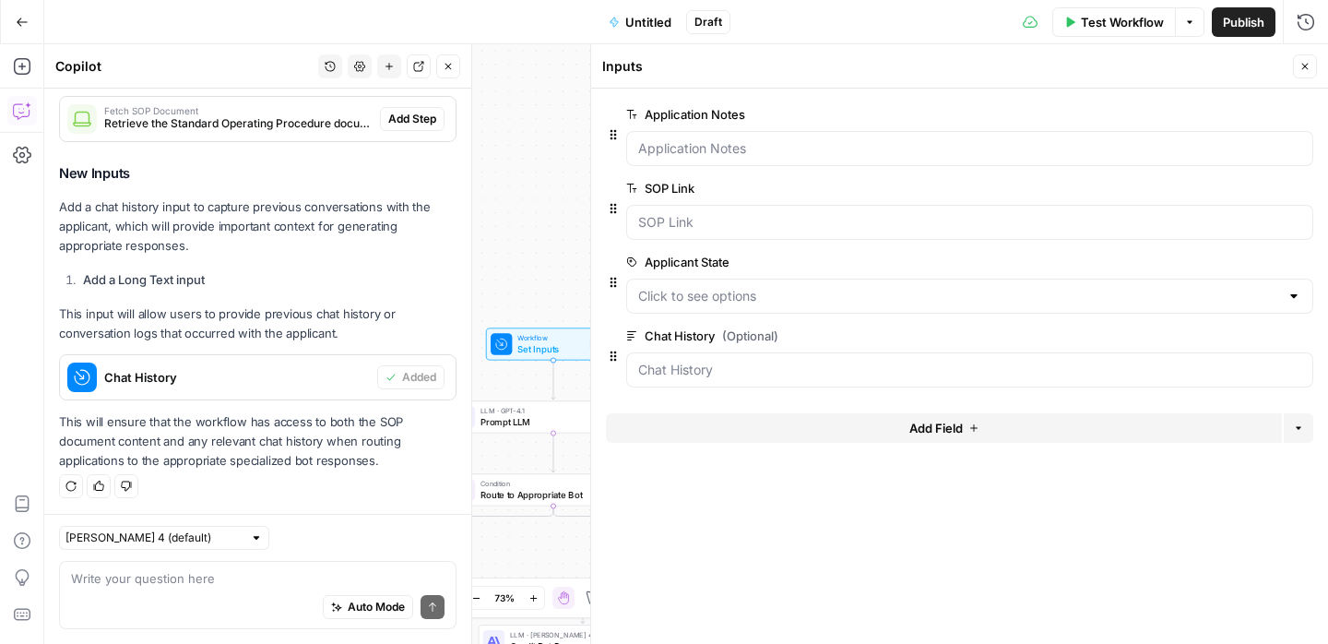
click at [1303, 271] on button "Delete group" at bounding box center [1302, 262] width 22 height 22
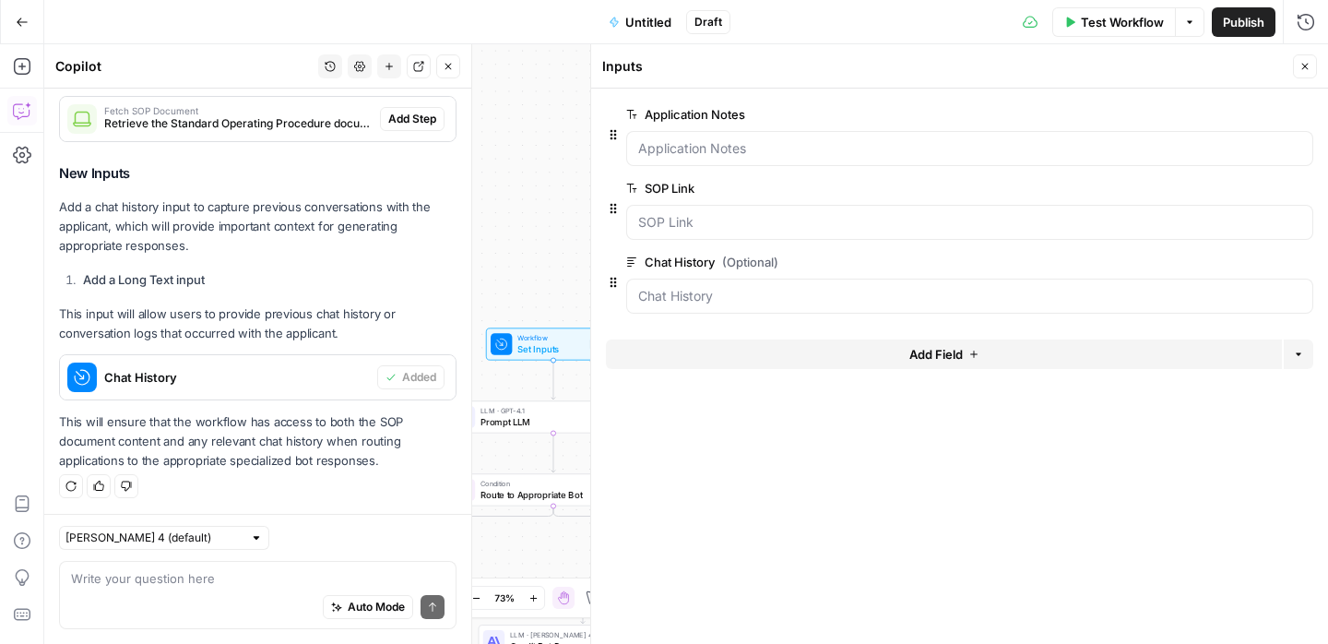
click at [578, 256] on div "true false true false true false Workflow Set Inputs Inputs LLM · GPT-4.1 Promp…" at bounding box center [686, 343] width 1284 height 599
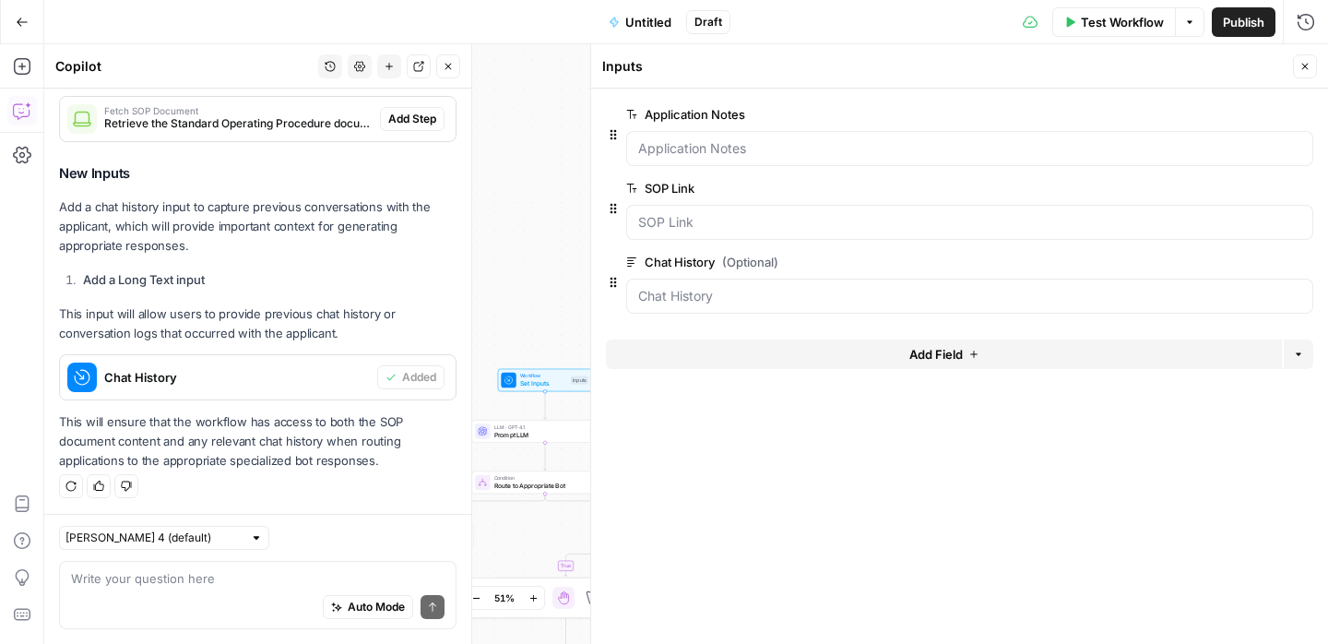
click at [1302, 73] on div "Run History E" at bounding box center [1266, 61] width 101 height 31
click at [508, 380] on icon at bounding box center [507, 379] width 7 height 7
click at [169, 581] on textarea at bounding box center [258, 578] width 374 height 18
type textarea "you the knowledge base"
click at [19, 68] on icon "button" at bounding box center [22, 66] width 18 height 18
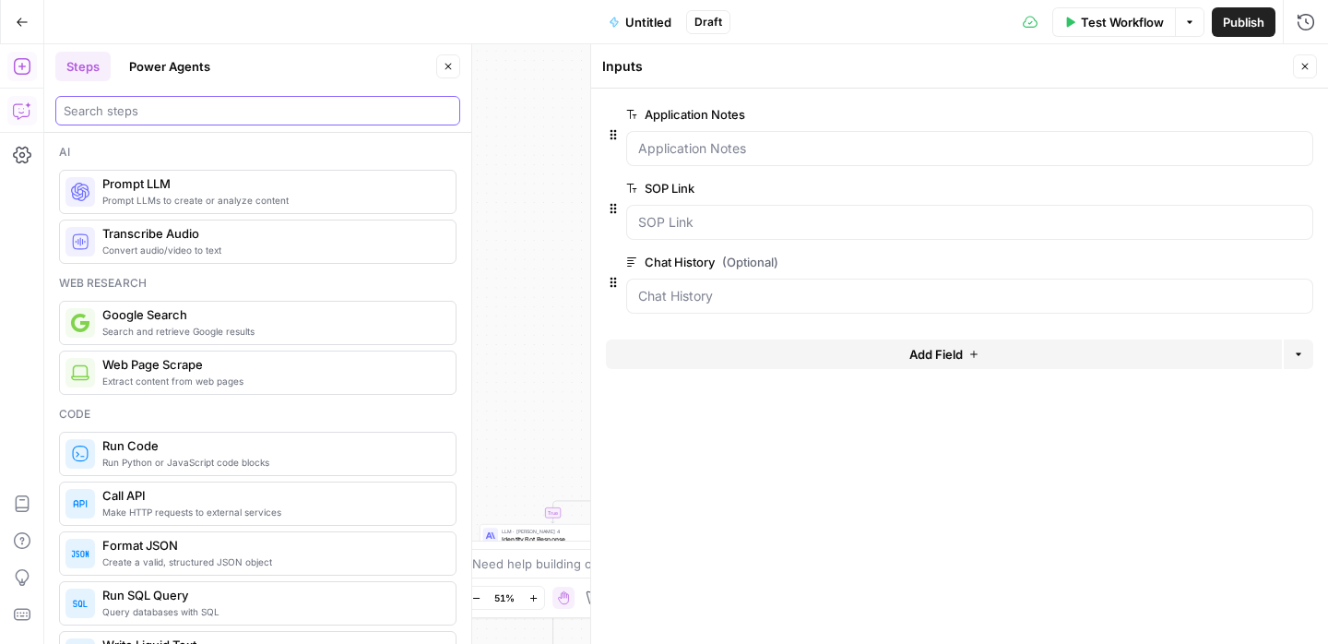
click at [191, 107] on input "search" at bounding box center [258, 110] width 388 height 18
type input "l"
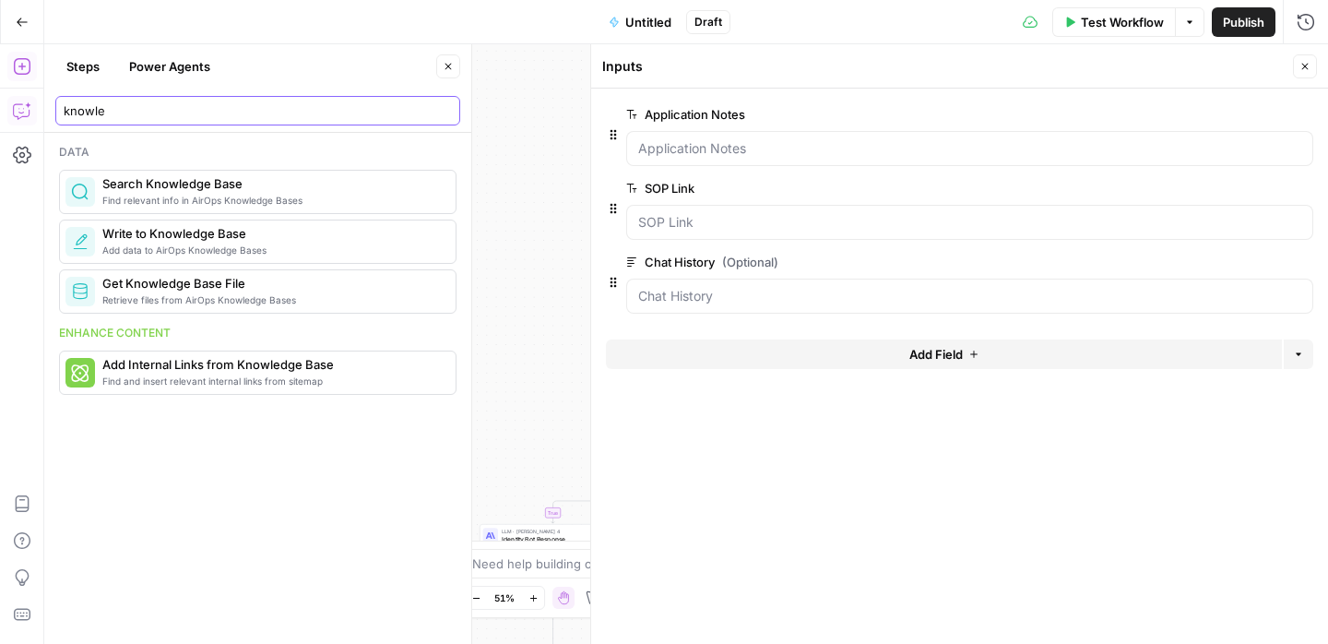
type input "knowle"
click at [252, 193] on span "Find relevant info in AirOps Knowledge Bases" at bounding box center [271, 200] width 338 height 15
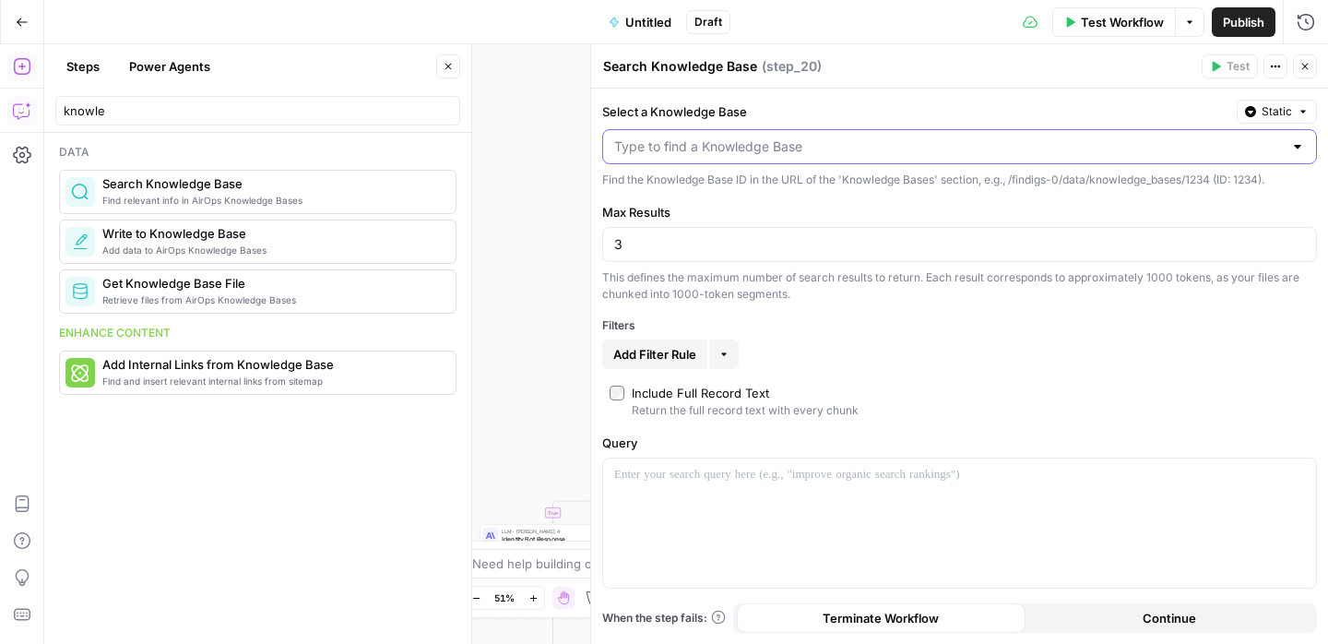
click at [710, 139] on input "Select a Knowledge Base" at bounding box center [948, 146] width 669 height 18
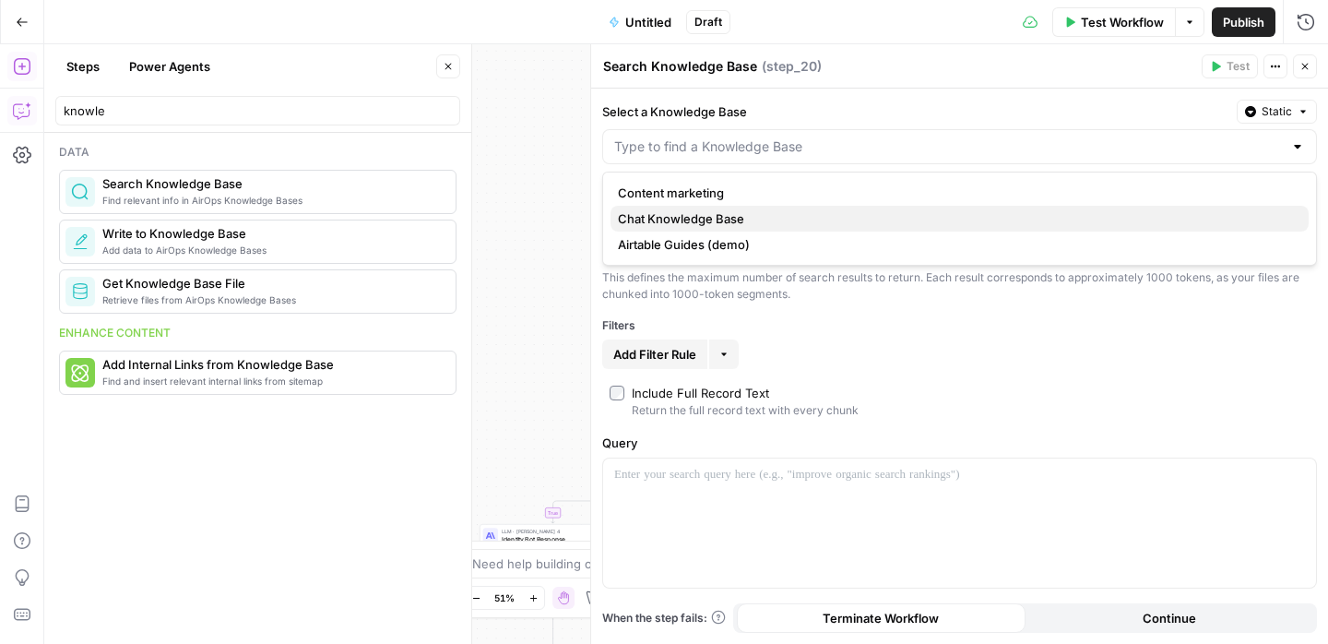
click at [712, 218] on span "Chat Knowledge Base" at bounding box center [956, 218] width 676 height 18
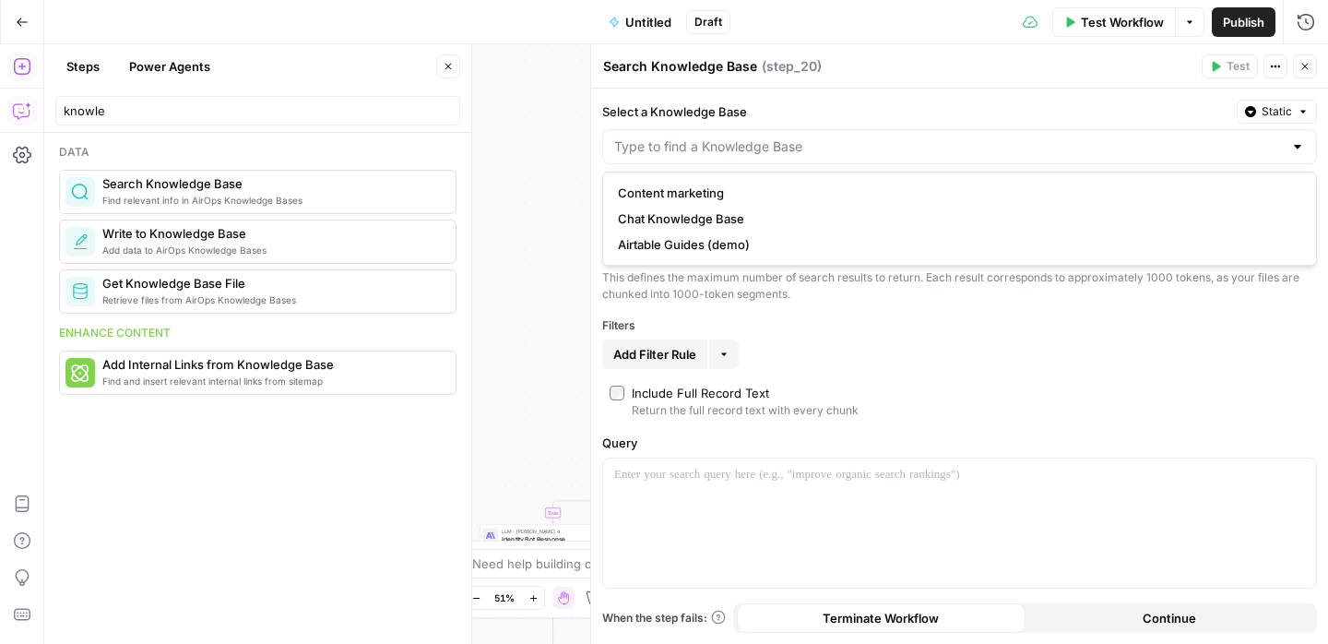
type input "Chat Knowledge Base"
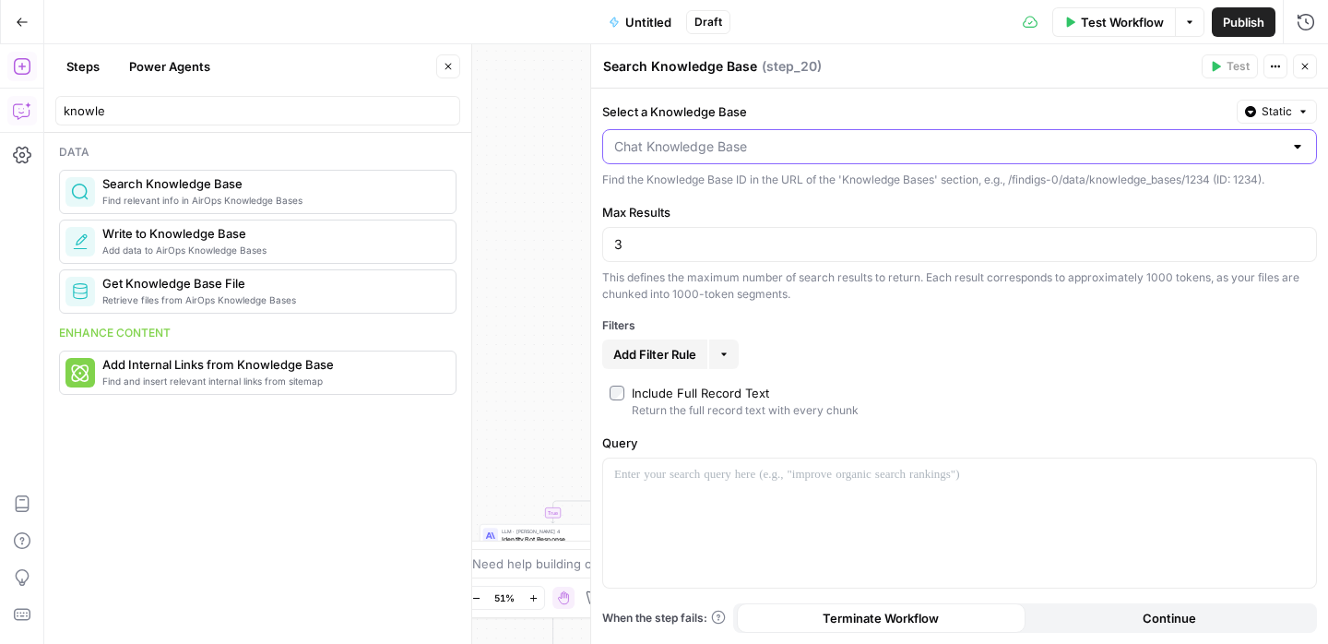
click at [736, 142] on input "Select a Knowledge Base" at bounding box center [948, 146] width 669 height 18
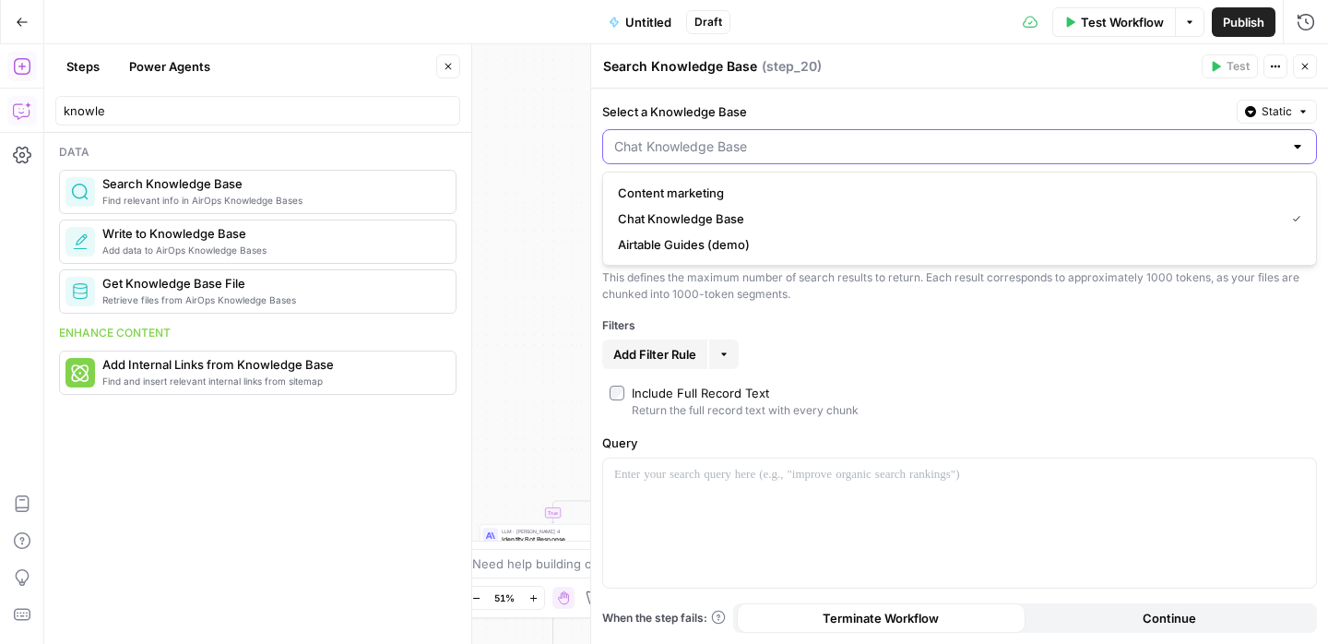
click at [732, 145] on input "Select a Knowledge Base" at bounding box center [948, 146] width 669 height 18
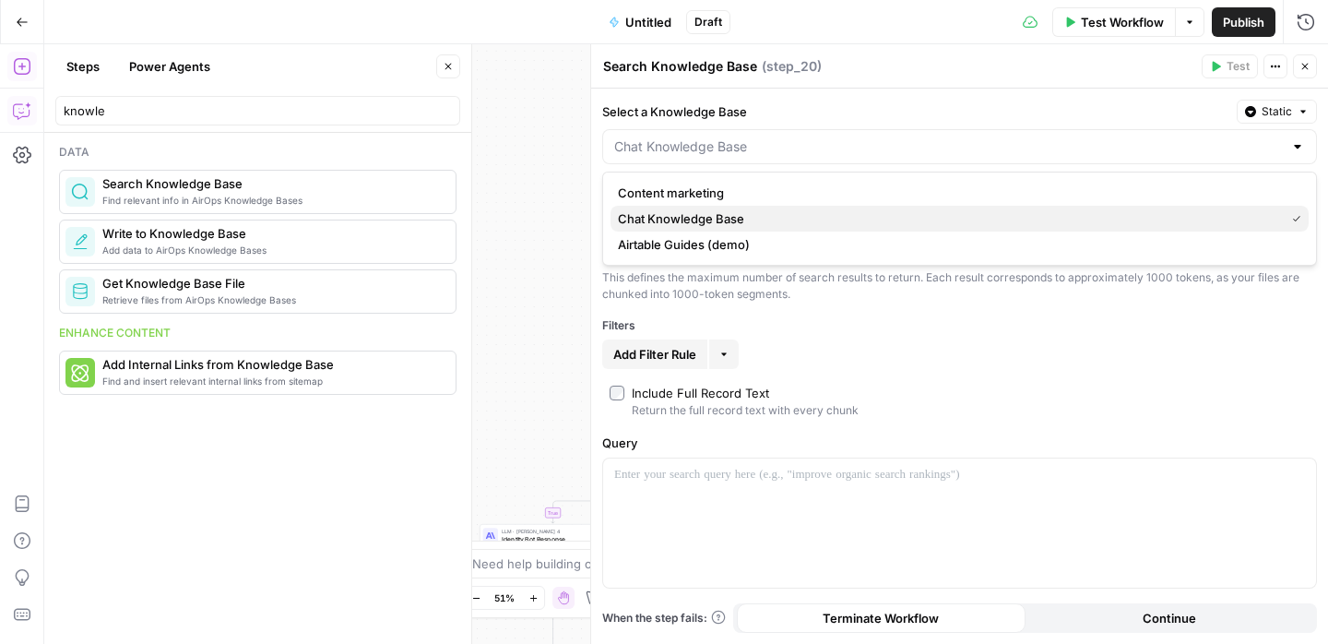
click at [749, 215] on span "Chat Knowledge Base" at bounding box center [947, 218] width 659 height 18
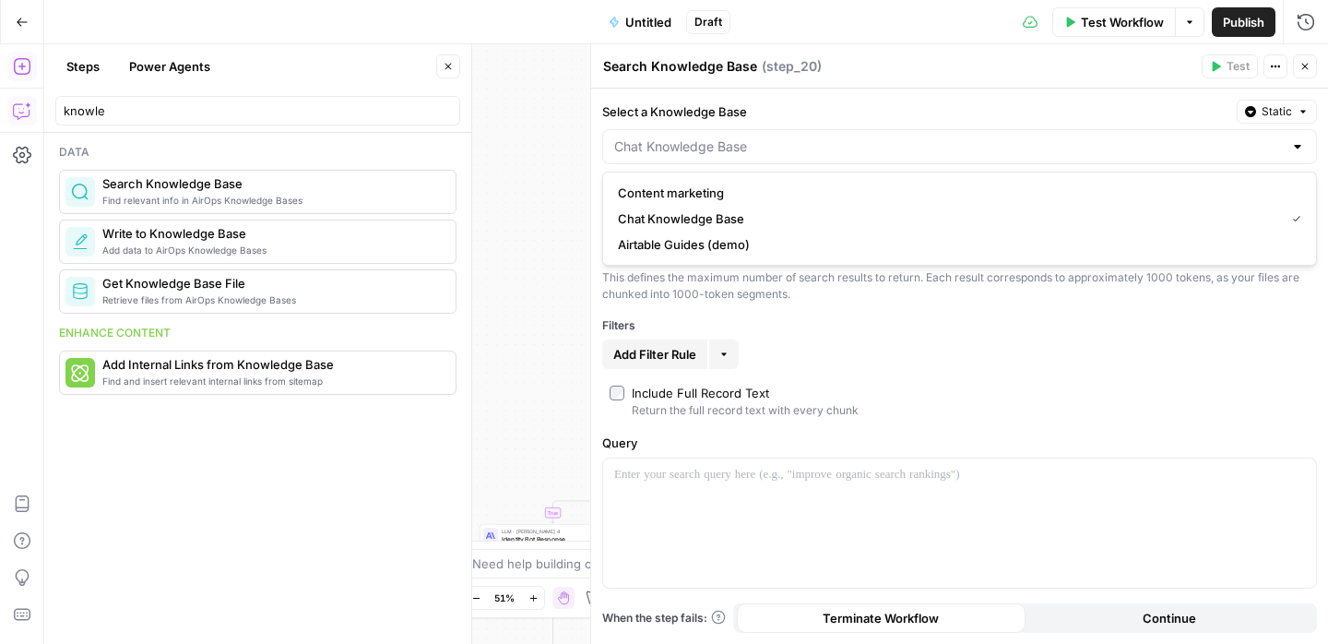
type input "Chat Knowledge Base"
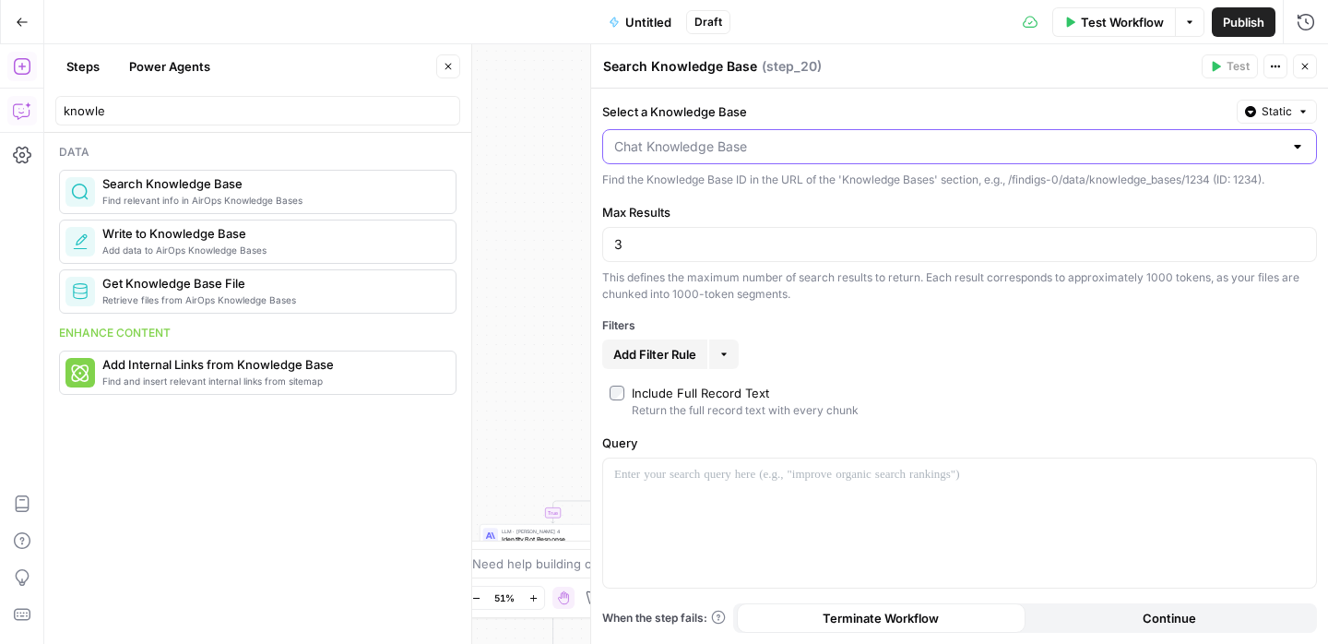
drag, startPoint x: 784, startPoint y: 144, endPoint x: 583, endPoint y: 153, distance: 201.3
click at [590, 153] on div "Search Knowledge Base Search Knowledge Base ( step_20 ) Test Actions Close Sele…" at bounding box center [959, 343] width 738 height 599
type input "Chat Knowledge Base"
click at [18, 106] on icon "button" at bounding box center [22, 110] width 18 height 18
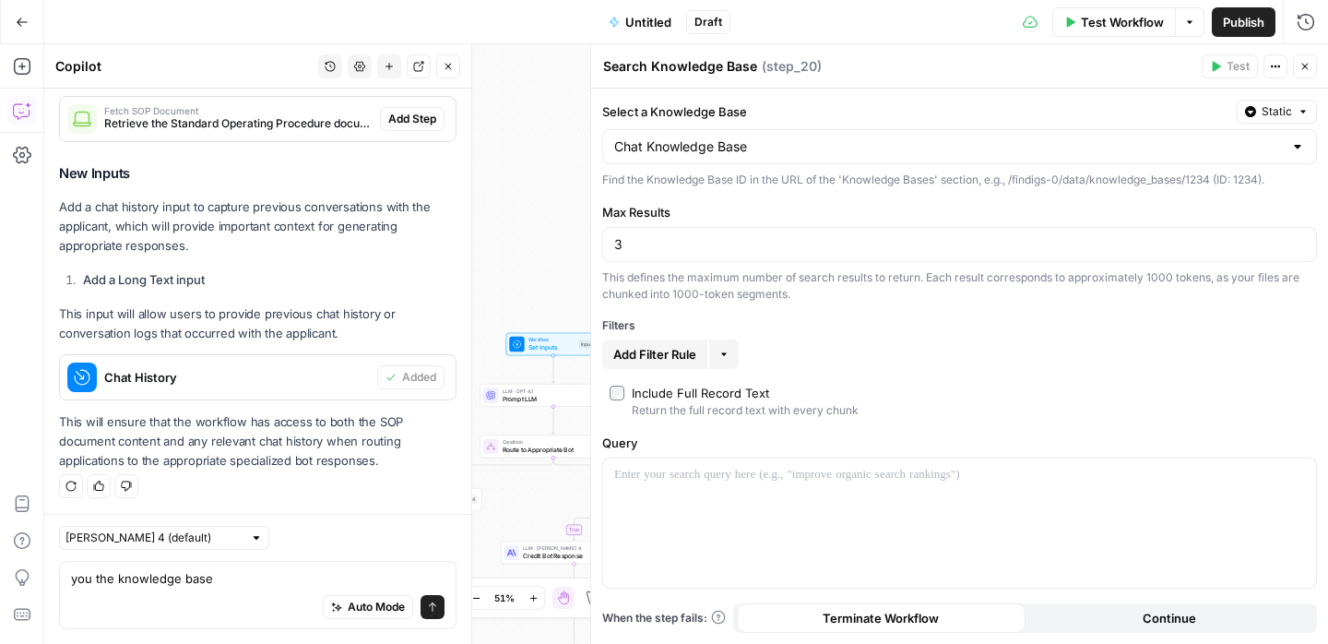
click at [235, 584] on textarea "you the knowledge base" at bounding box center [258, 578] width 374 height 18
drag, startPoint x: 90, startPoint y: 580, endPoint x: 32, endPoint y: 571, distance: 58.8
click at [32, 571] on body "Findigs New Home Browse Insights Opportunities Your Data Recent Grids Test Sugg…" at bounding box center [664, 322] width 1328 height 644
click at [89, 607] on div "Auto Mode Send" at bounding box center [258, 607] width 374 height 41
click at [88, 577] on textarea "you chat knowledge base" at bounding box center [258, 578] width 374 height 18
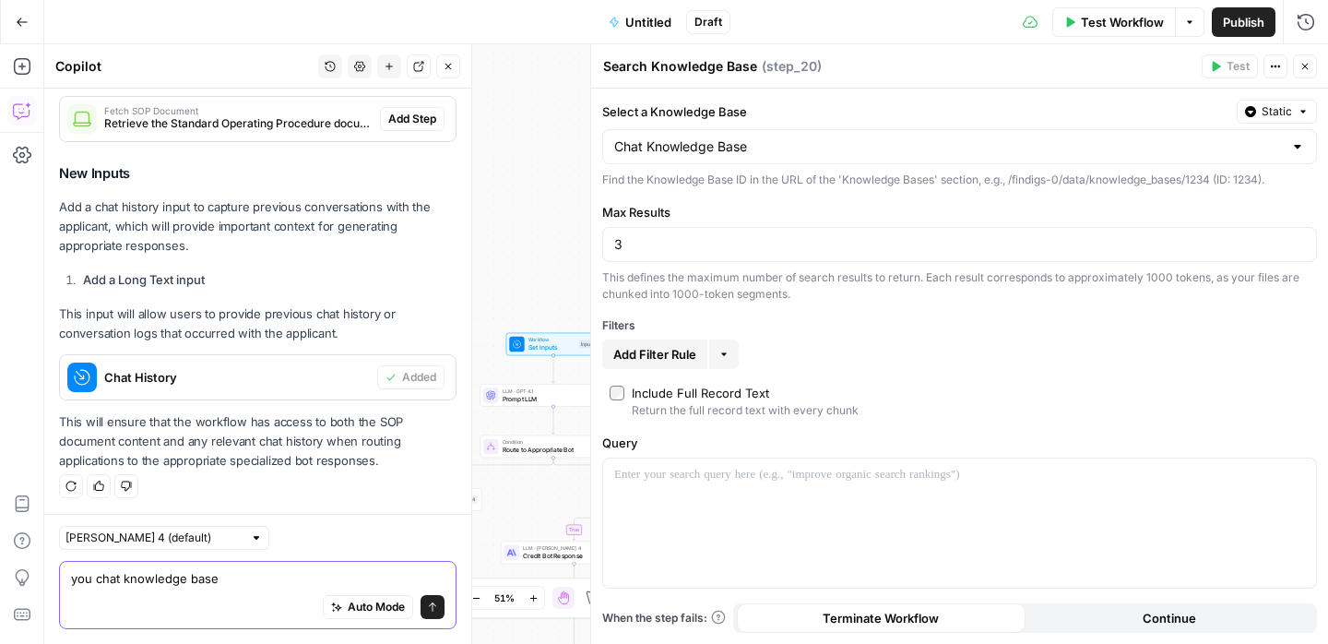
drag, startPoint x: 93, startPoint y: 578, endPoint x: 65, endPoint y: 575, distance: 28.7
click at [65, 575] on div "you chat knowledge base you chat knowledge base Auto Mode Send" at bounding box center [257, 595] width 397 height 68
click at [259, 584] on textarea "use the chat knowledge base" at bounding box center [258, 578] width 374 height 18
drag, startPoint x: 255, startPoint y: 578, endPoint x: 497, endPoint y: 579, distance: 241.6
click at [496, 579] on body "Findigs New Home Browse Insights Opportunities Your Data Recent Grids Test Sugg…" at bounding box center [664, 322] width 1328 height 644
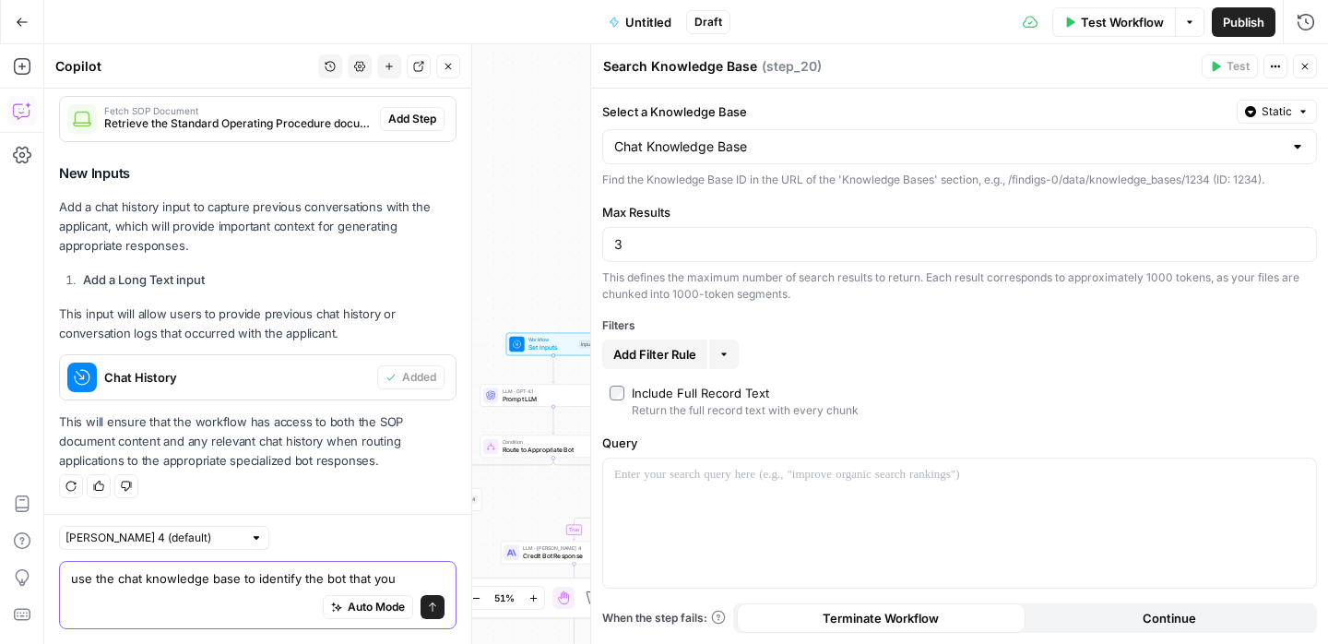
drag, startPoint x: 245, startPoint y: 575, endPoint x: 475, endPoint y: 579, distance: 229.7
click at [472, 579] on div "Copilot History Settings New chat Detach Close Hi! How can I help with your wor…" at bounding box center [258, 343] width 428 height 599
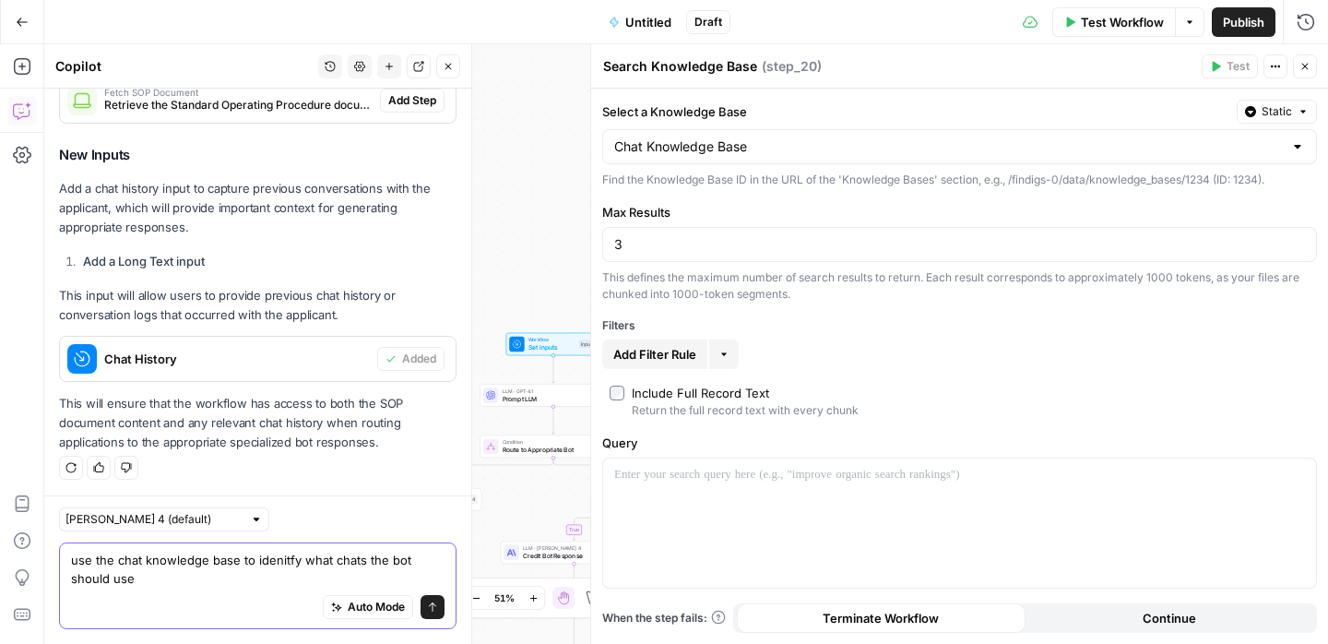
type textarea "use the chat knowledge base to idenitfy what chats the bot should use"
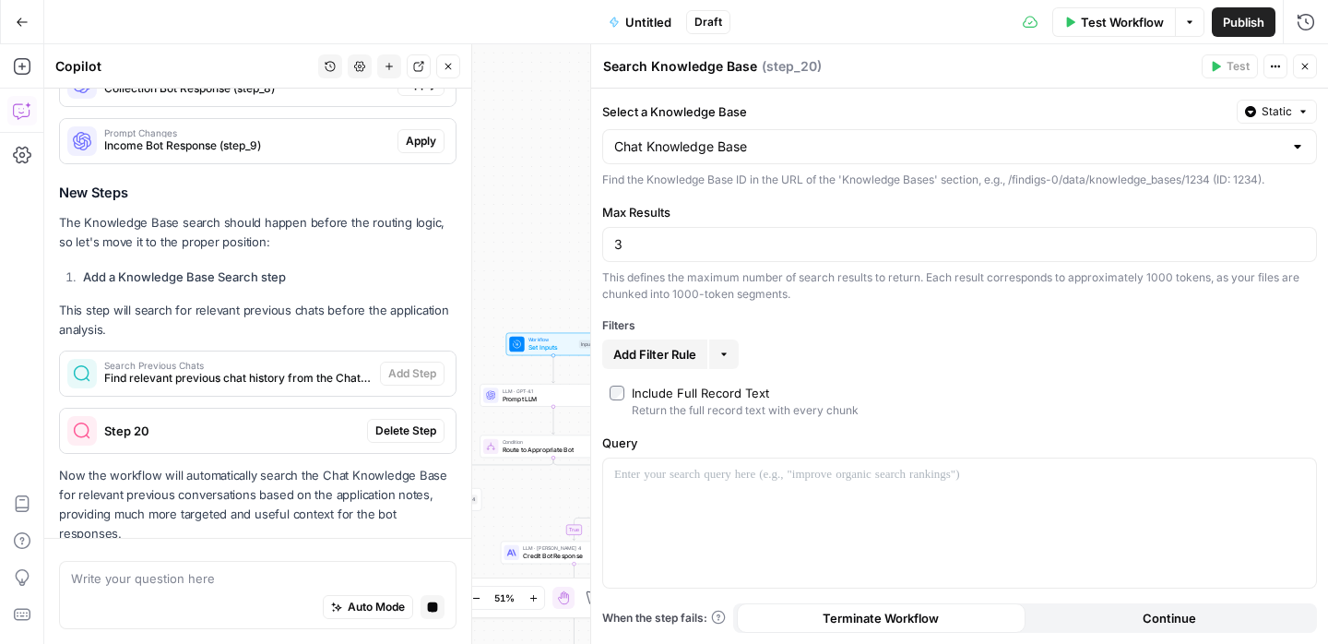
scroll to position [1567, 0]
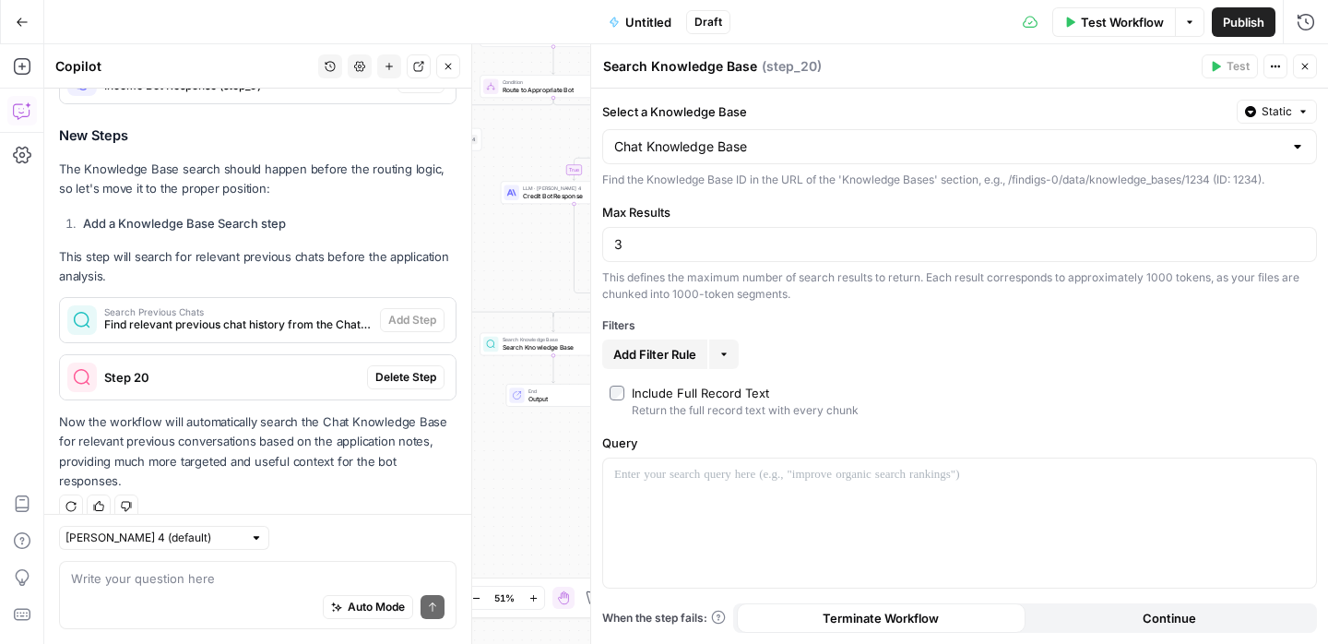
click at [1305, 63] on span "E" at bounding box center [1301, 62] width 15 height 18
click at [1303, 63] on icon "button" at bounding box center [1304, 66] width 11 height 11
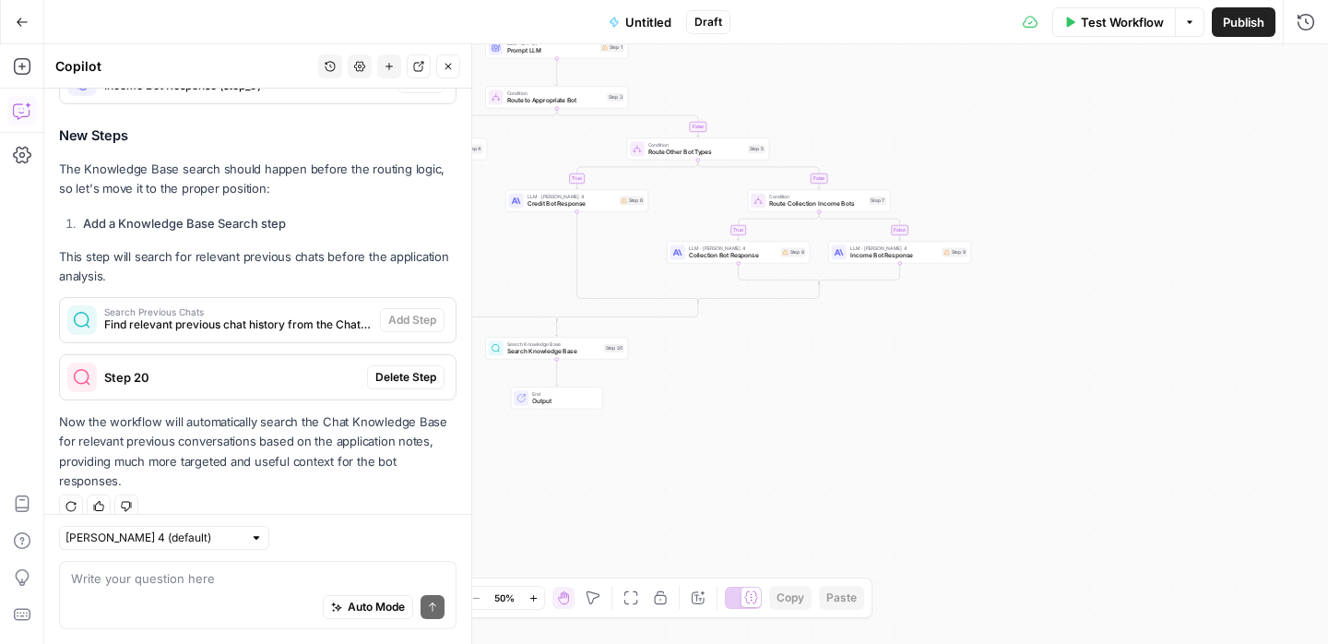
click at [1092, 32] on button "Test Workflow" at bounding box center [1114, 22] width 124 height 30
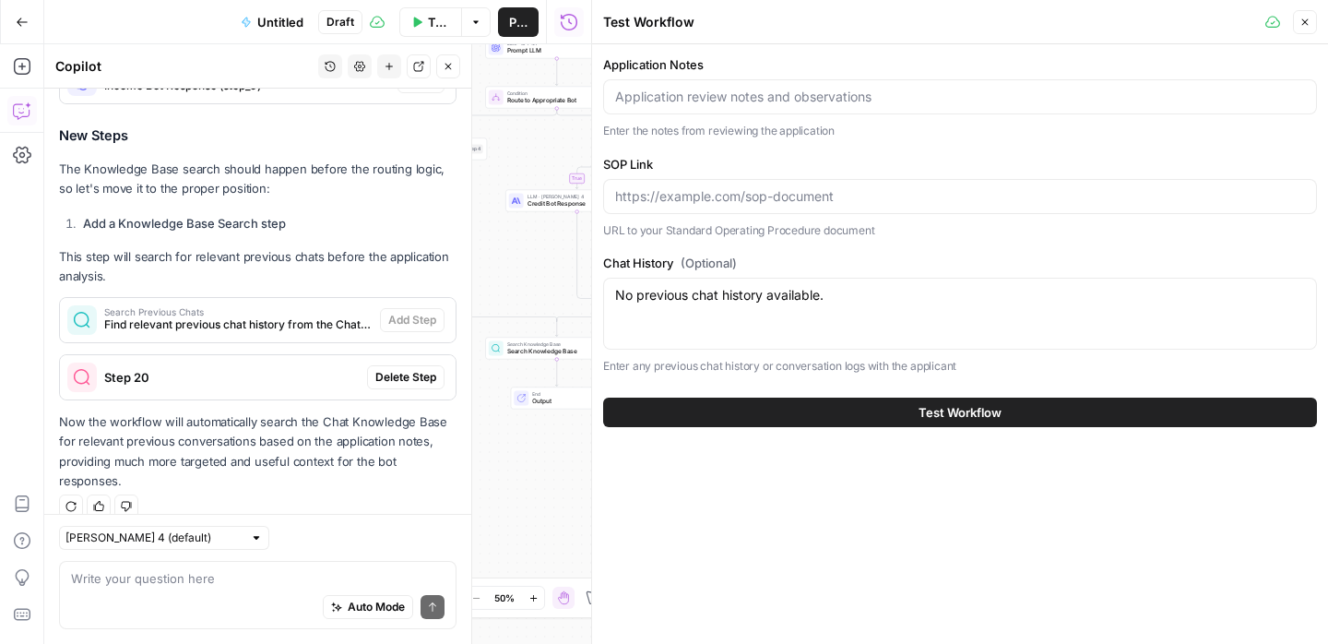
click at [872, 84] on div at bounding box center [960, 96] width 714 height 35
